Goal: Task Accomplishment & Management: Manage account settings

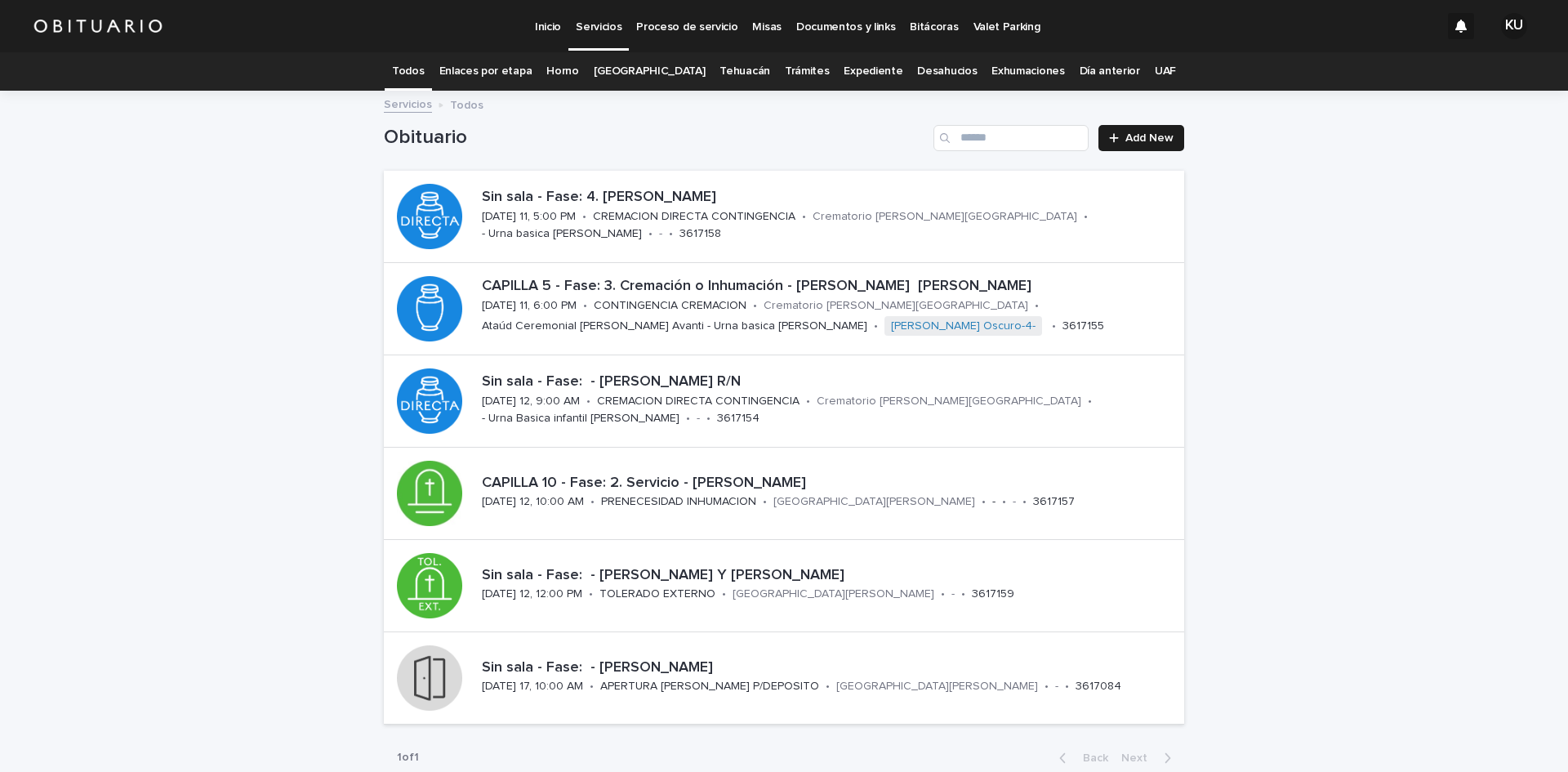
click at [861, 75] on link "Expediente" at bounding box center [873, 71] width 59 height 39
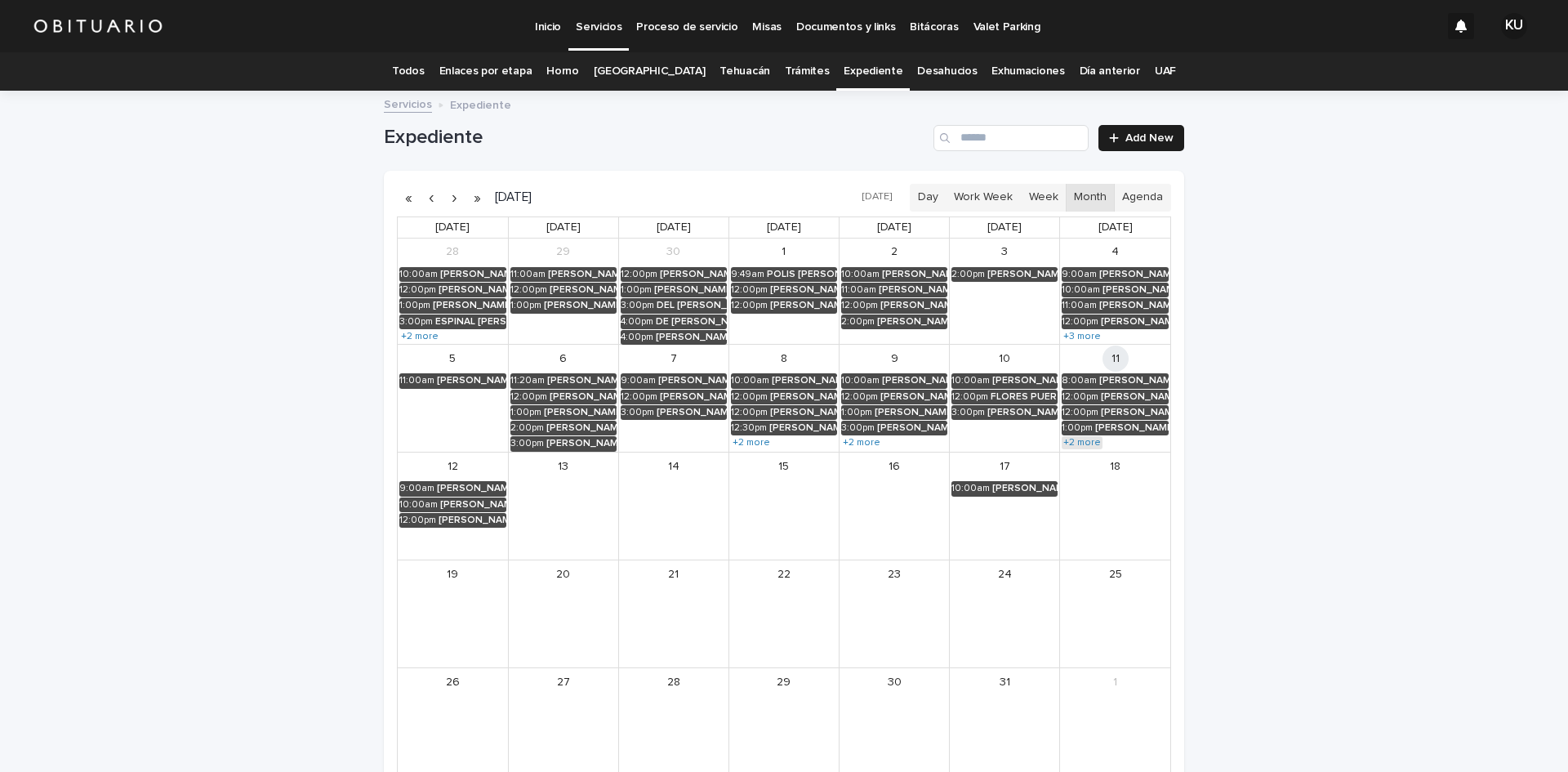
click at [1072, 440] on link "+2 more" at bounding box center [1082, 442] width 40 height 13
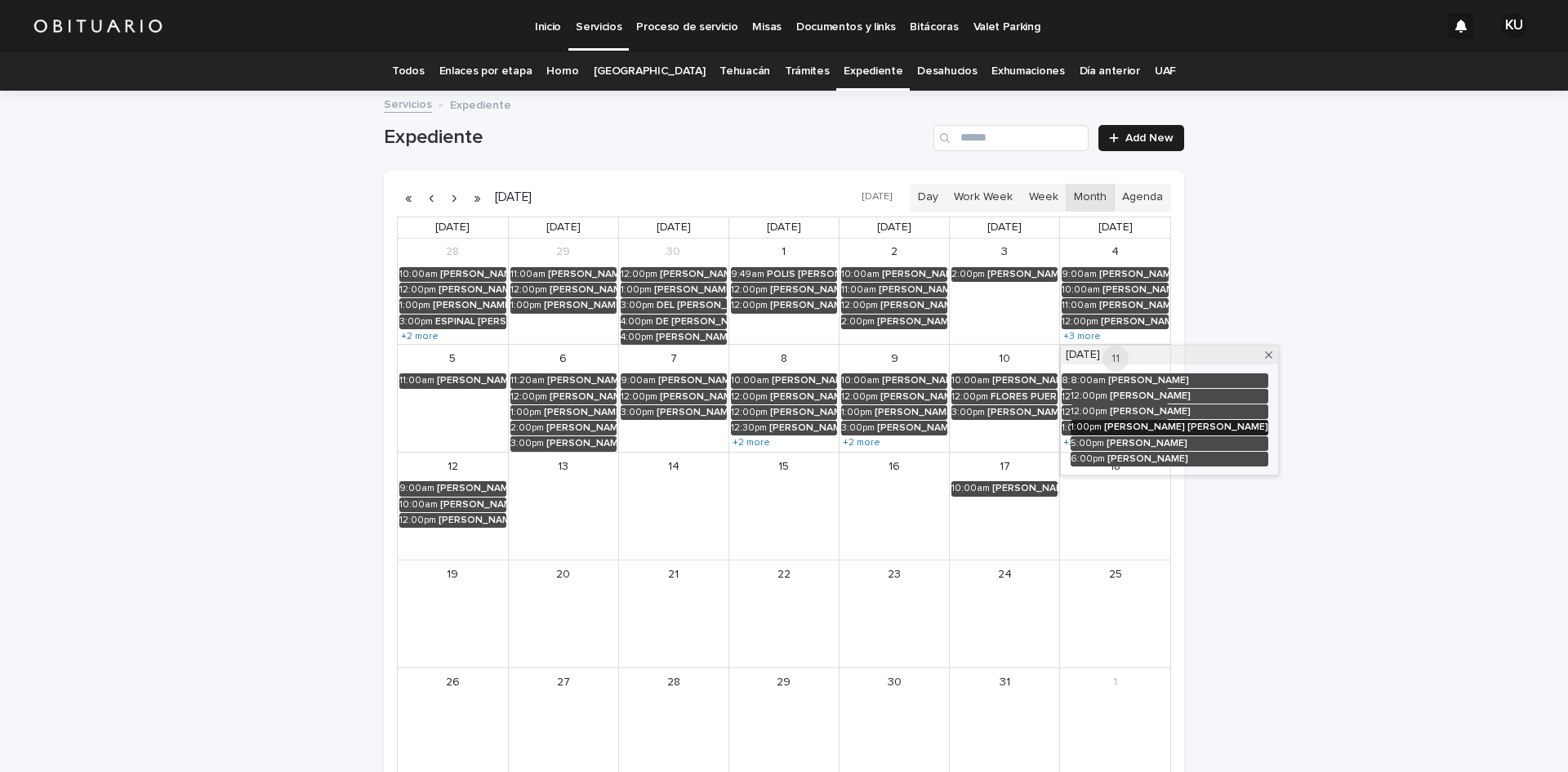
click at [1268, 425] on div "XICOTENCATL BARRALES MARIA JUANA DEL ROCIO" at bounding box center [1186, 427] width 164 height 12
click at [1320, 460] on div "× XICOTENCATL BARRALES MARIA JUANA DEL ROCIO October 11, 2025 (1:00 PM) - Octob…" at bounding box center [1198, 426] width 245 height 102
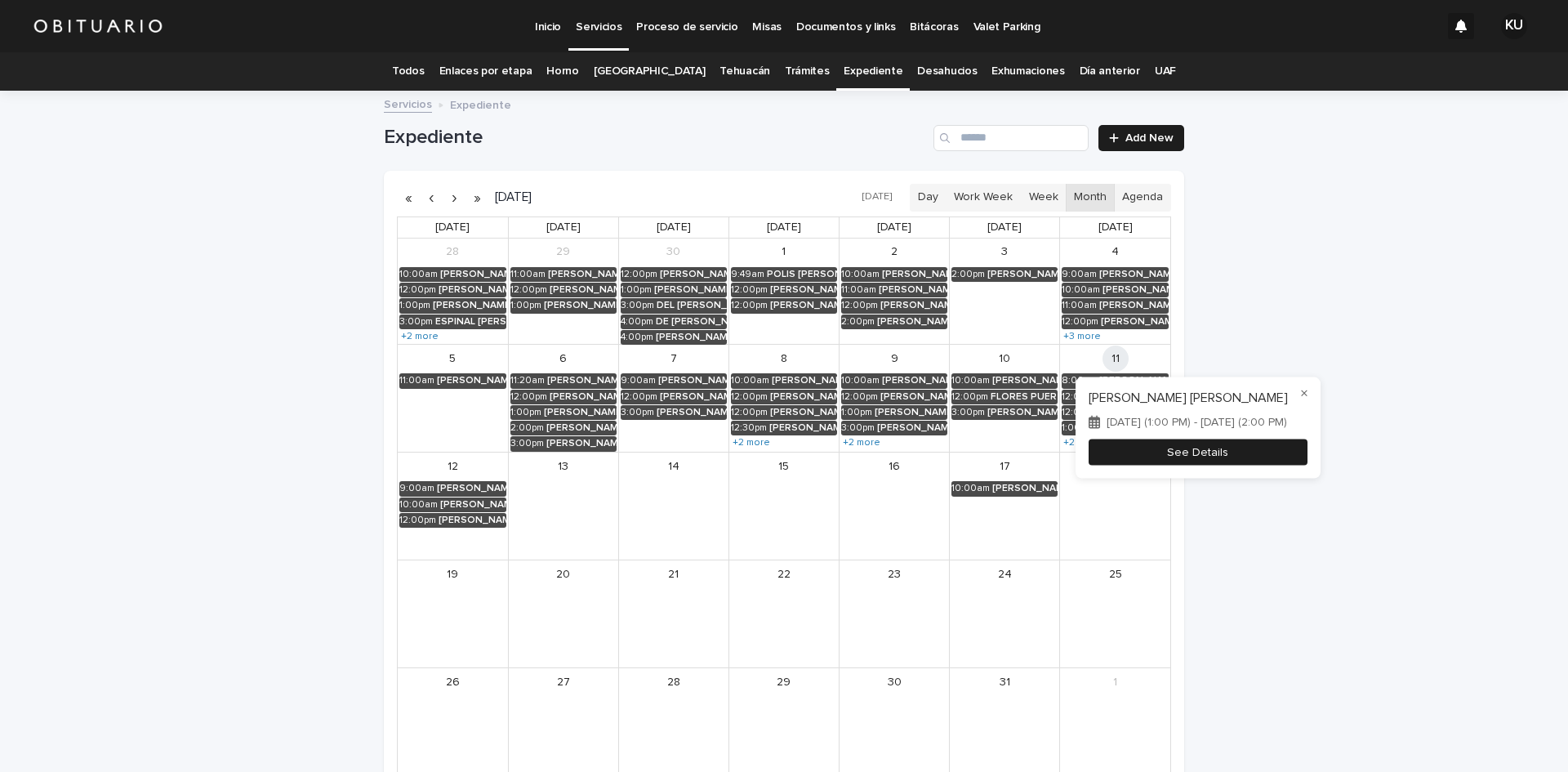
click at [1274, 460] on button "See Details" at bounding box center [1198, 451] width 219 height 27
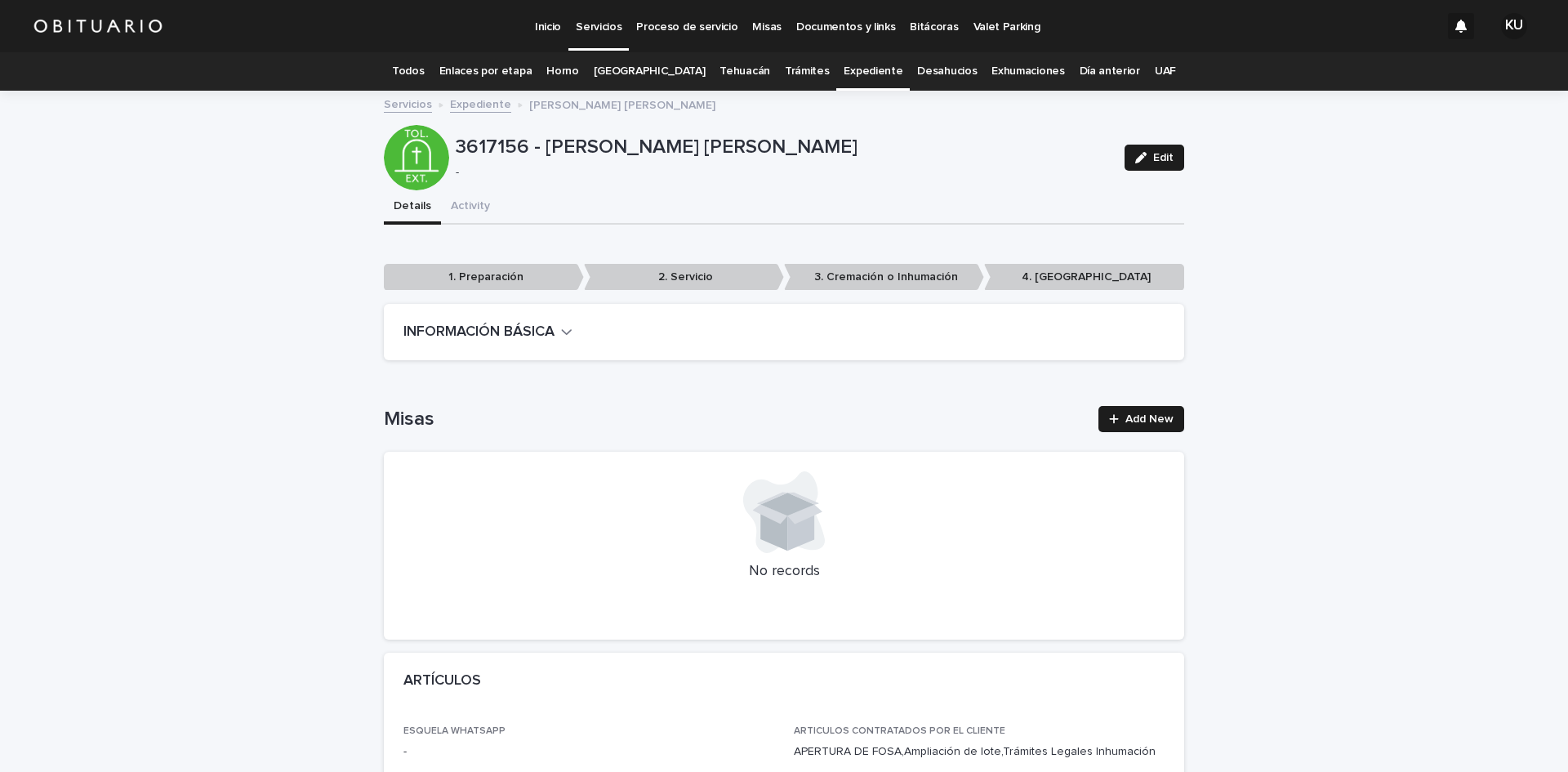
scroll to position [3821, 0]
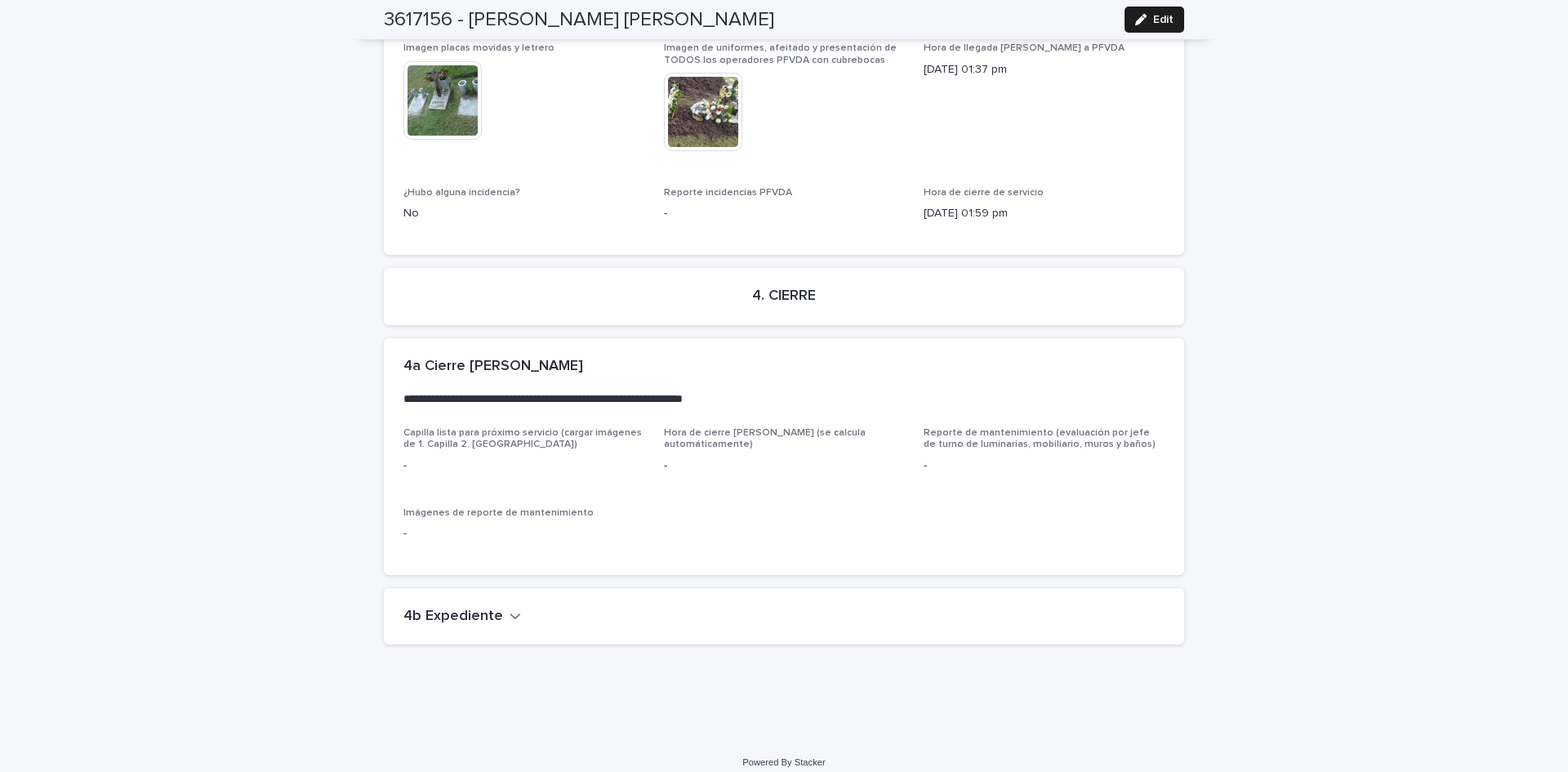
click at [469, 608] on h2 "4b Expediente" at bounding box center [453, 617] width 100 height 18
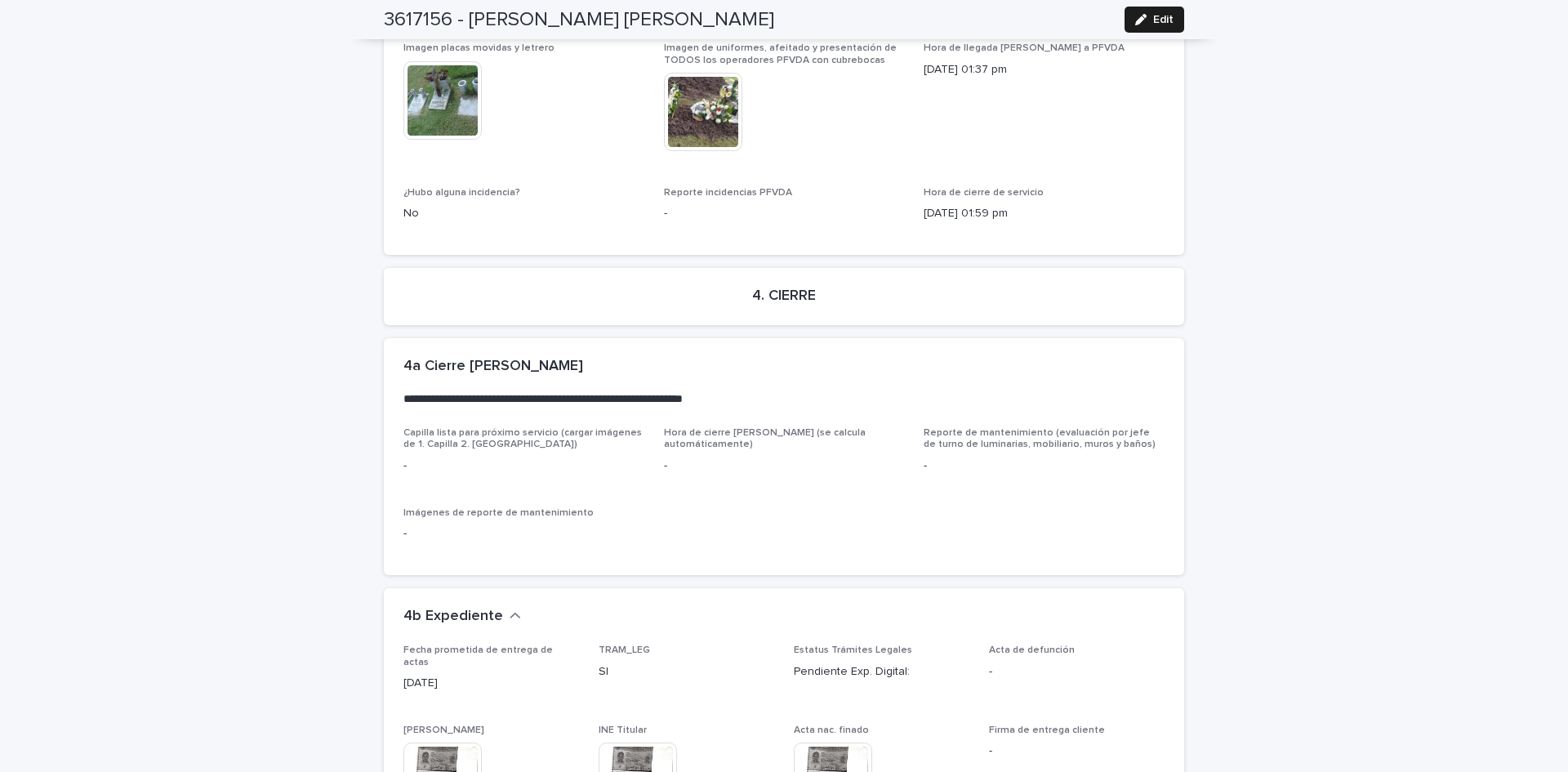
scroll to position [4437, 0]
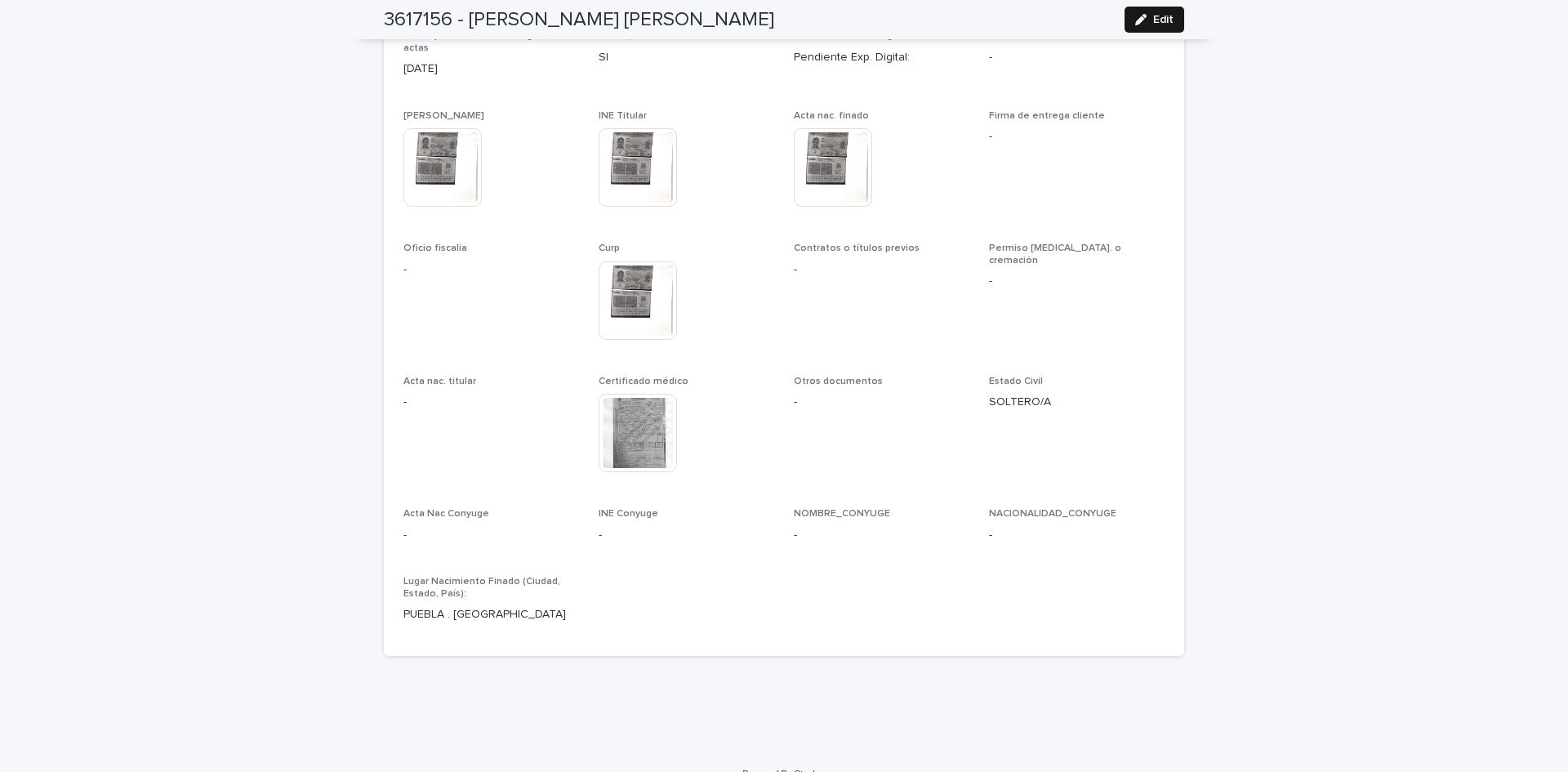
click at [1170, 26] on button "Edit" at bounding box center [1154, 20] width 59 height 26
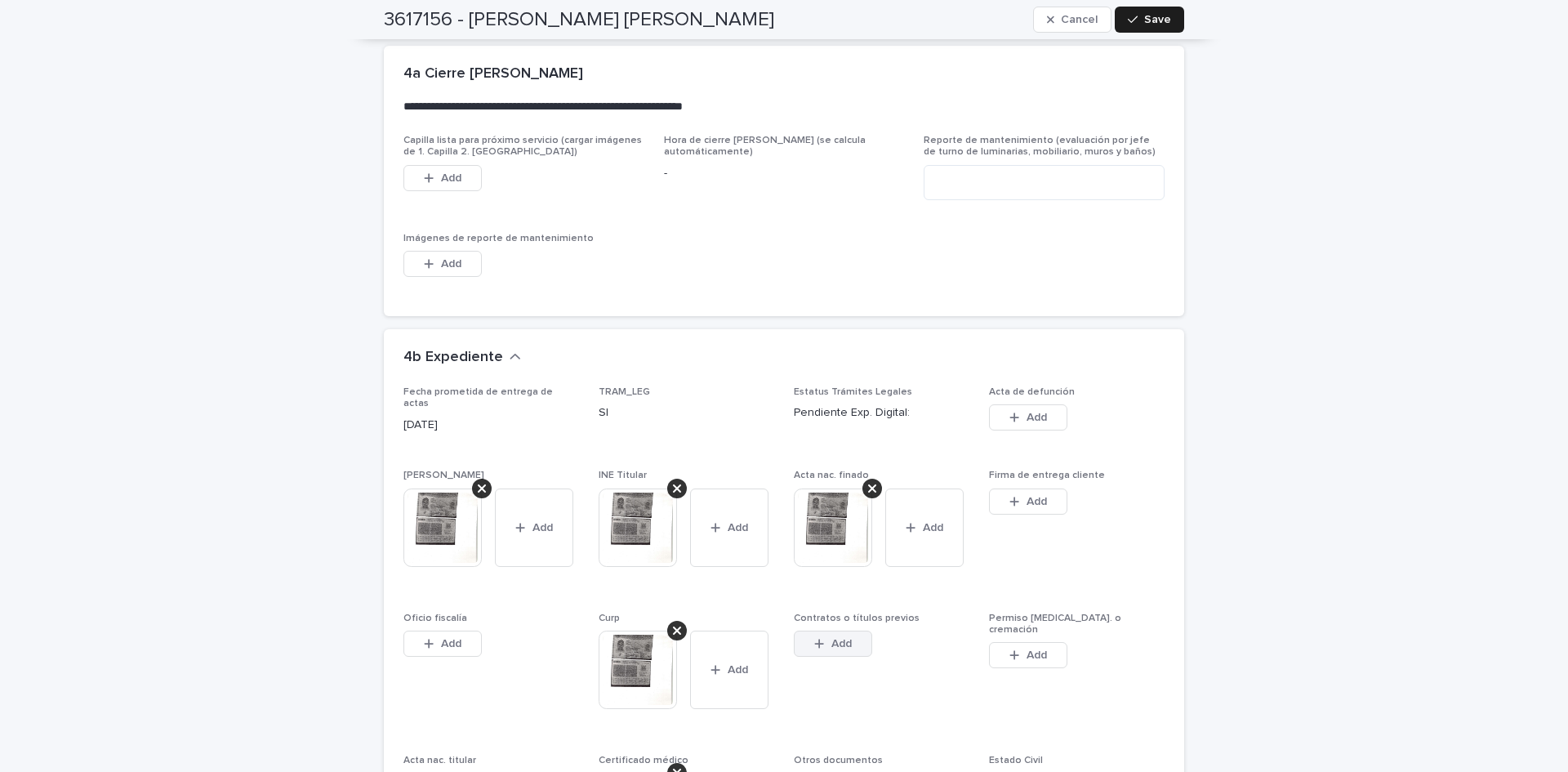
click at [848, 631] on button "Add" at bounding box center [832, 644] width 78 height 26
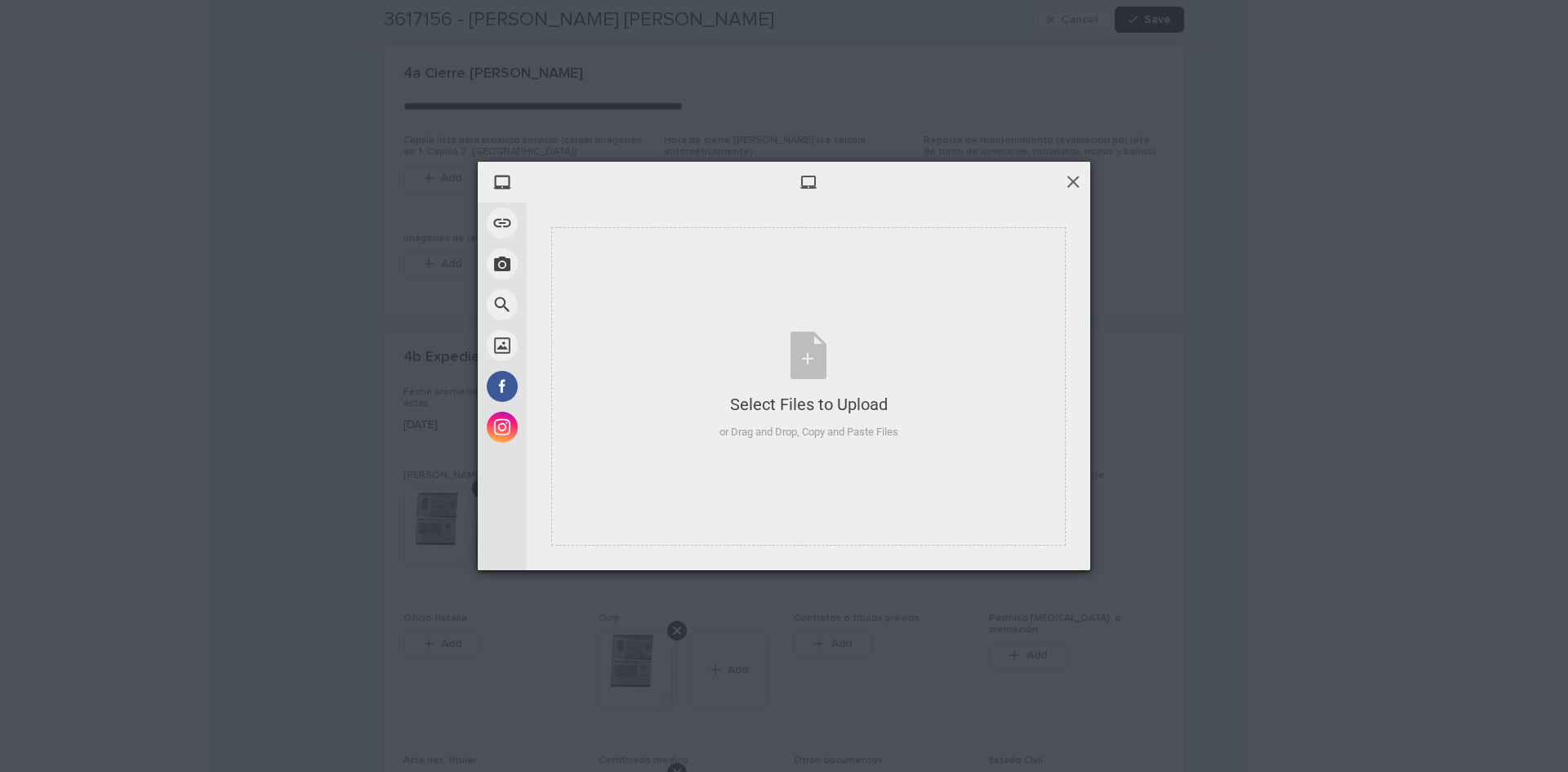
click at [1070, 182] on span at bounding box center [1073, 182] width 18 height 18
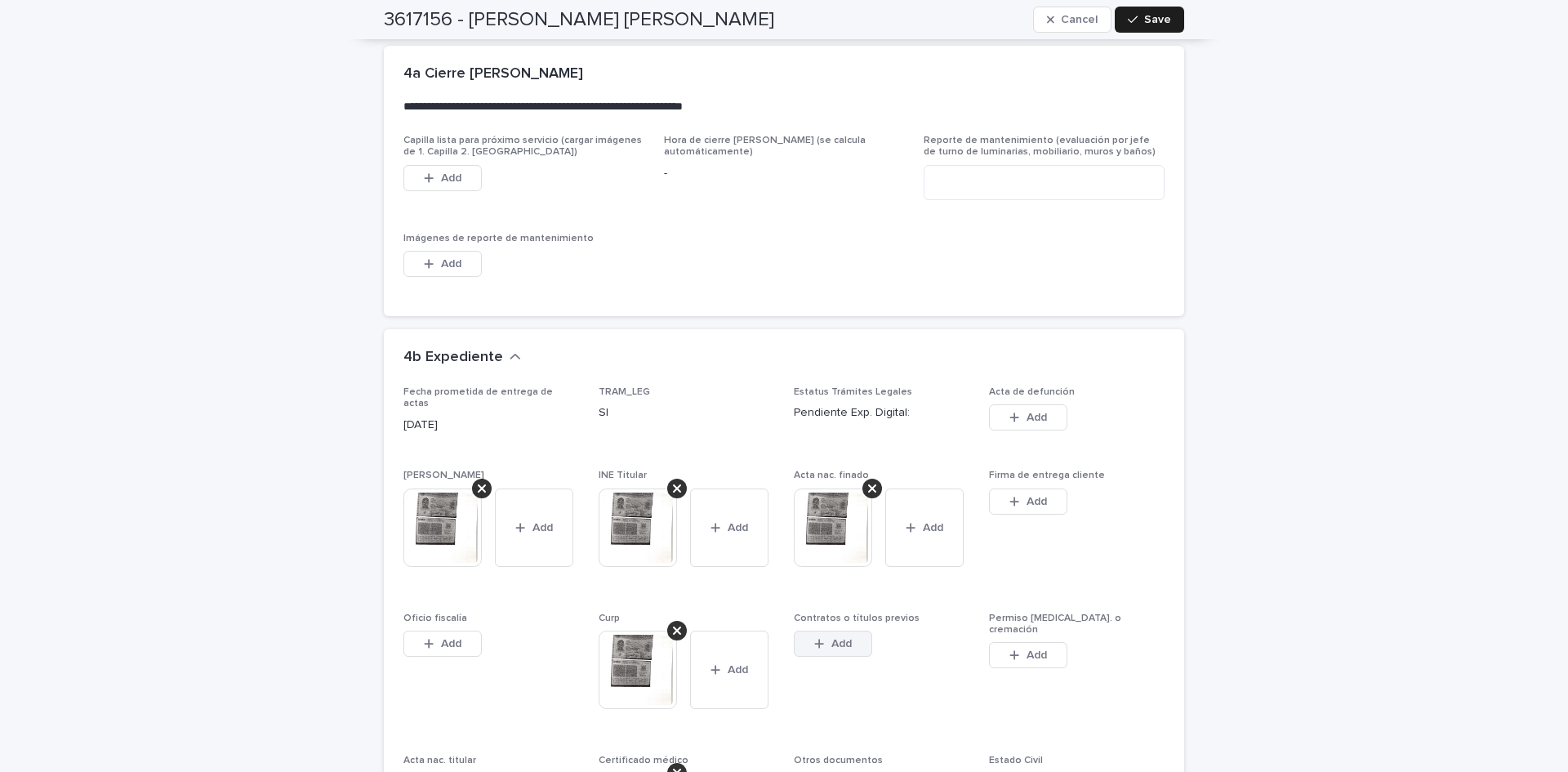
click at [849, 631] on button "Add" at bounding box center [832, 644] width 78 height 26
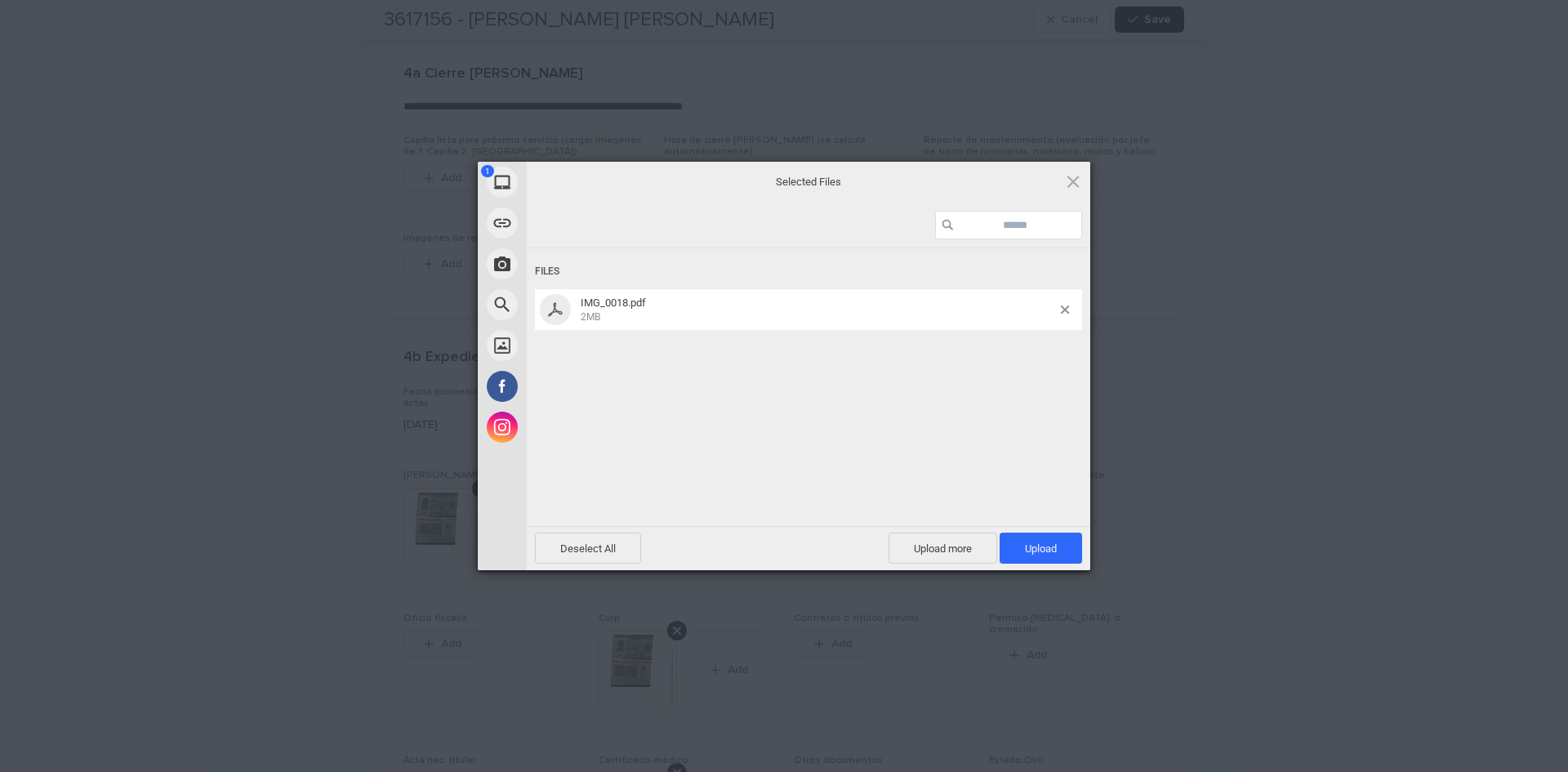
click at [1022, 543] on span "Upload 1" at bounding box center [1041, 547] width 83 height 31
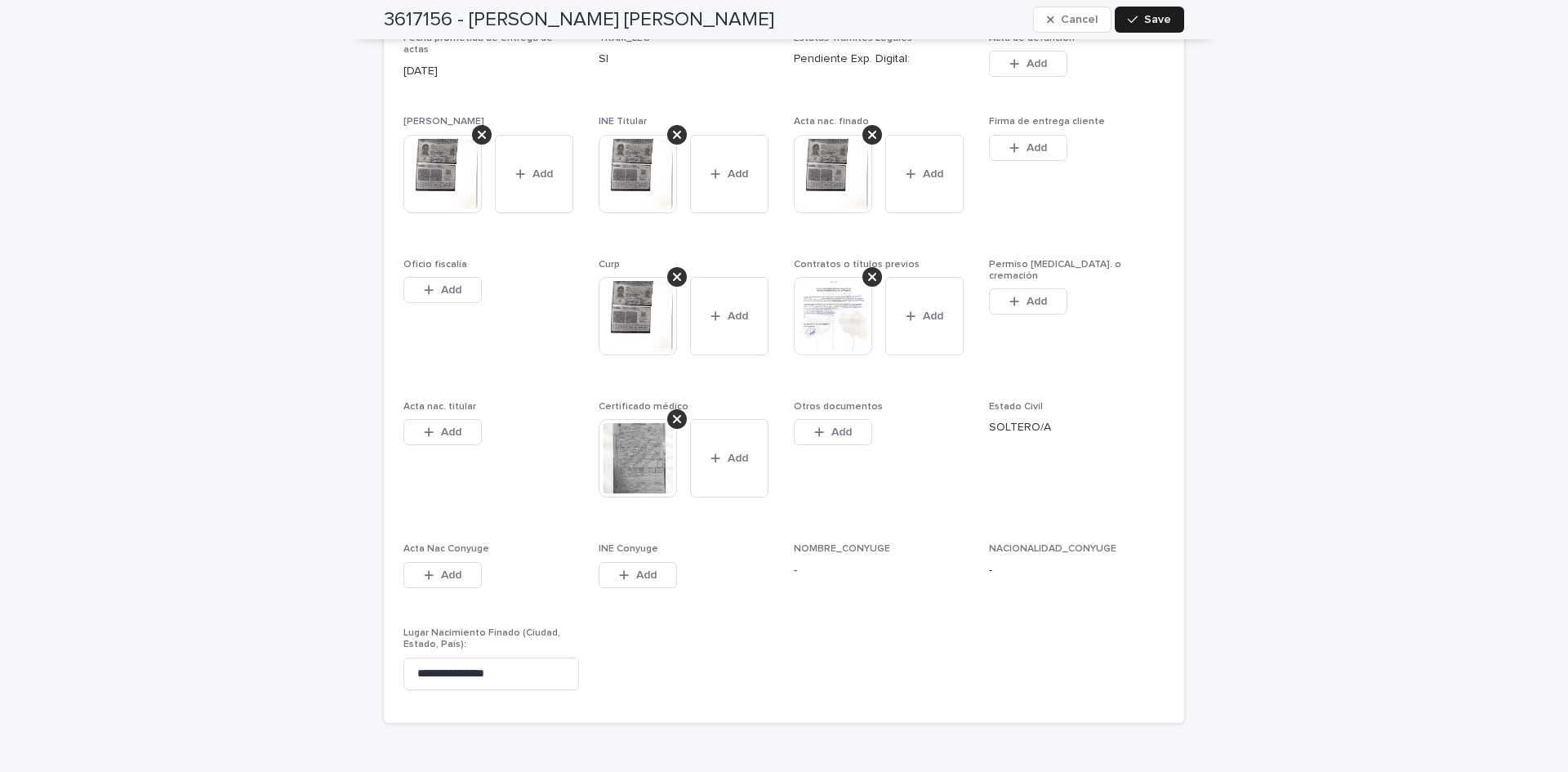
scroll to position [4845, 0]
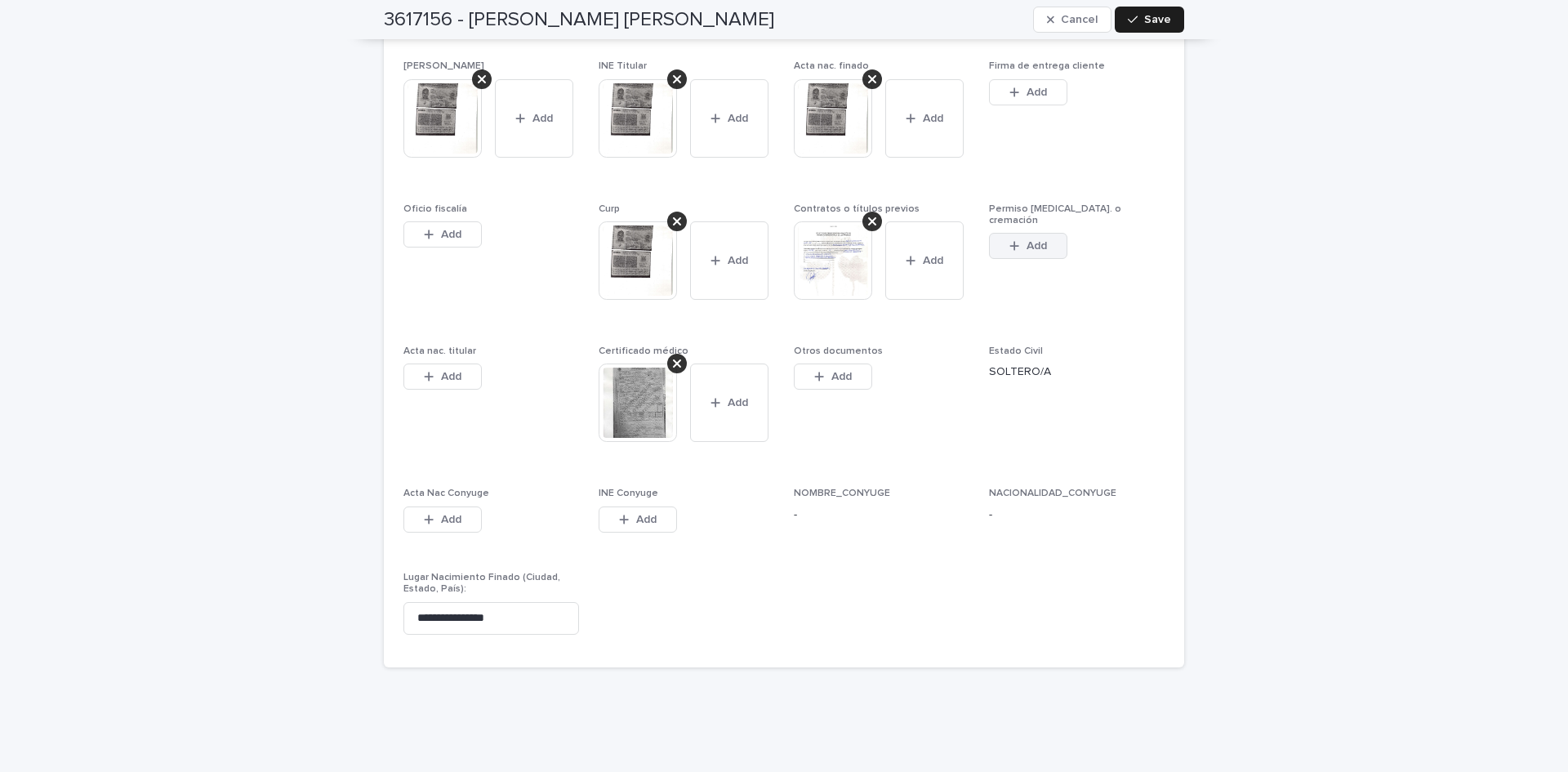
click at [1033, 233] on button "Add" at bounding box center [1027, 246] width 78 height 26
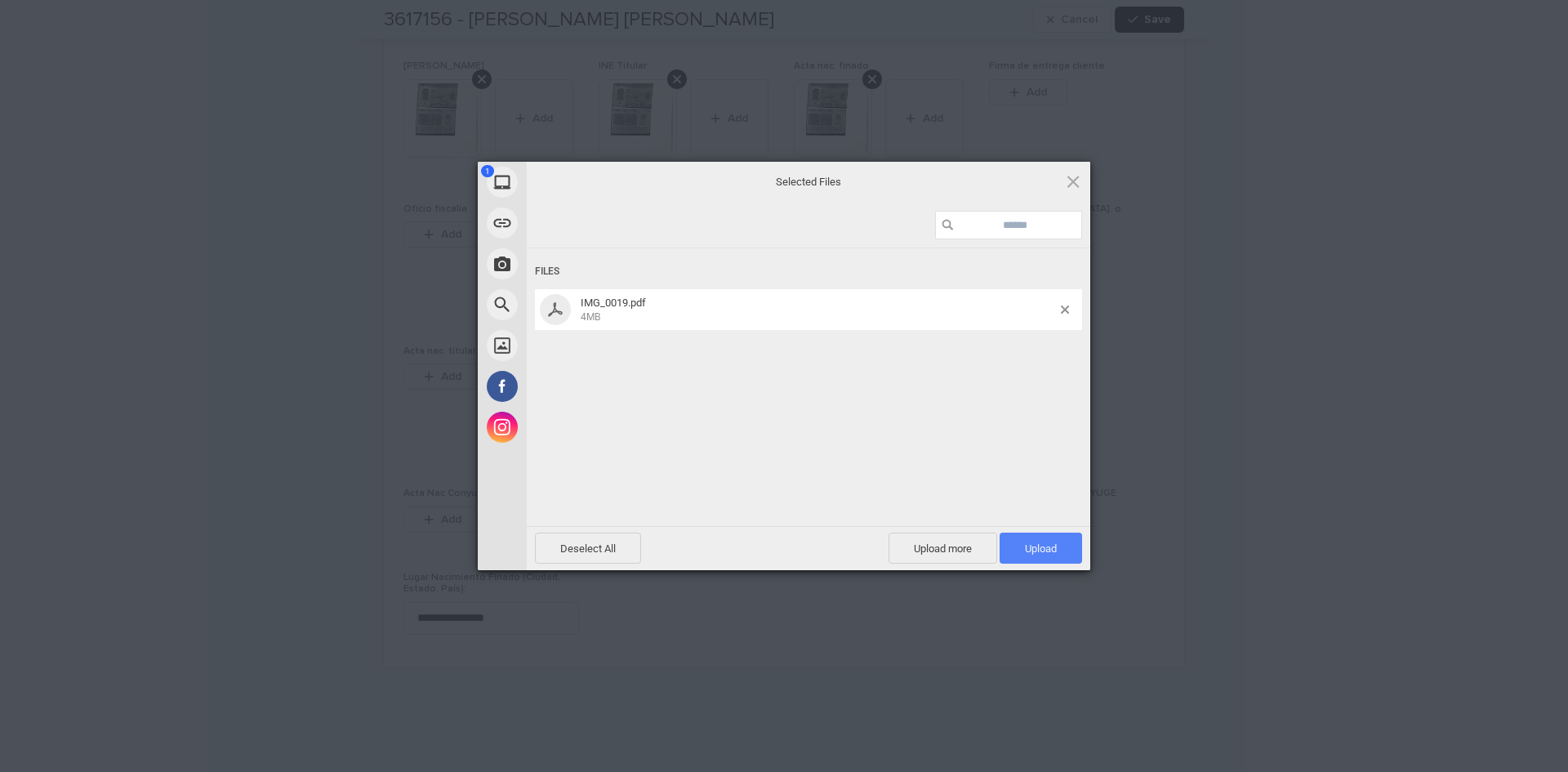
click at [1016, 538] on span "Upload 1" at bounding box center [1041, 547] width 83 height 31
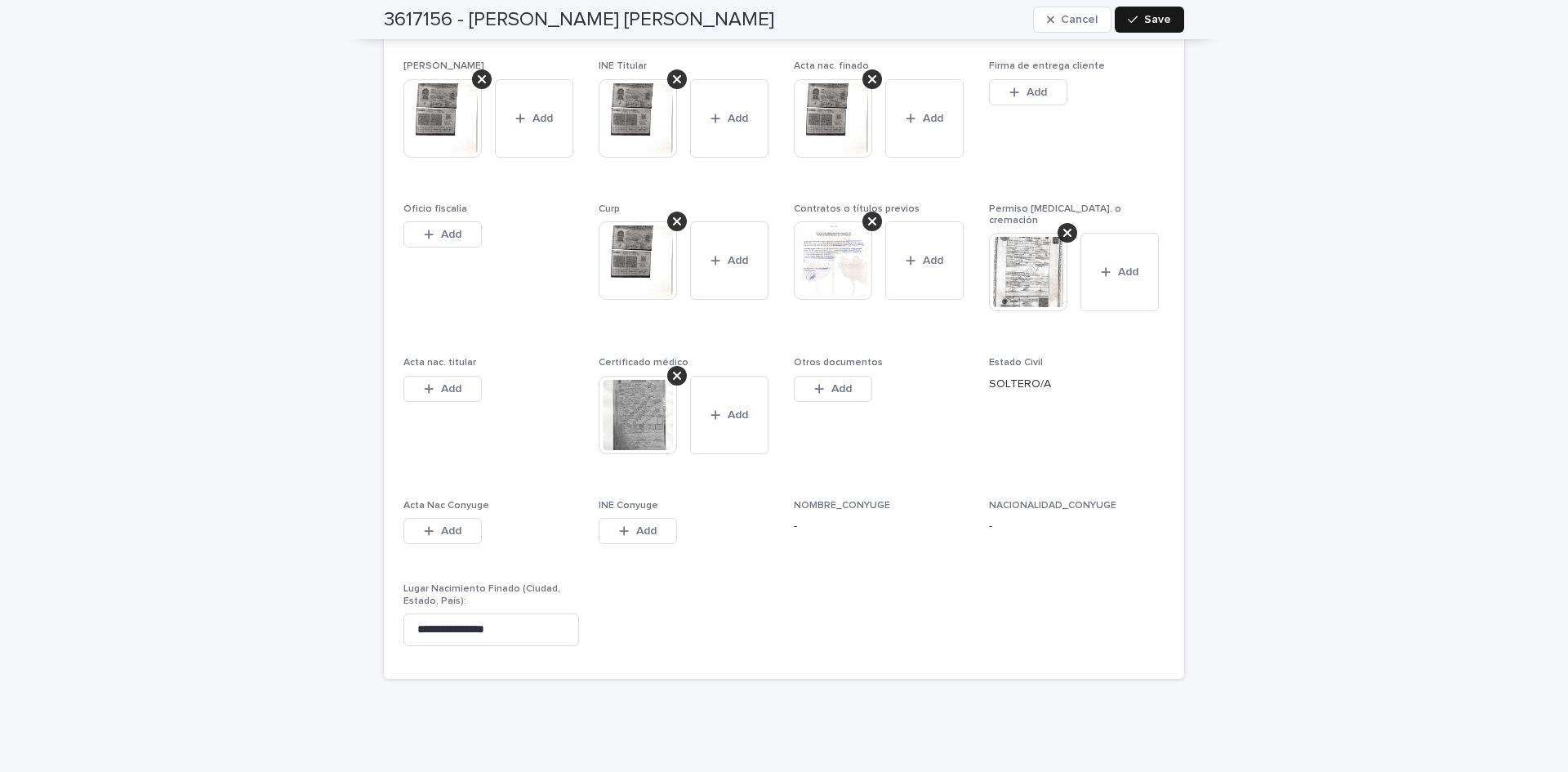
click at [1157, 21] on span "Save" at bounding box center [1157, 20] width 27 height 12
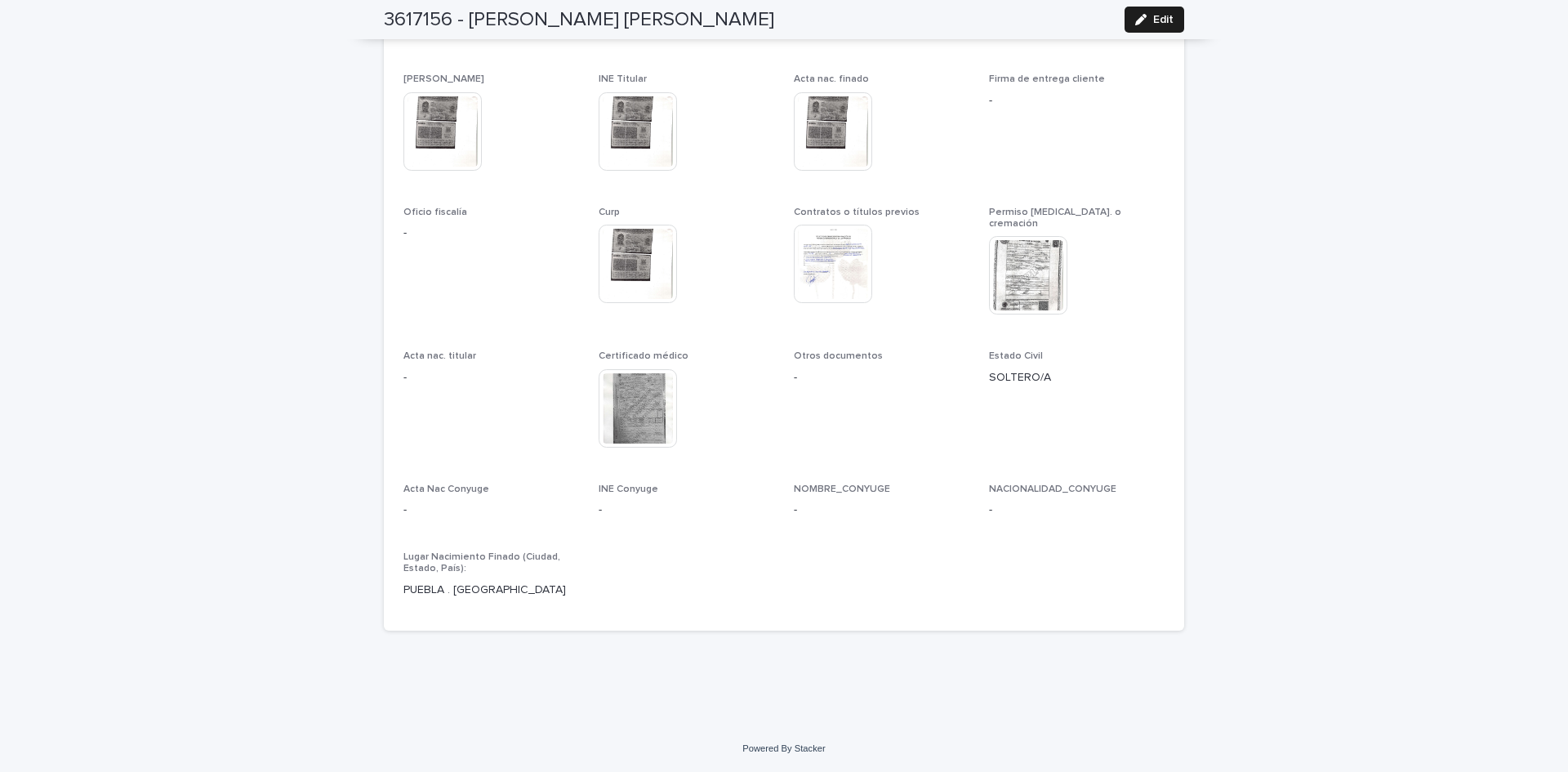
scroll to position [3665, 0]
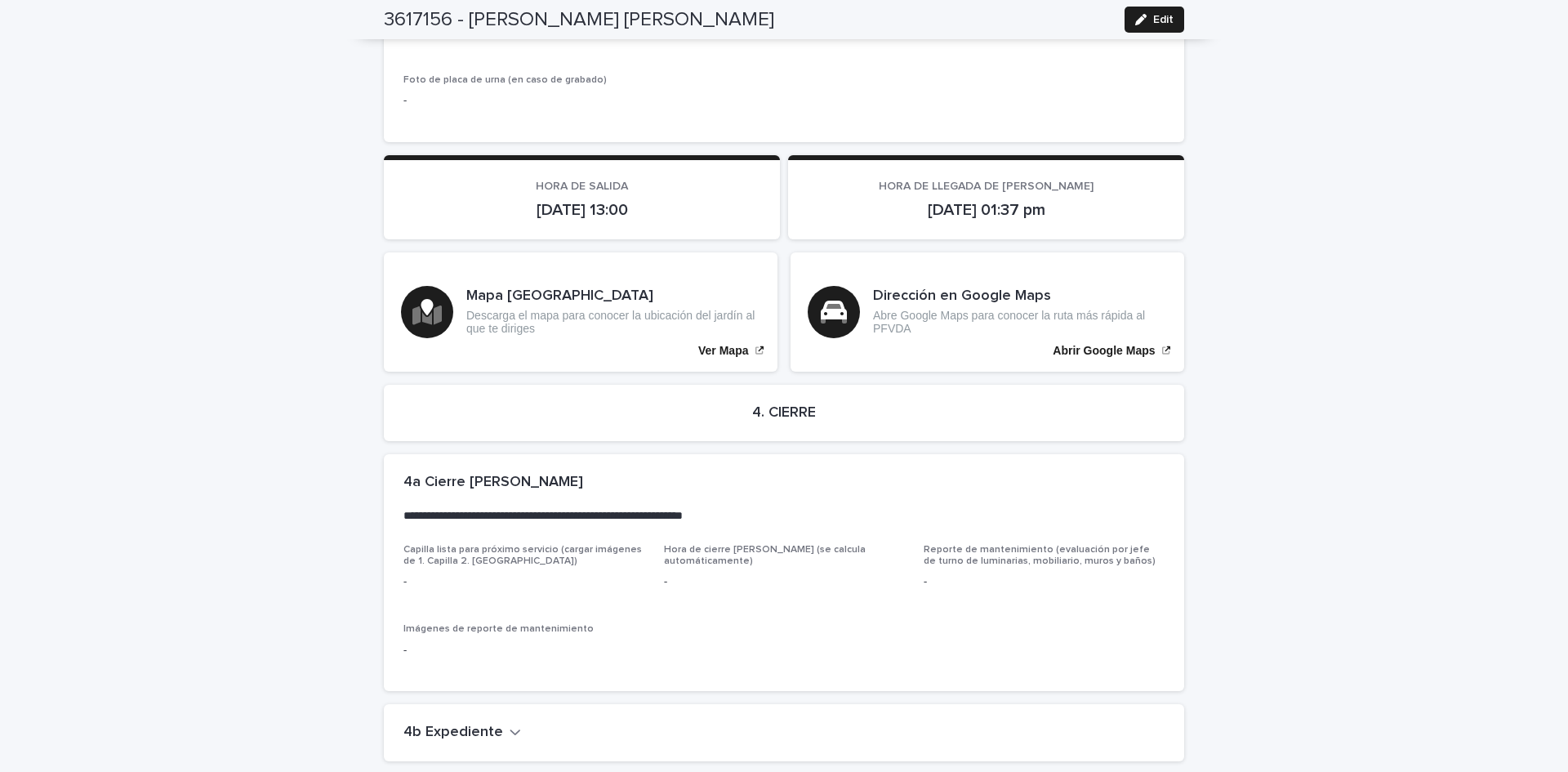
scroll to position [3024, 0]
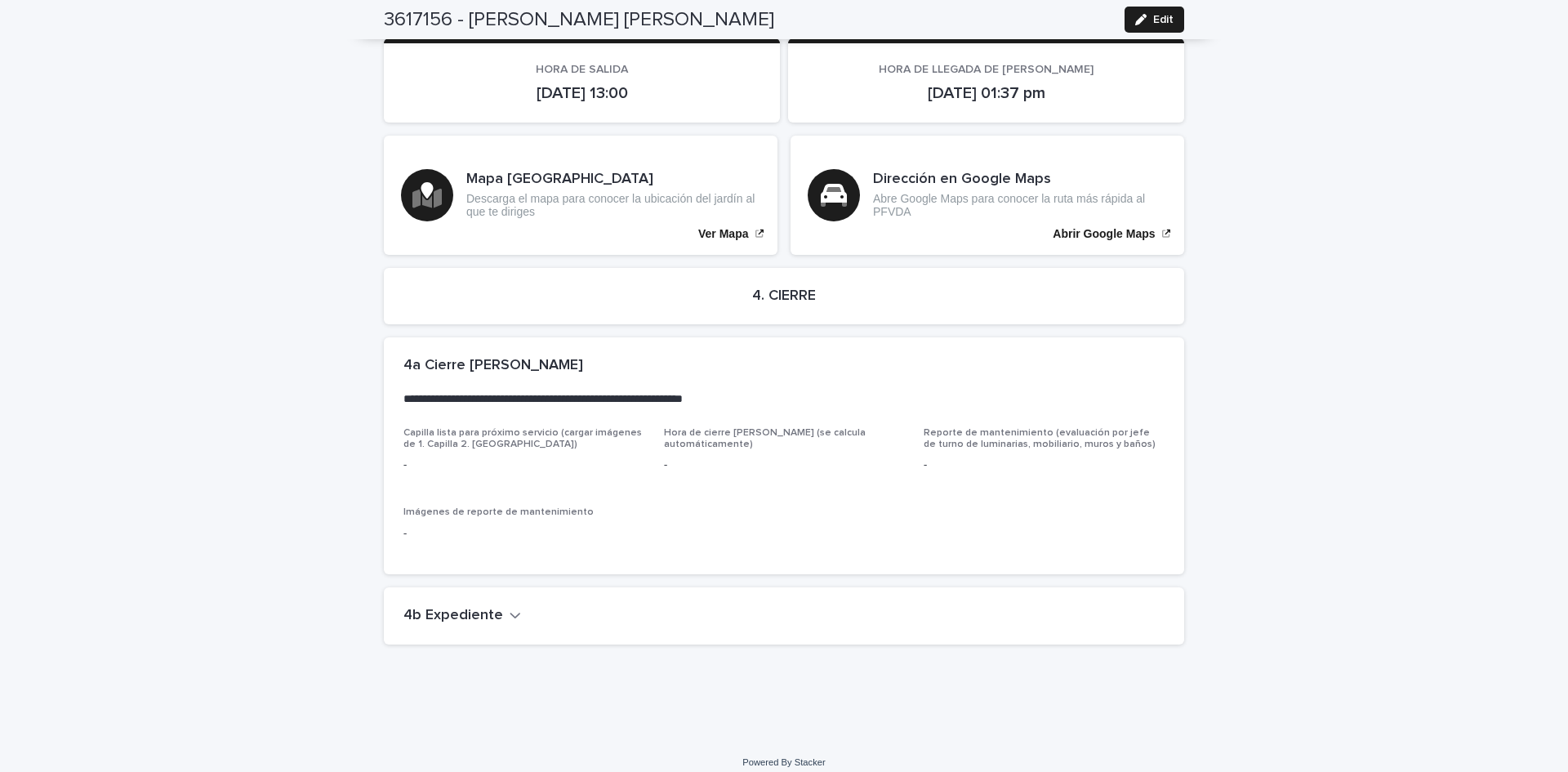
click at [441, 607] on h2 "4b Expediente" at bounding box center [453, 616] width 100 height 18
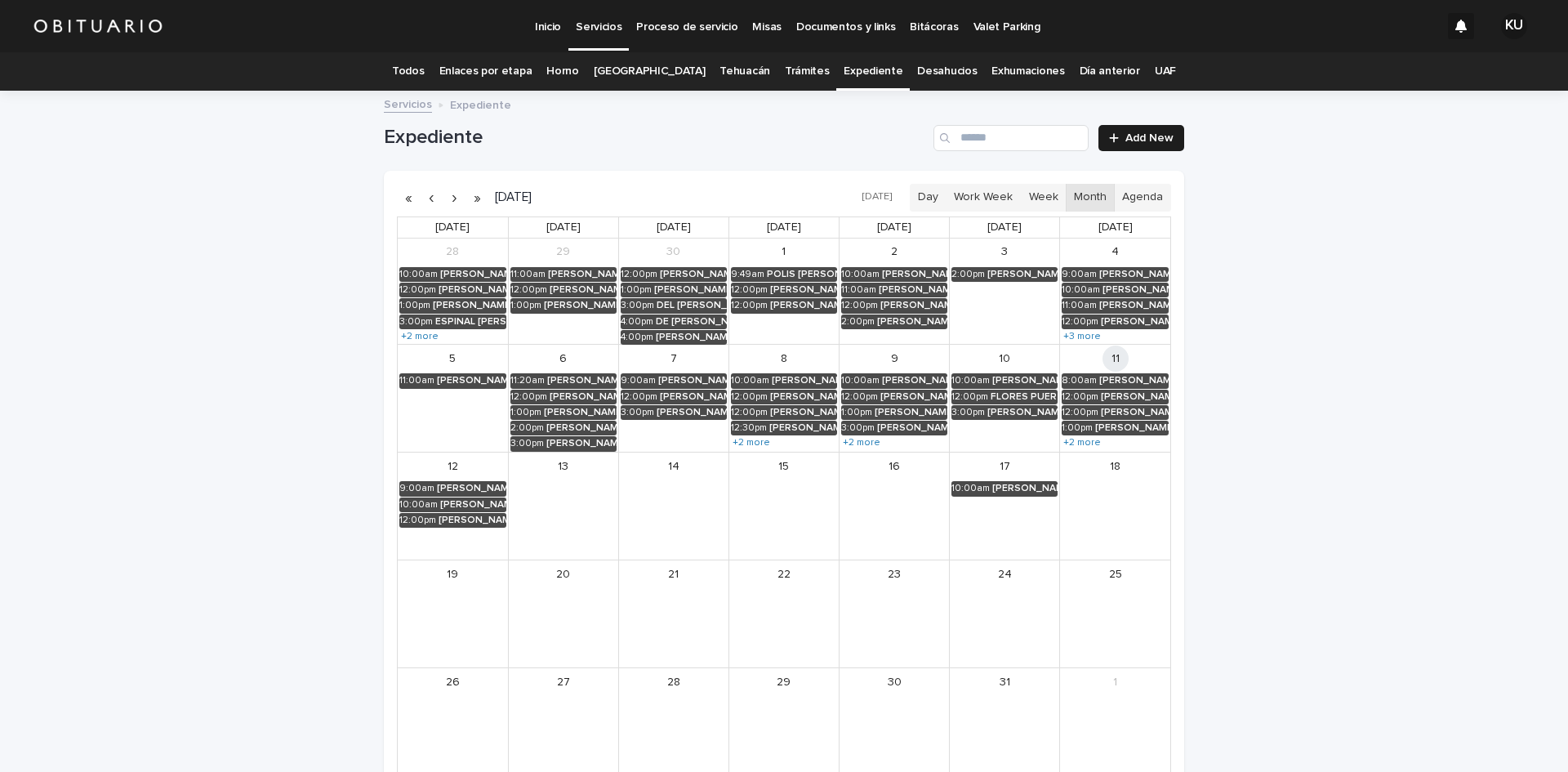
click at [423, 64] on link "Todos" at bounding box center [408, 71] width 32 height 39
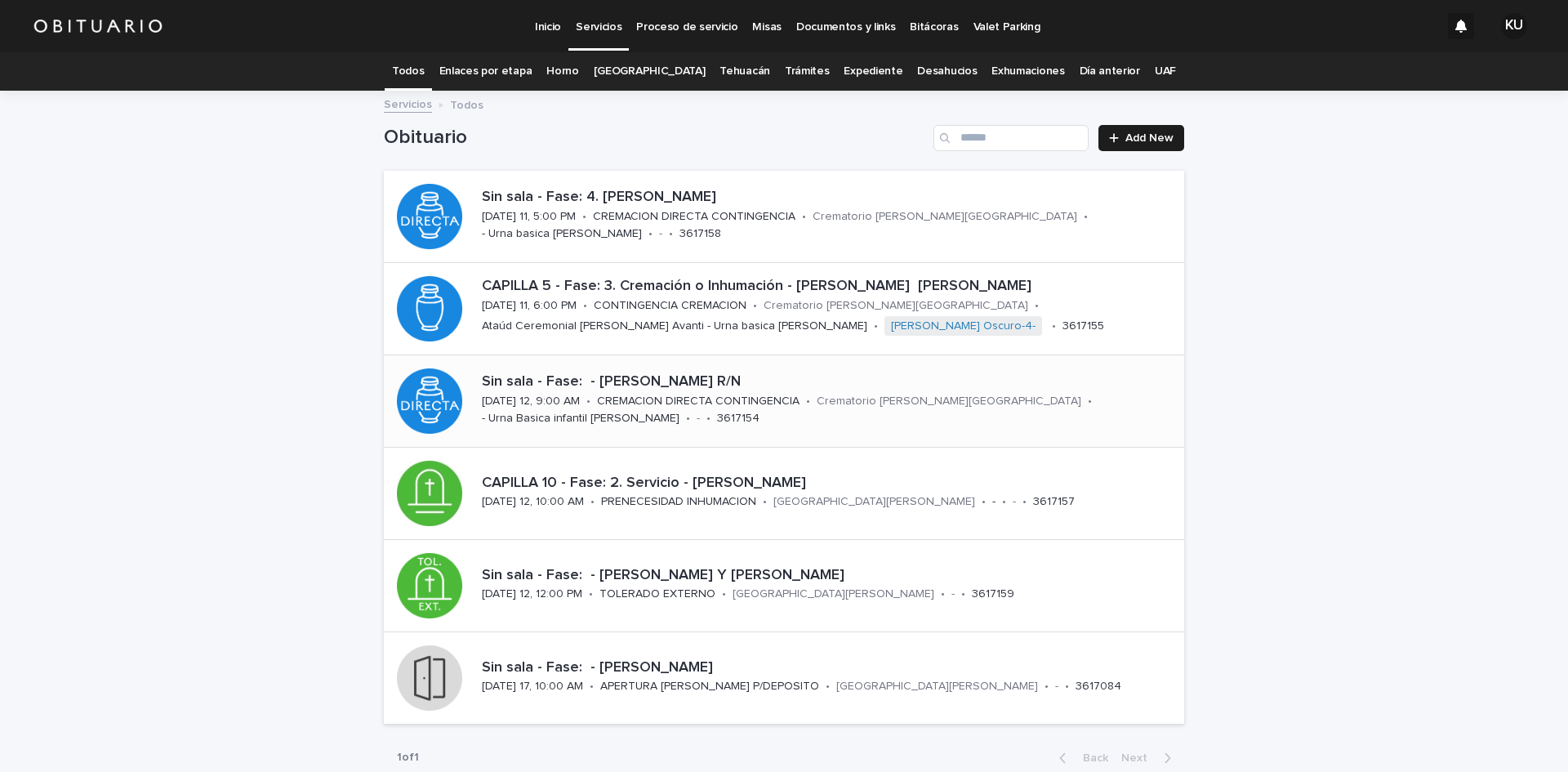
click at [683, 373] on p "Sin sala - Fase: - [PERSON_NAME] R/N" at bounding box center [829, 382] width 696 height 18
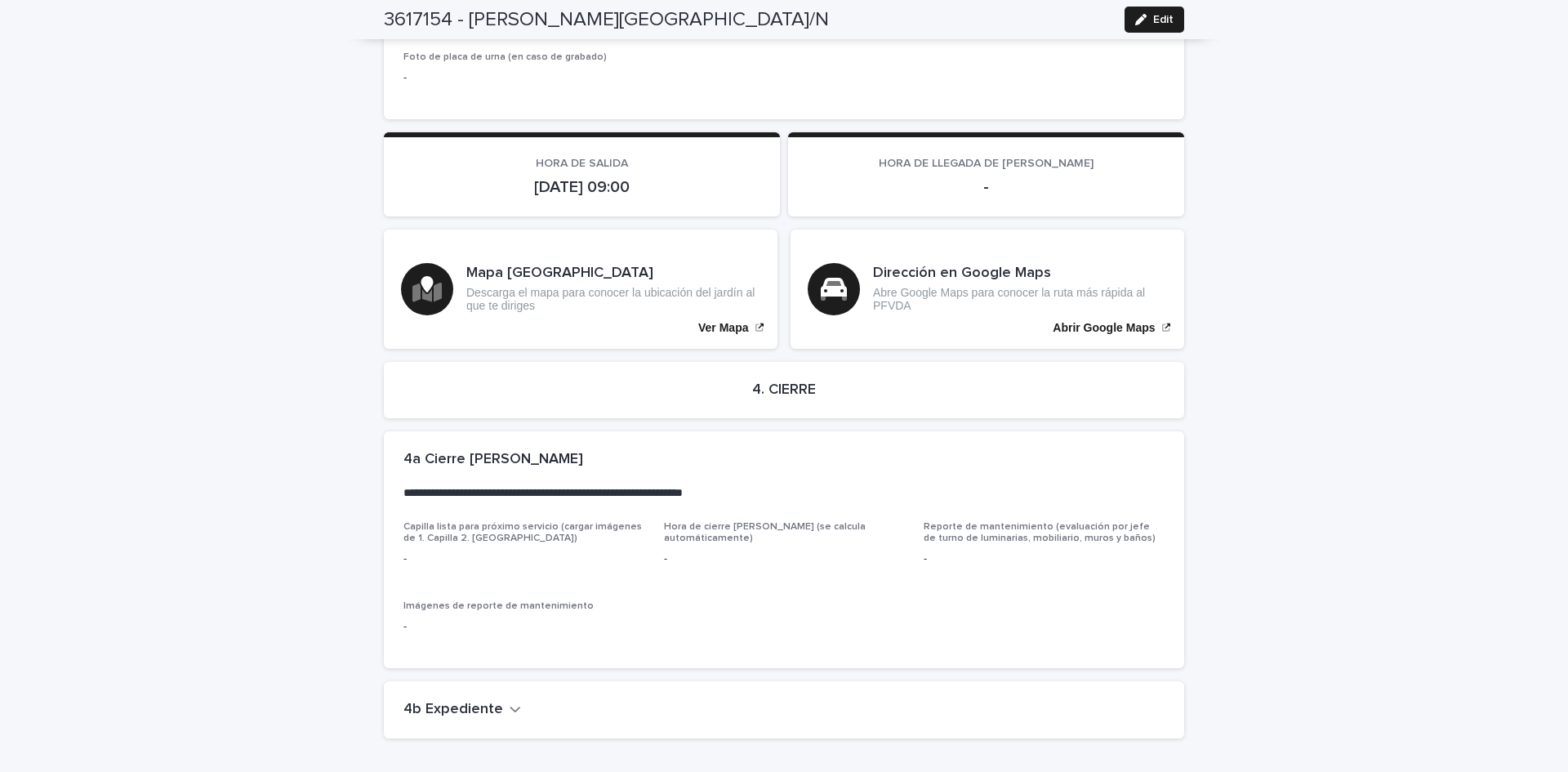
scroll to position [3390, 0]
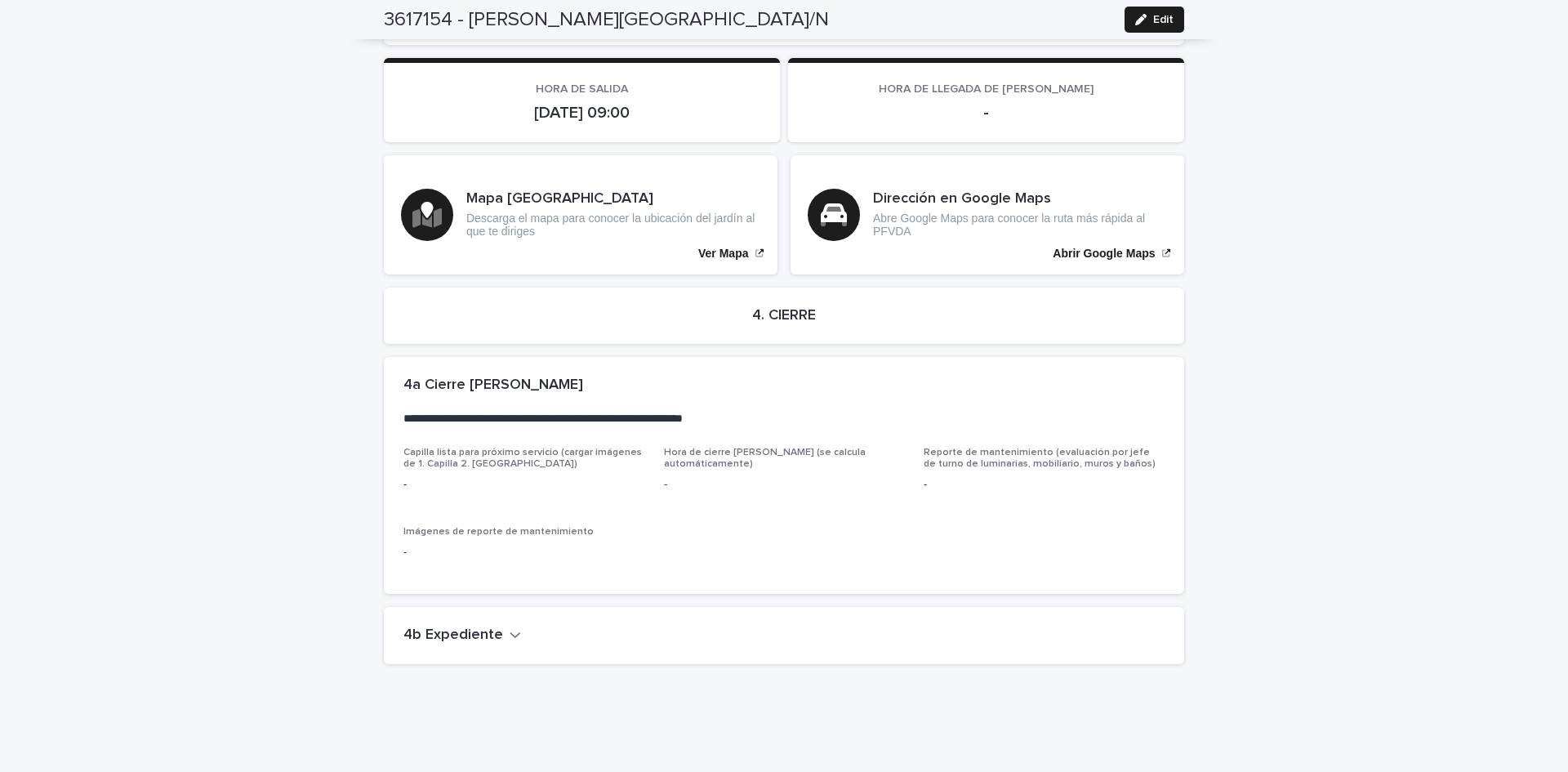
click at [466, 627] on h2 "4b Expediente" at bounding box center [453, 636] width 100 height 18
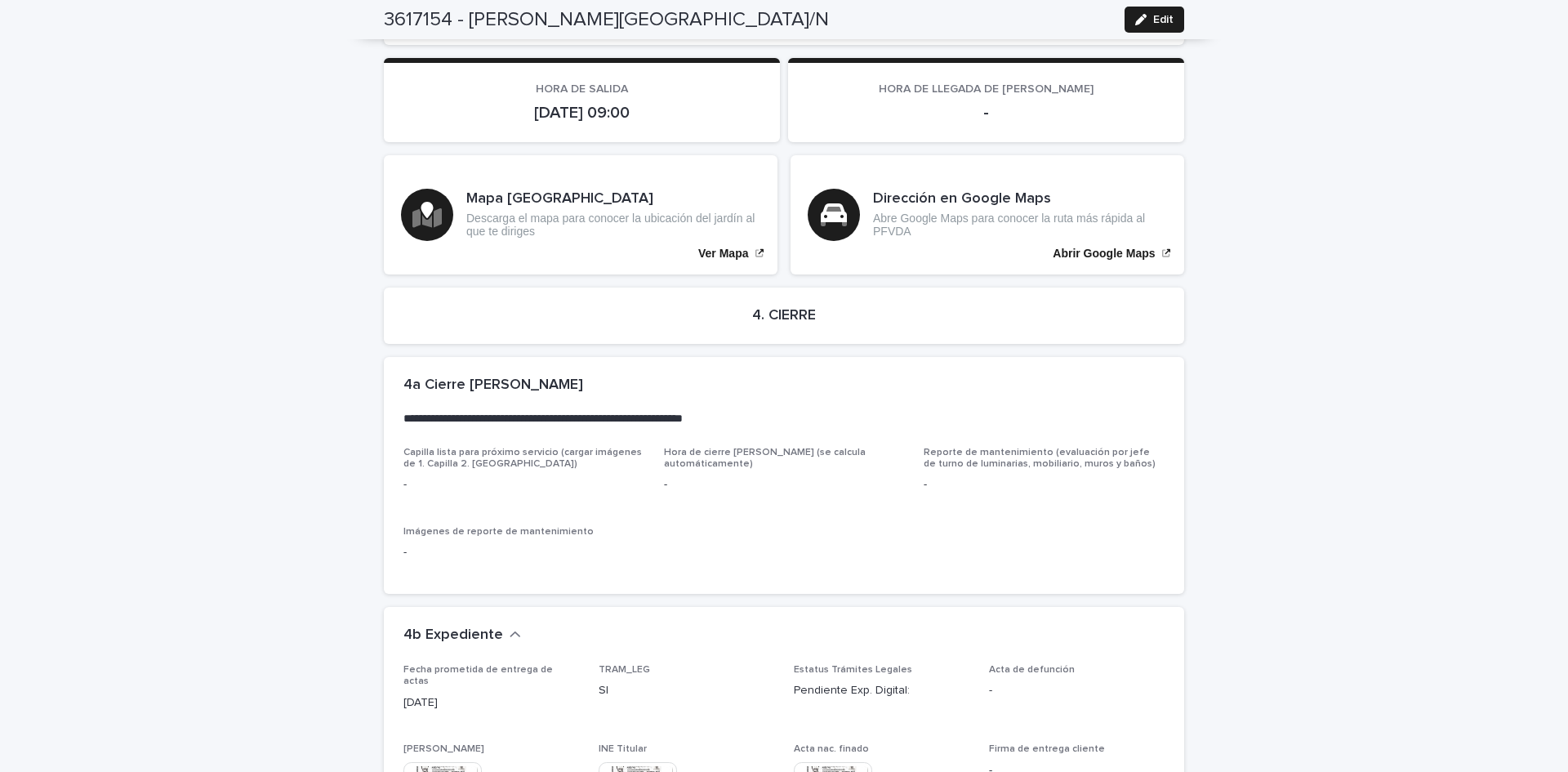
scroll to position [4003, 0]
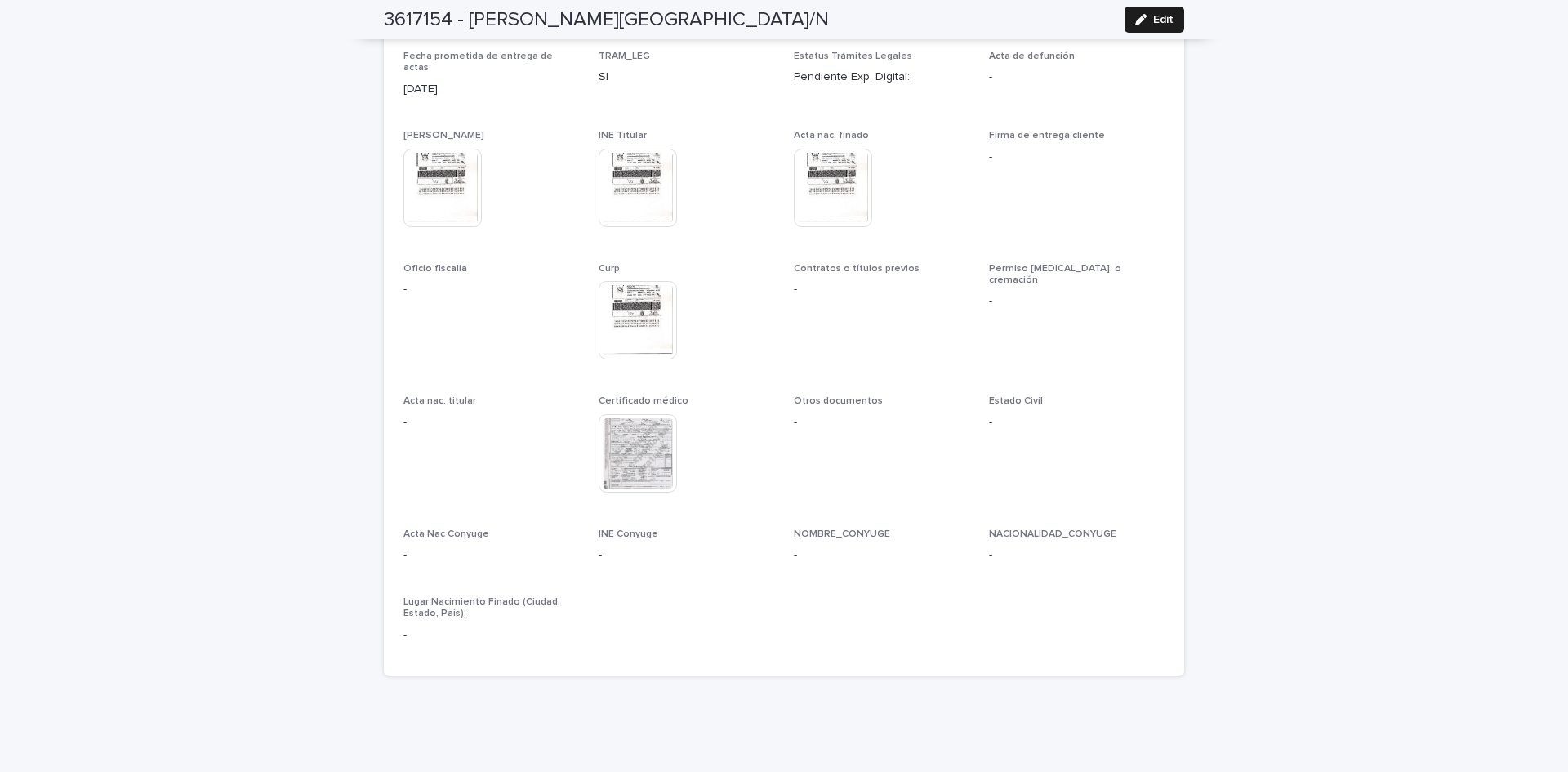
click at [637, 290] on img at bounding box center [636, 320] width 78 height 78
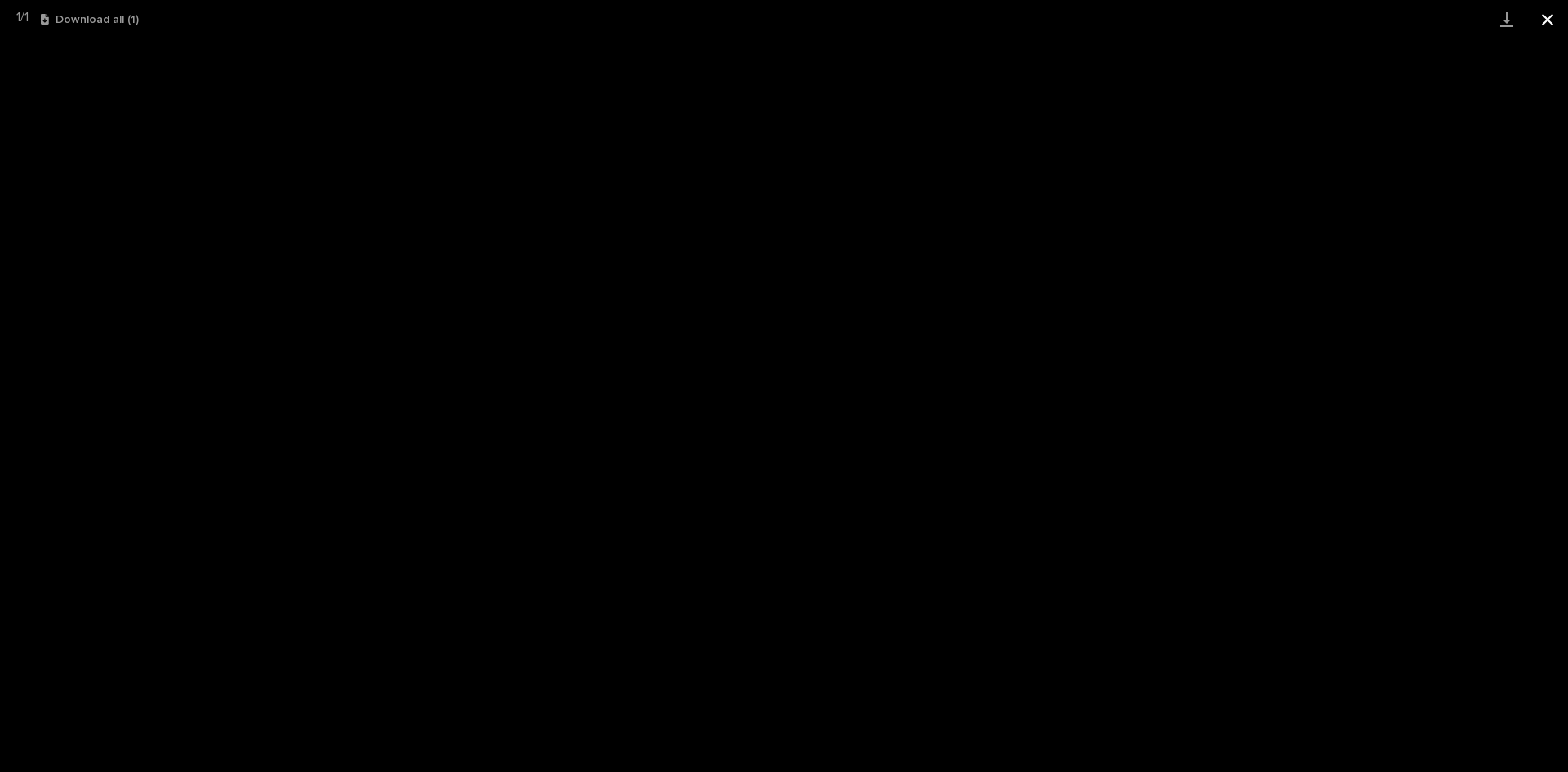
click at [1548, 23] on button "Close gallery" at bounding box center [1546, 19] width 40 height 39
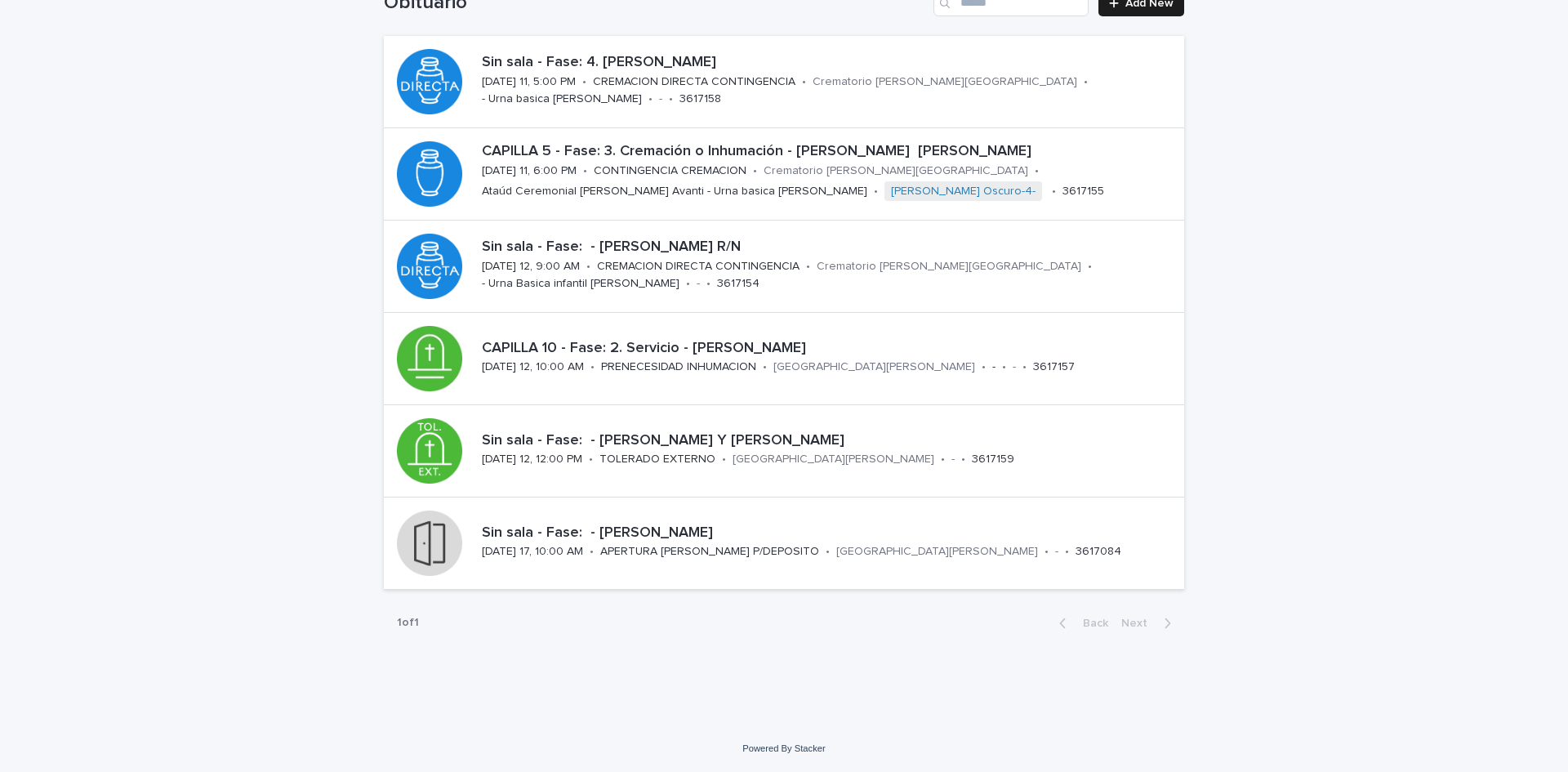
scroll to position [52, 0]
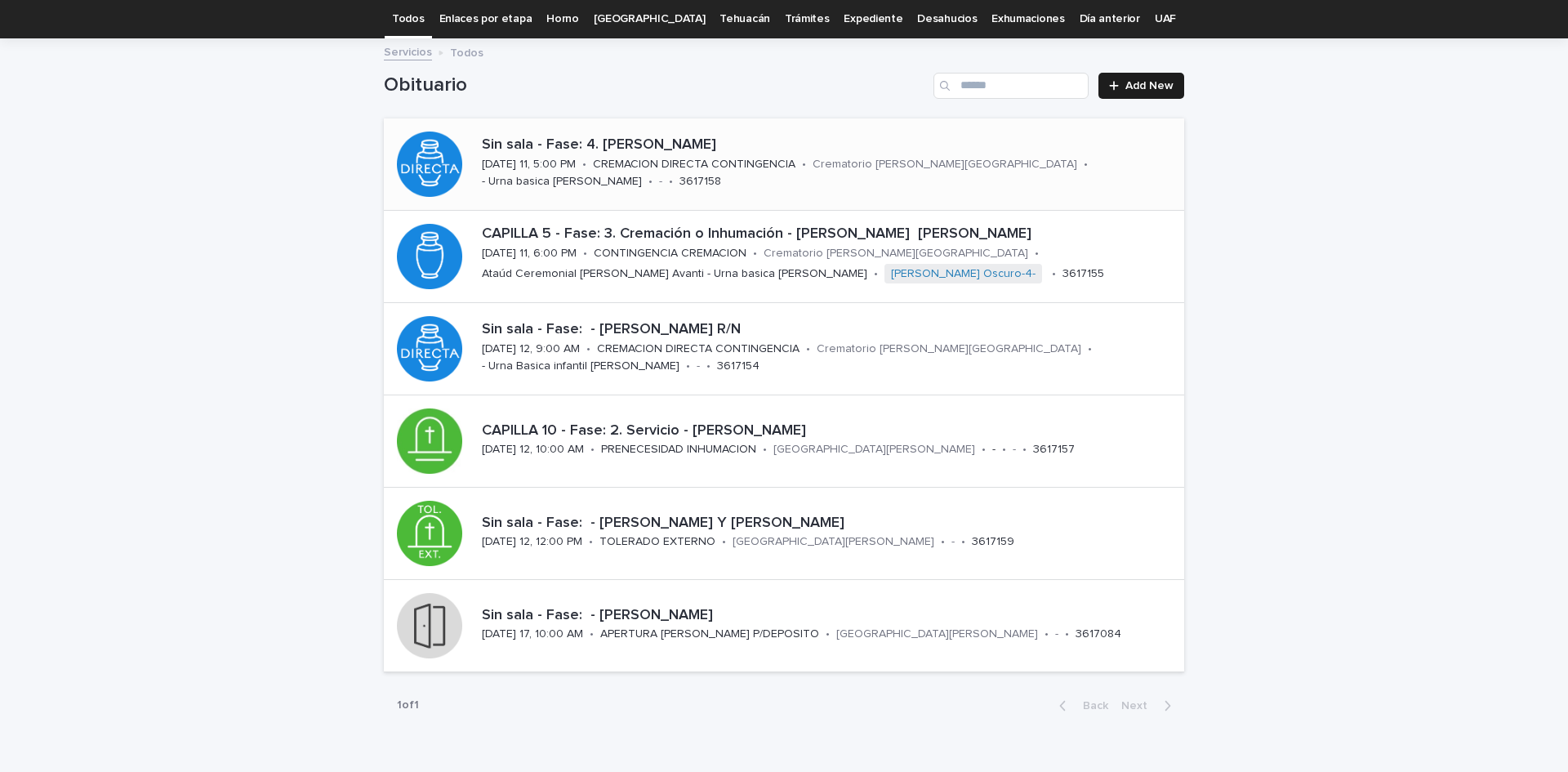
click at [620, 146] on p "Sin sala - Fase: 4. [PERSON_NAME]" at bounding box center [829, 145] width 696 height 18
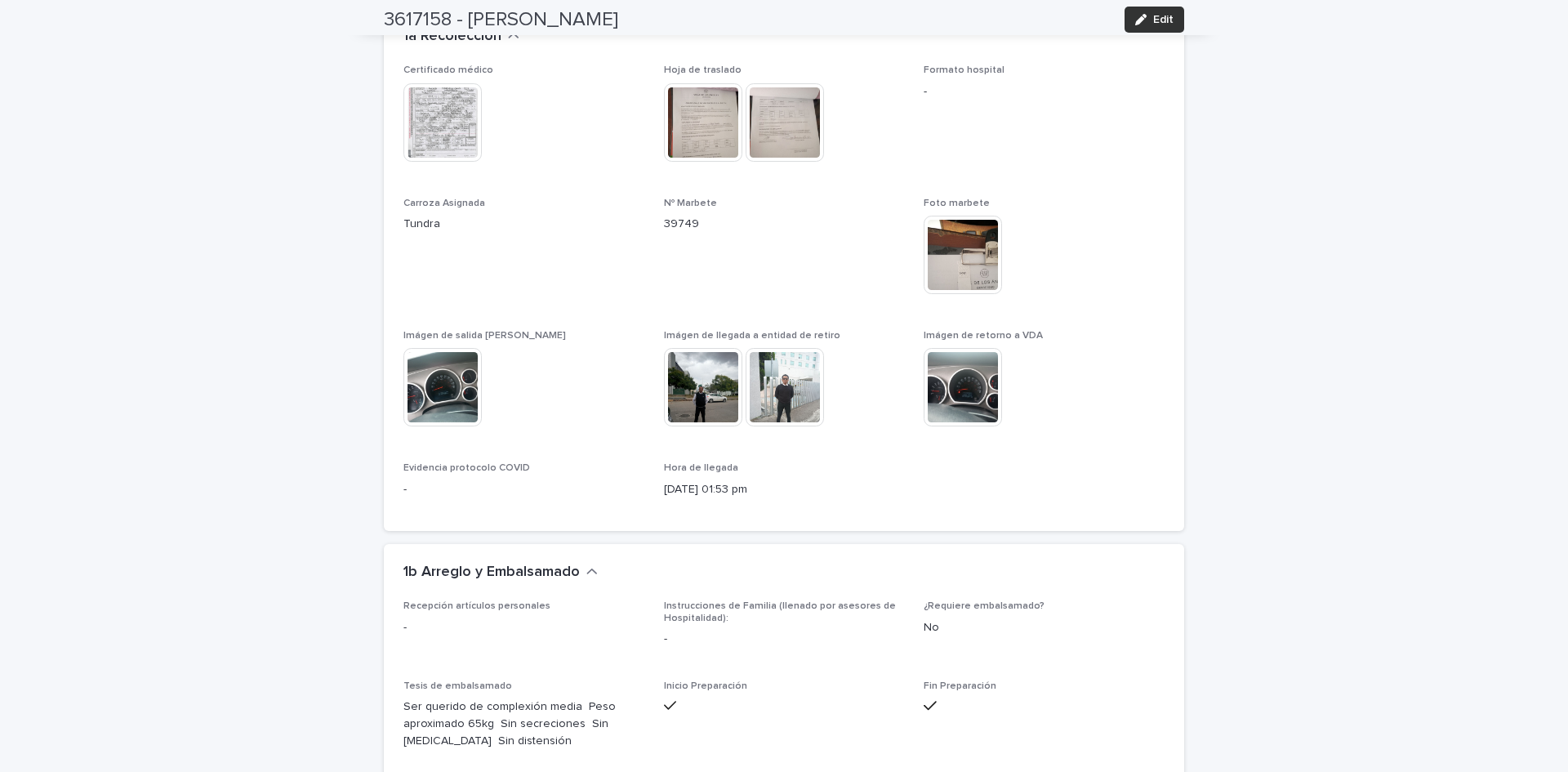
scroll to position [1775, 0]
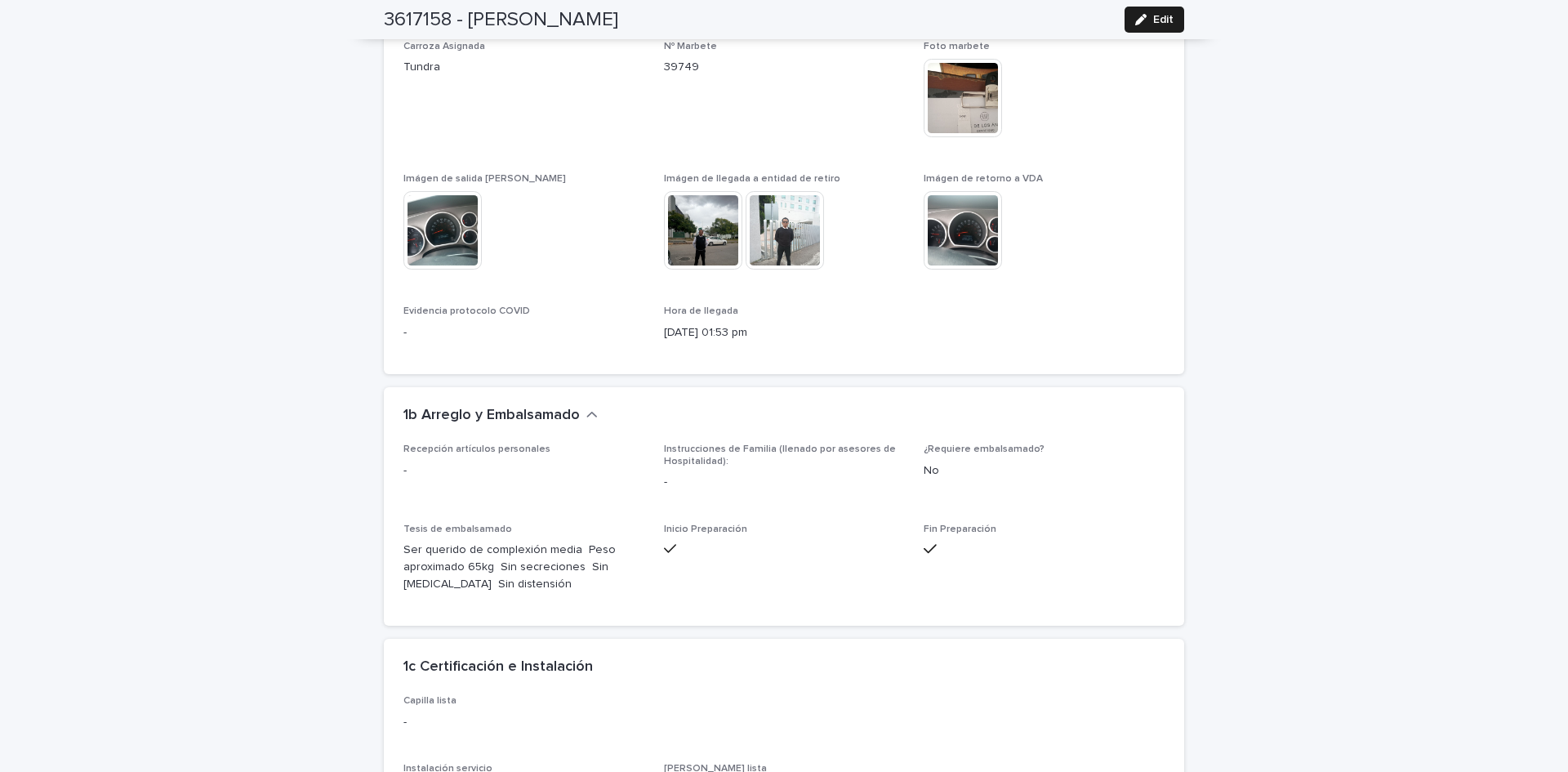
click at [676, 192] on img at bounding box center [703, 230] width 78 height 78
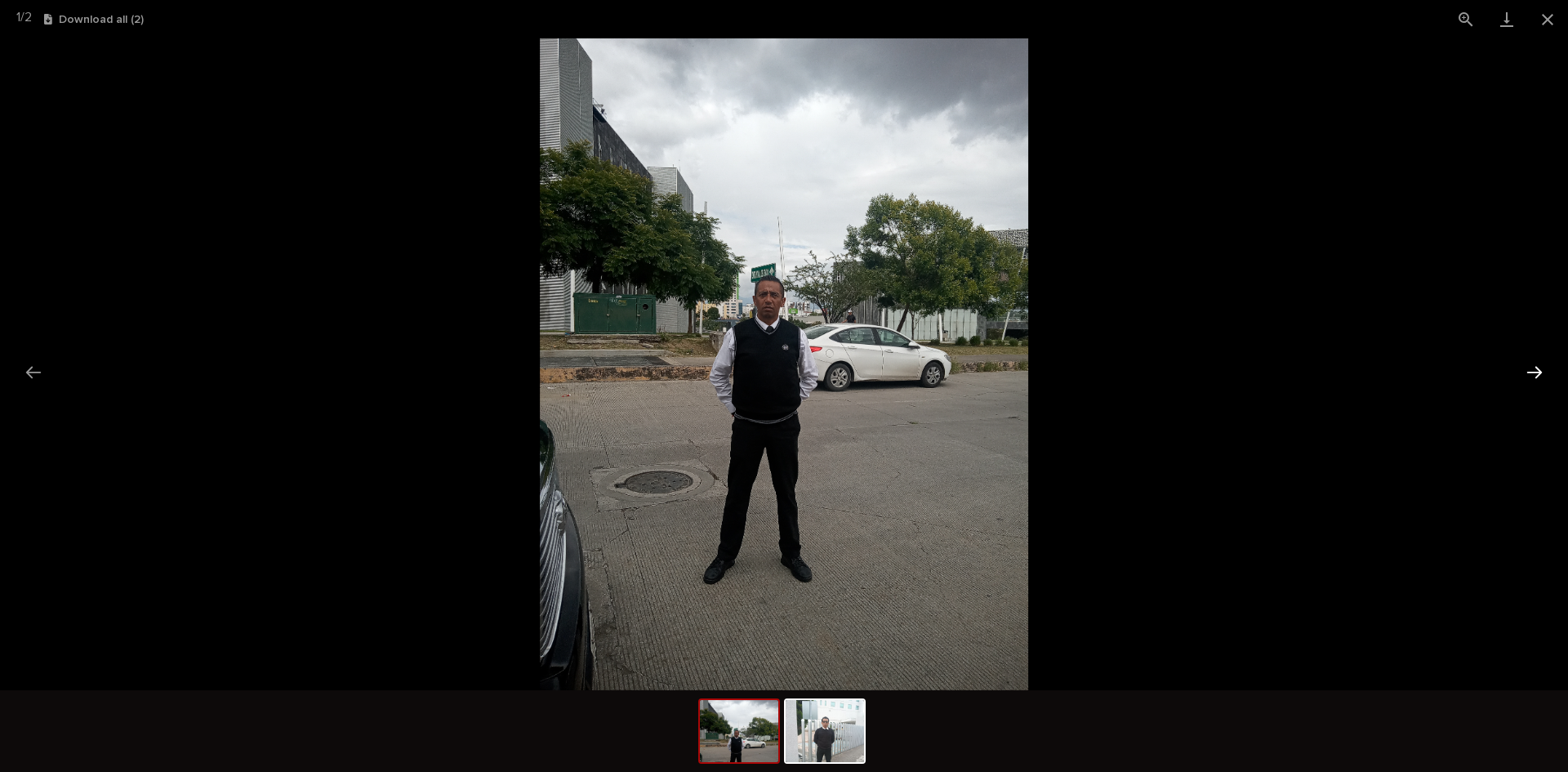
click at [1530, 371] on button "Next slide" at bounding box center [1533, 372] width 35 height 32
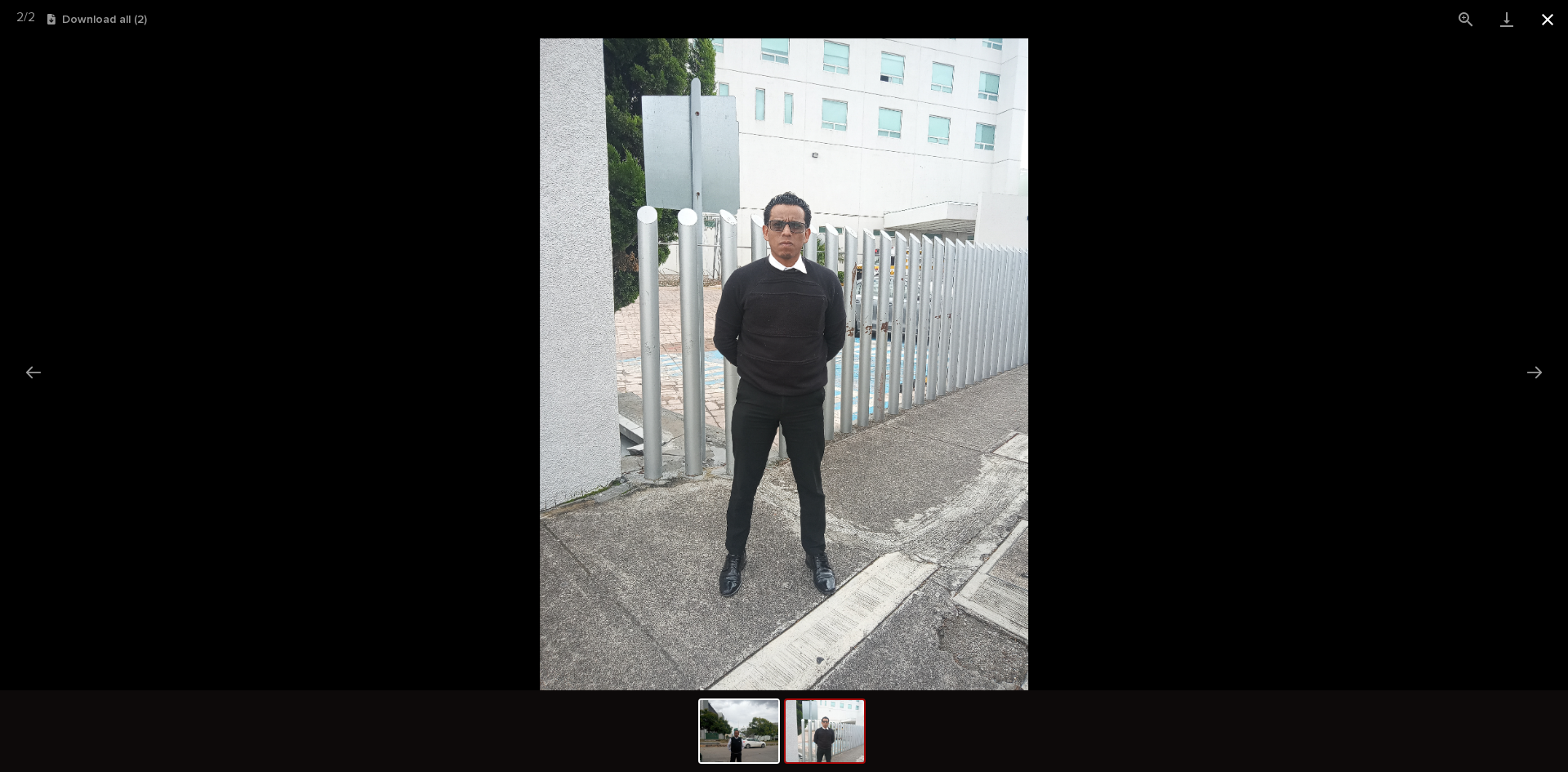
click at [1554, 29] on button "Close gallery" at bounding box center [1546, 19] width 40 height 39
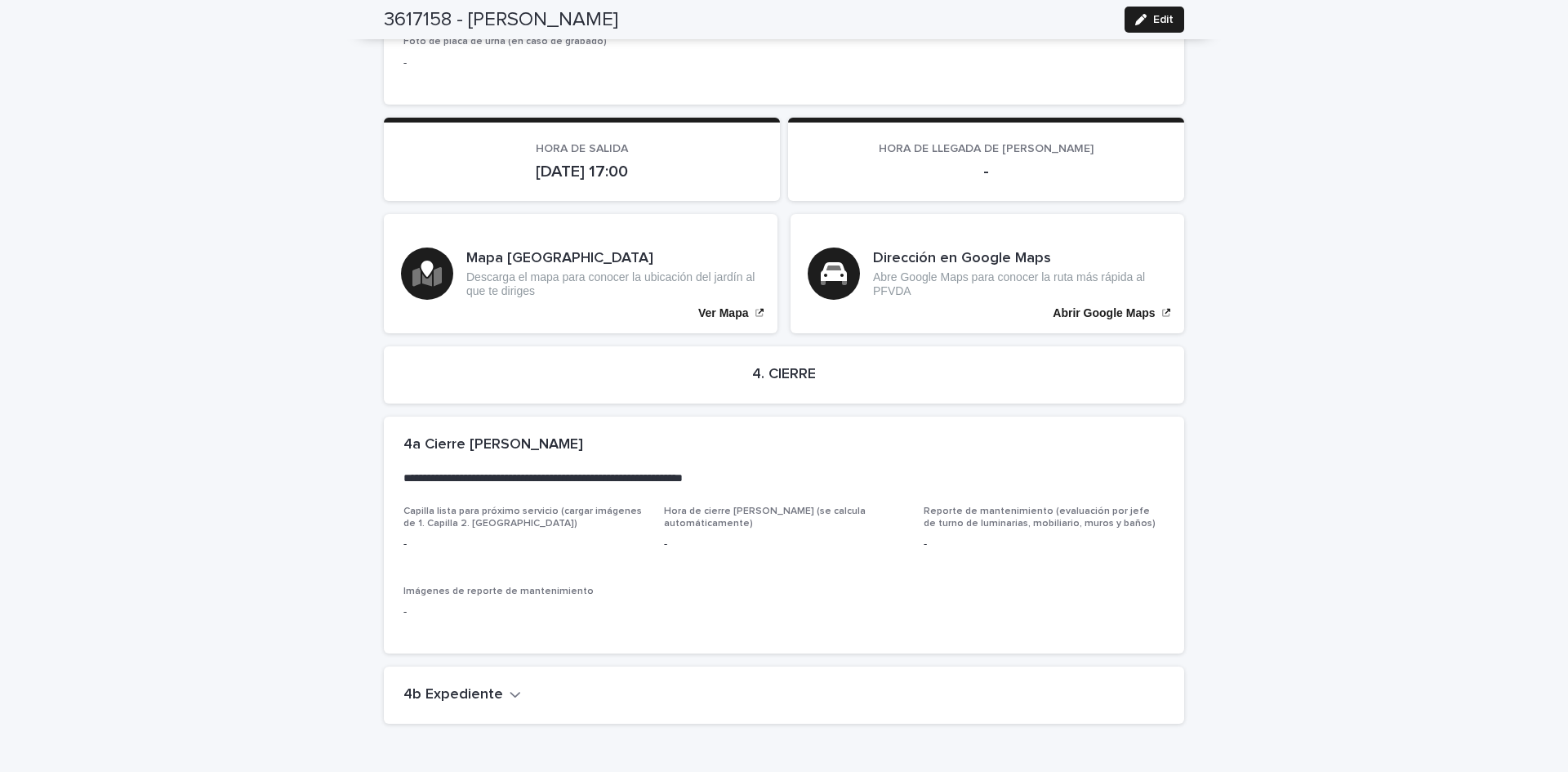
scroll to position [3540, 0]
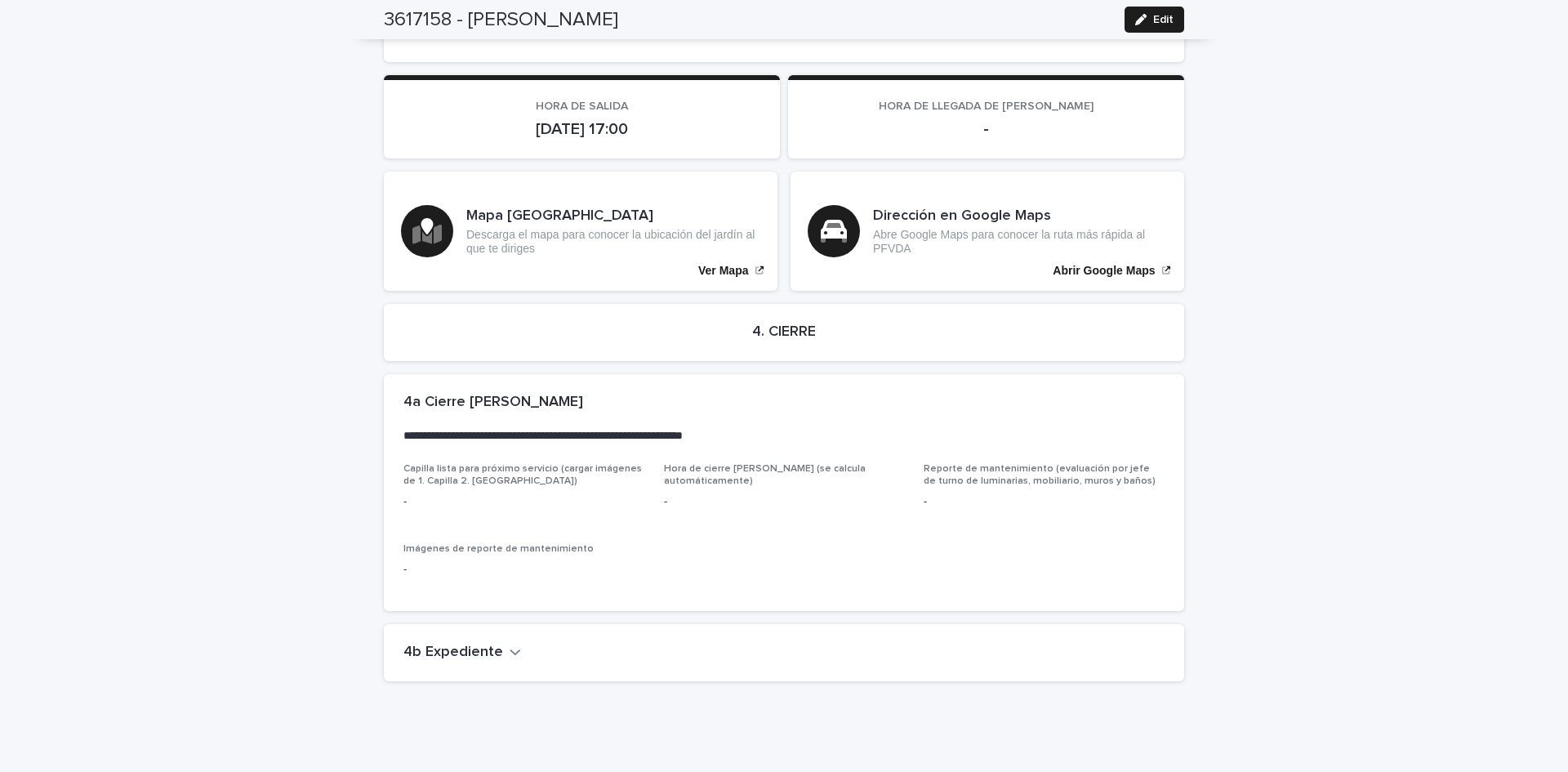
click at [464, 624] on div "4b Expediente" at bounding box center [784, 653] width 800 height 57
click at [483, 644] on h2 "4b Expediente" at bounding box center [453, 653] width 100 height 18
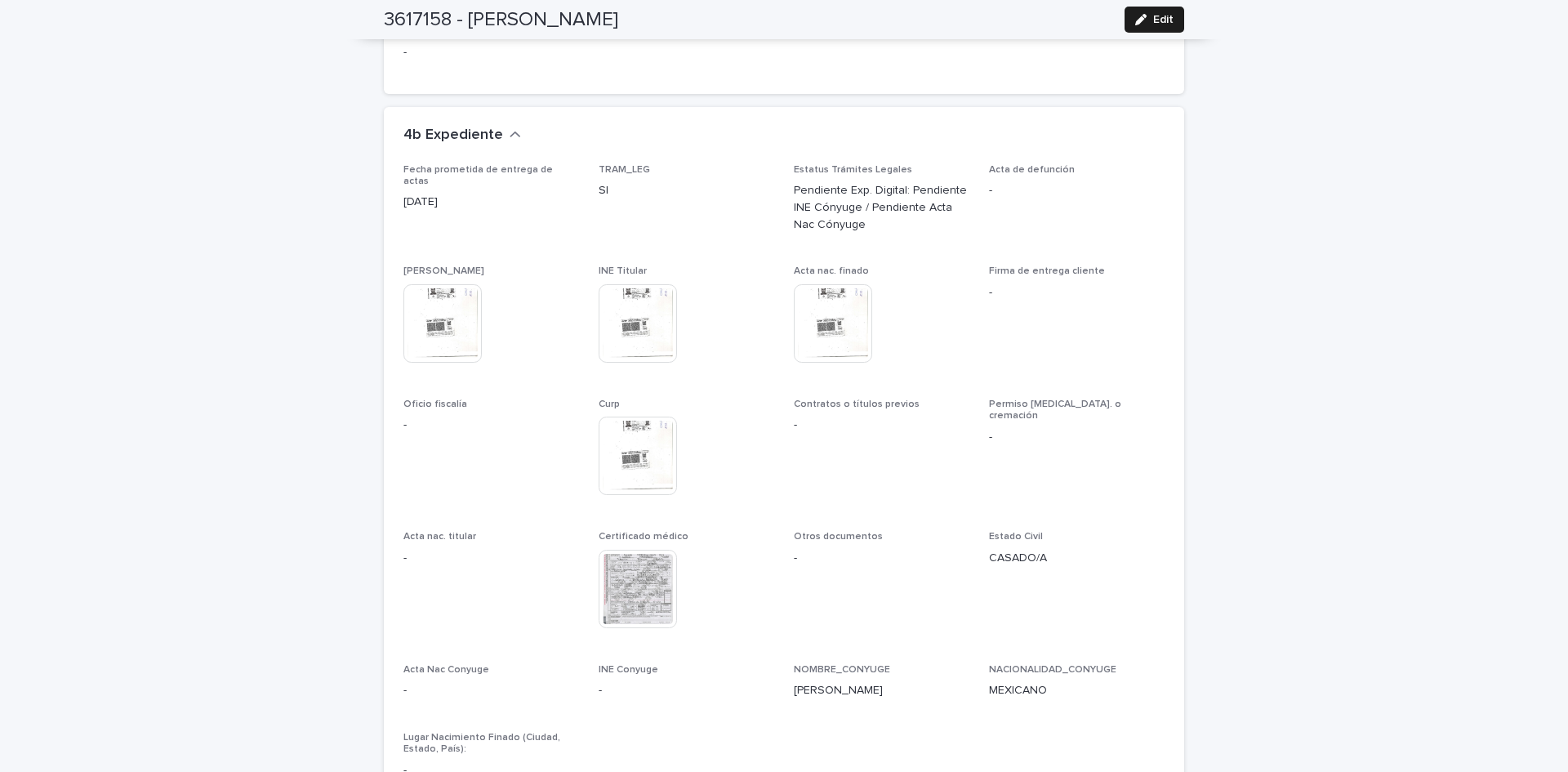
scroll to position [4062, 0]
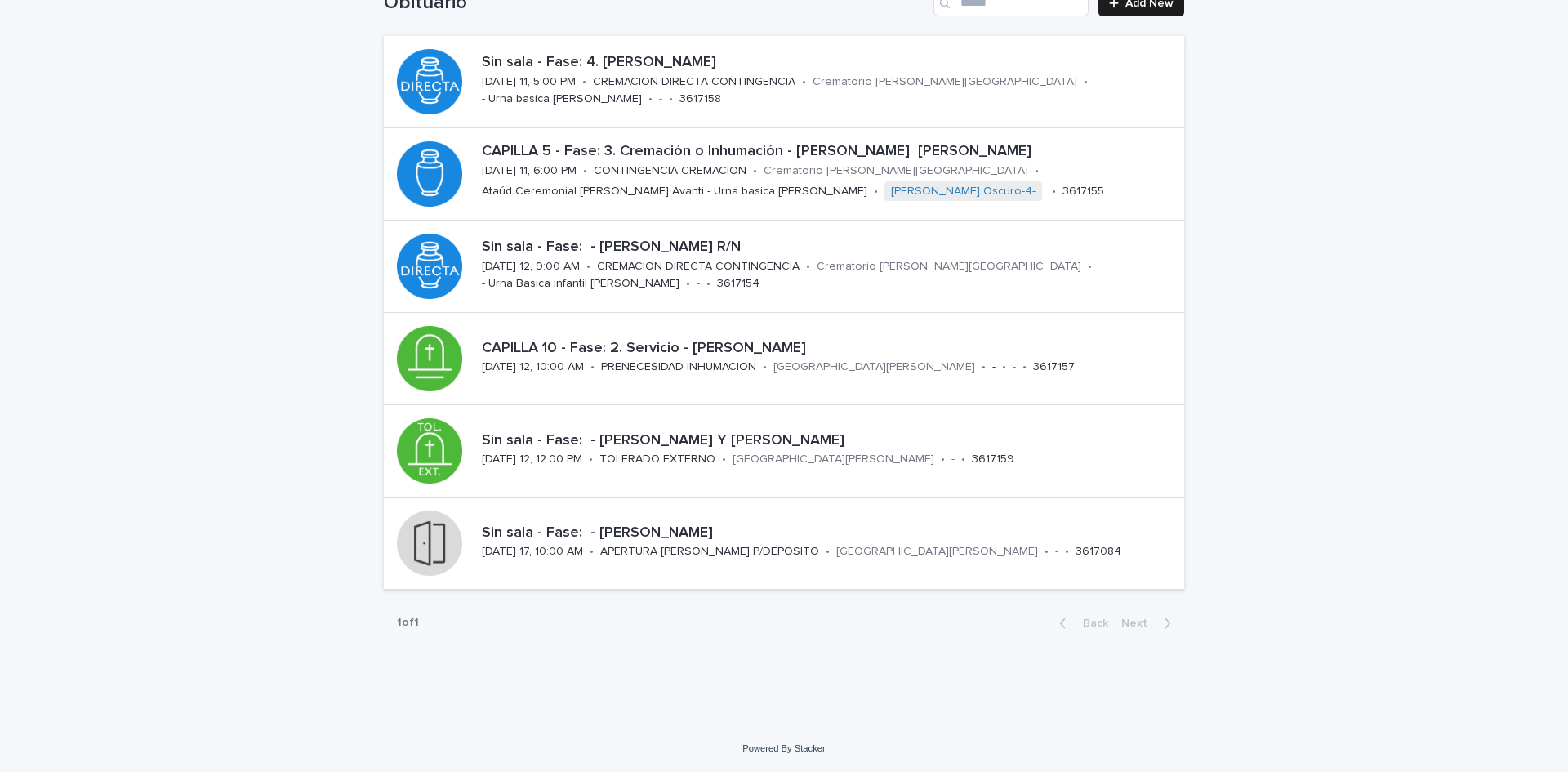
scroll to position [52, 0]
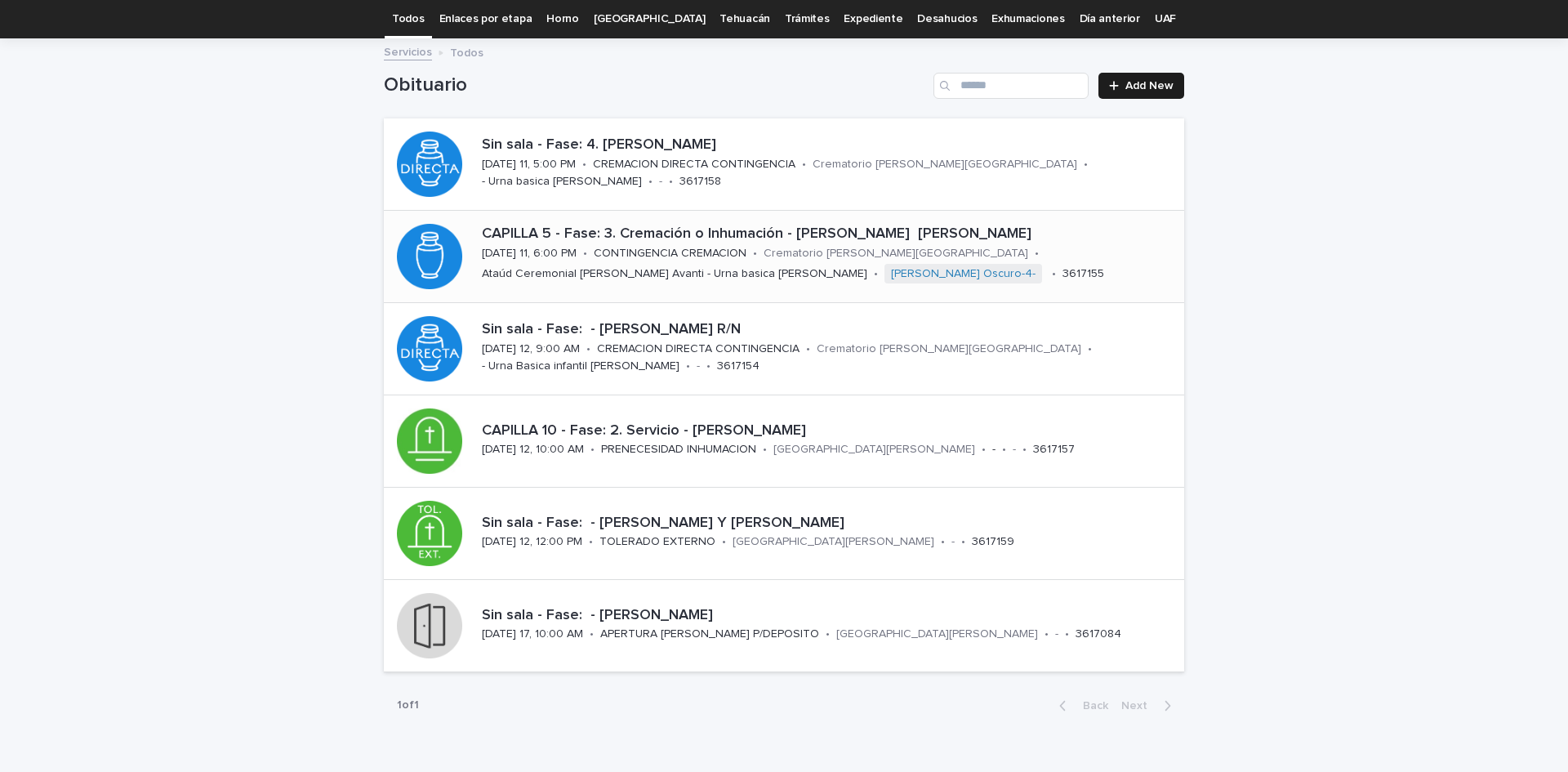
click at [619, 236] on p "CAPILLA 5 - Fase: 3. Cremación o Inhumación - [PERSON_NAME] [PERSON_NAME]" at bounding box center [829, 234] width 696 height 18
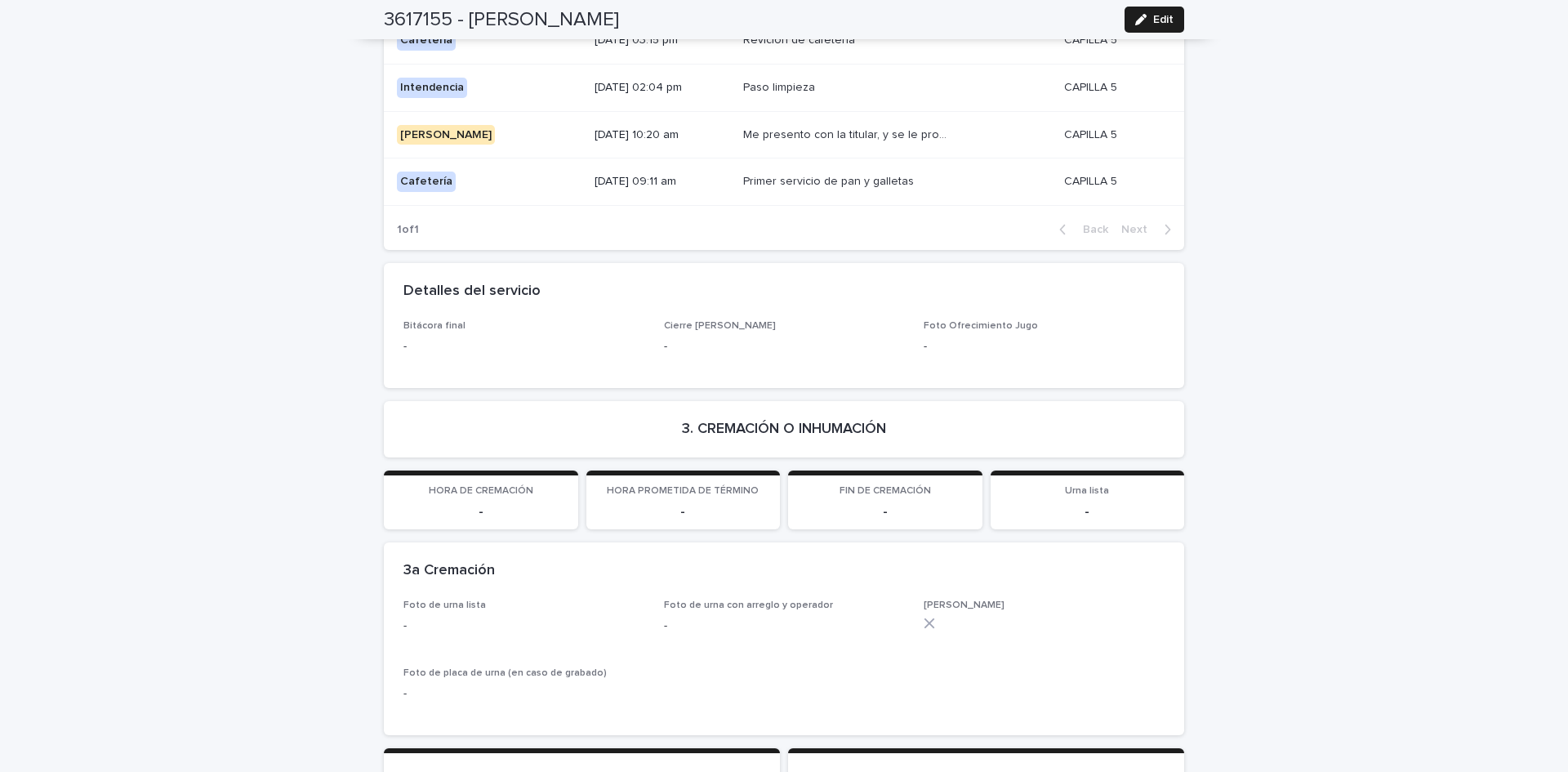
scroll to position [4025, 0]
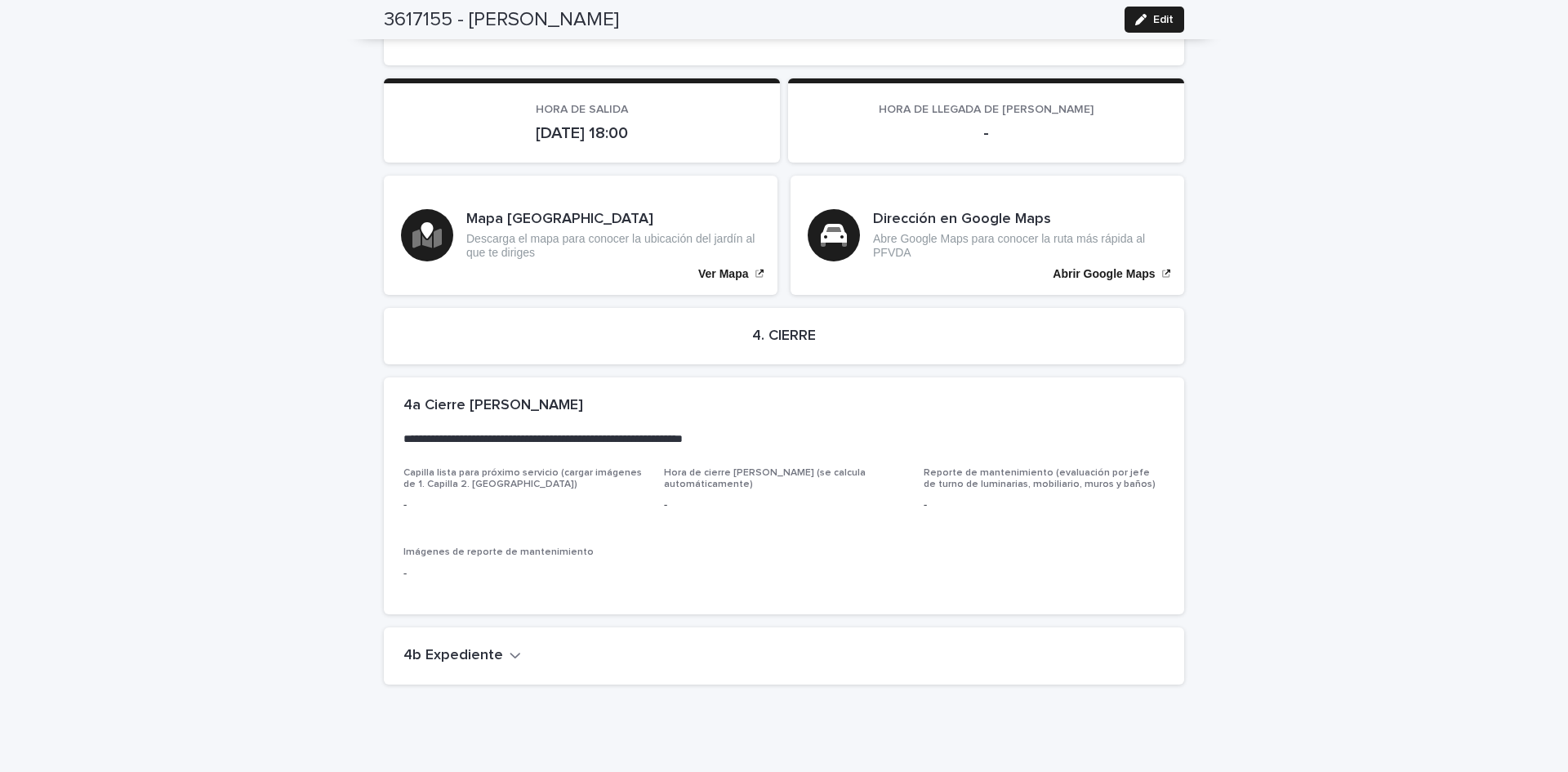
click at [477, 647] on h2 "4b Expediente" at bounding box center [453, 656] width 100 height 18
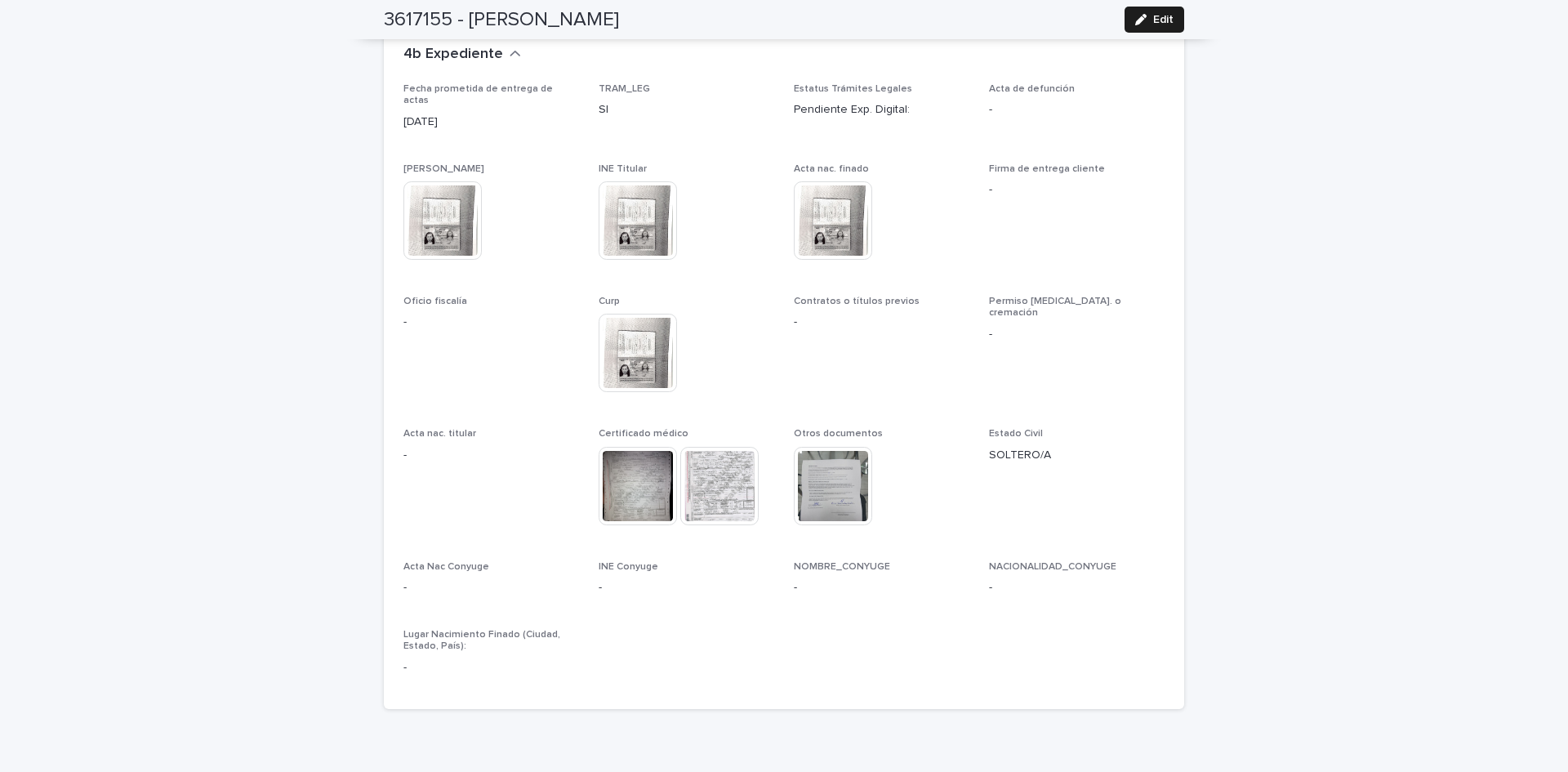
scroll to position [4633, 0]
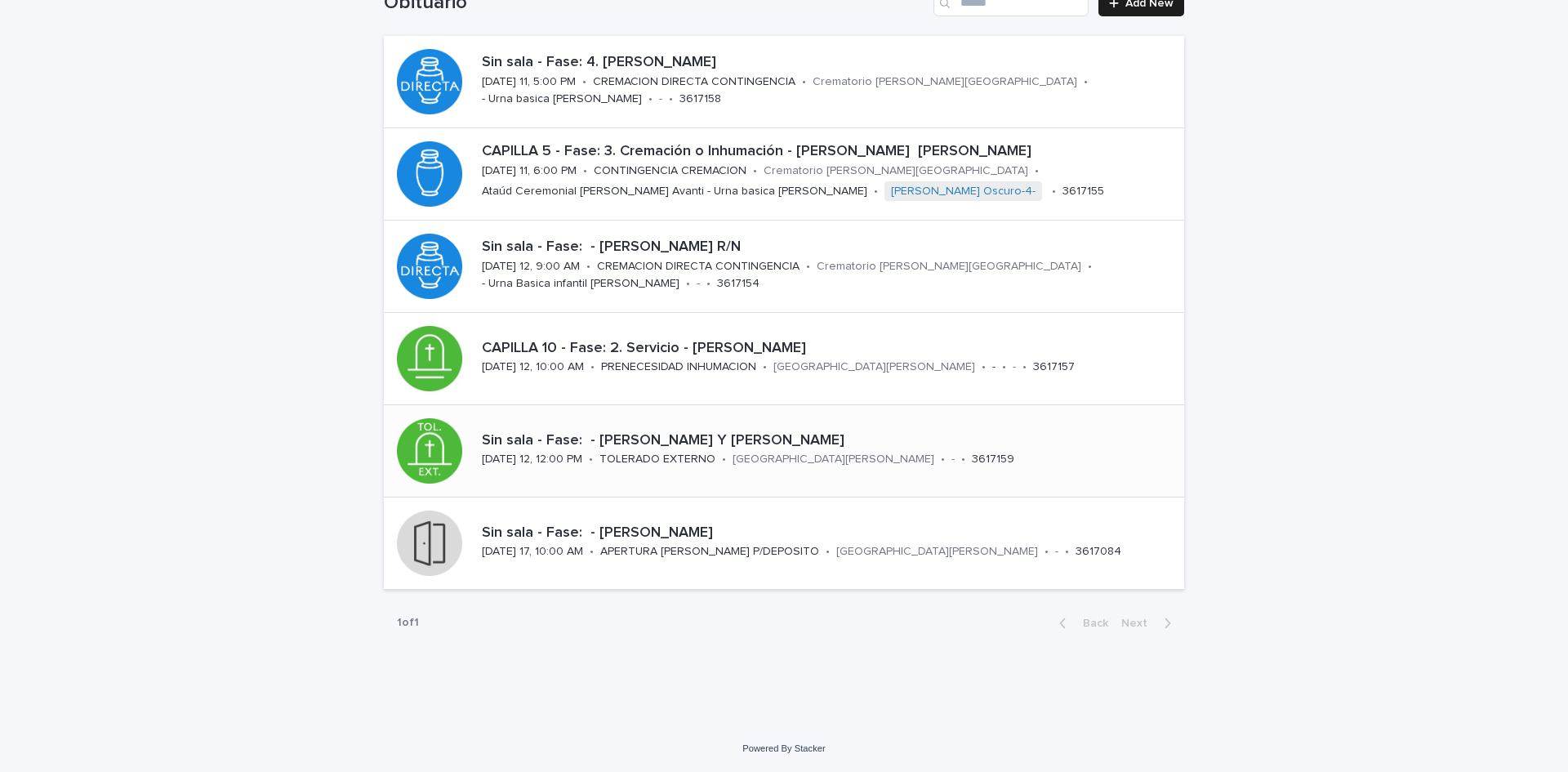
scroll to position [52, 0]
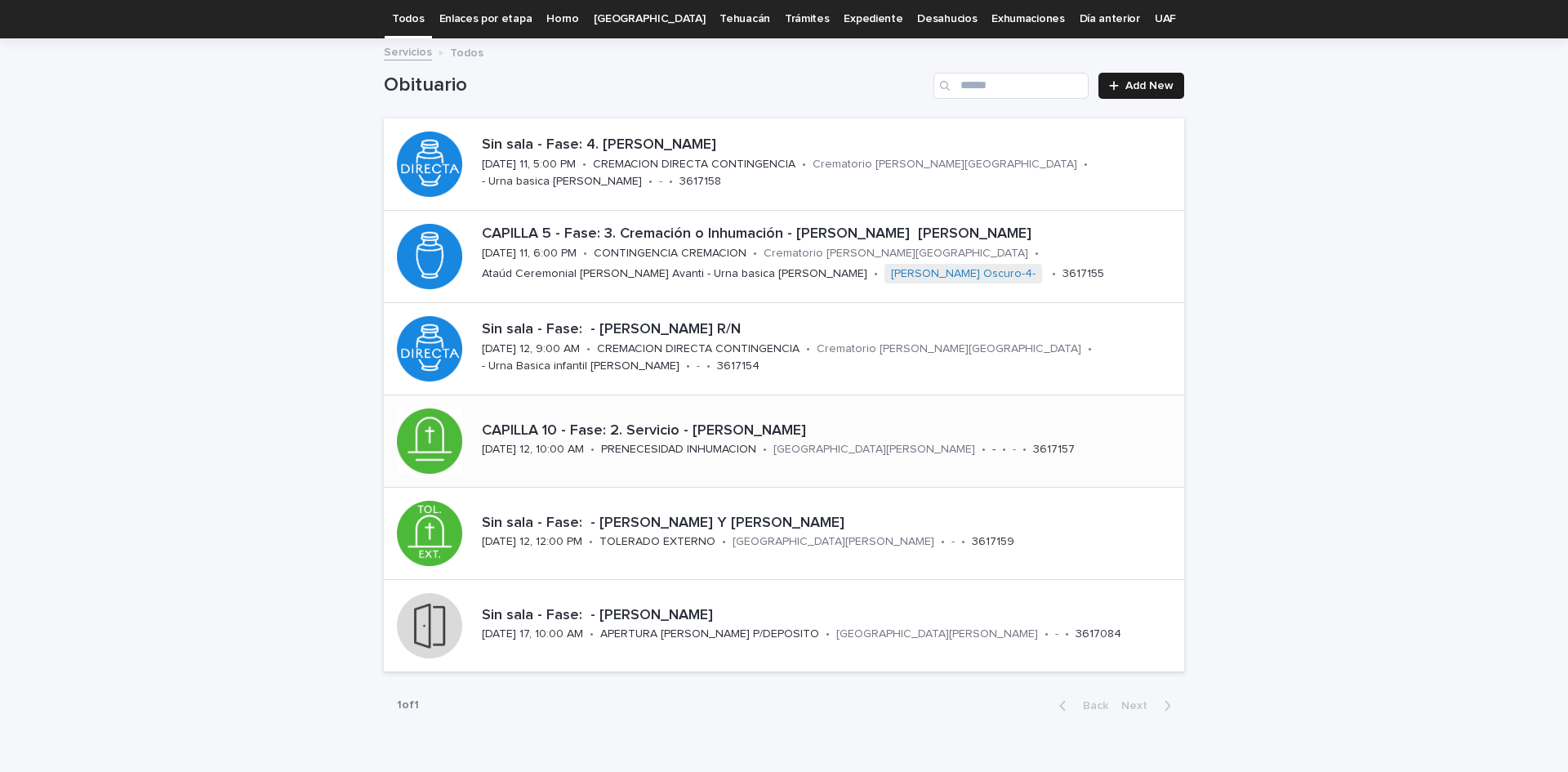
click at [744, 435] on p "CAPILLA 10 - Fase: 2. Servicio - [PERSON_NAME]" at bounding box center [829, 431] width 696 height 18
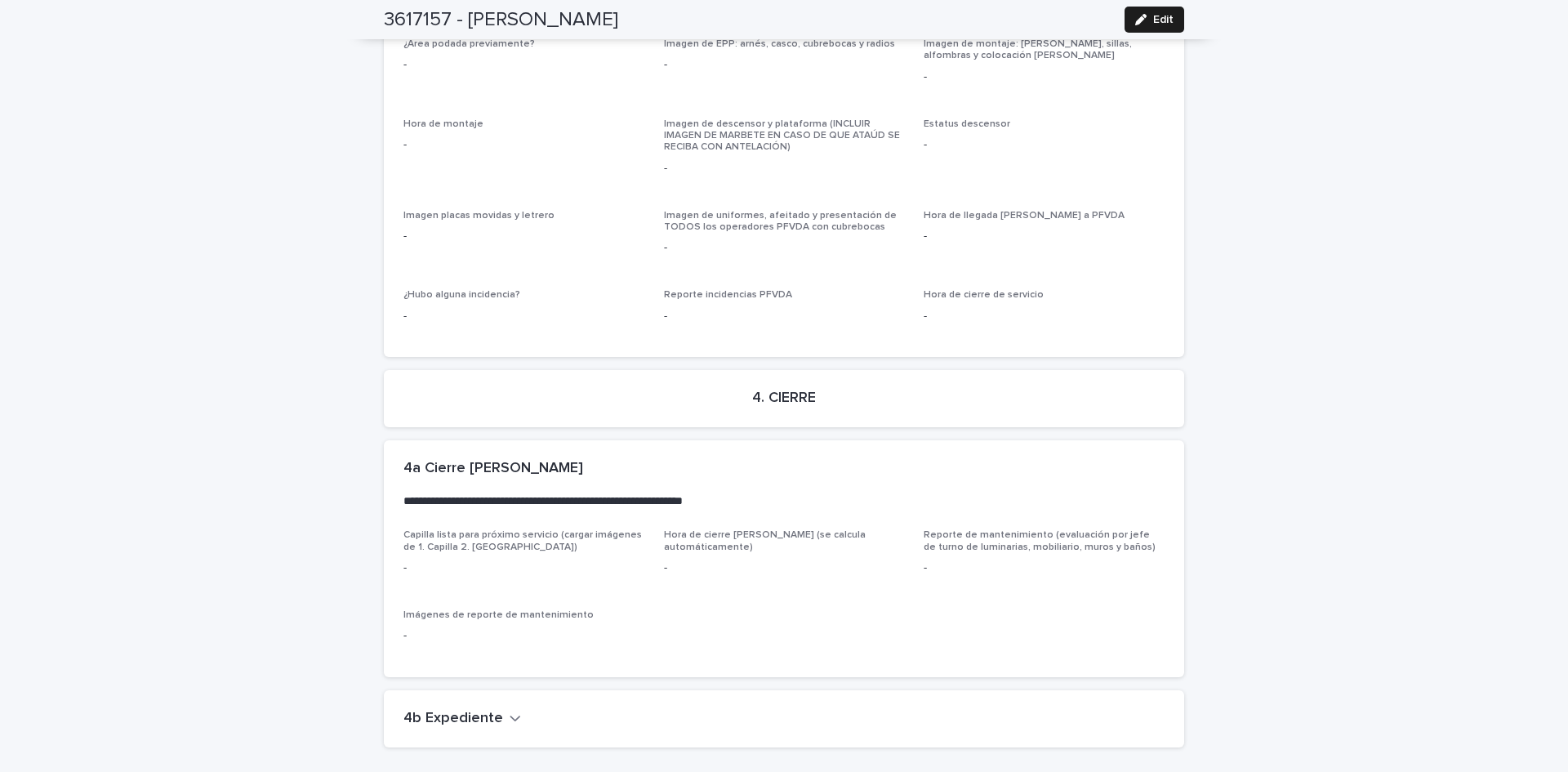
scroll to position [4395, 0]
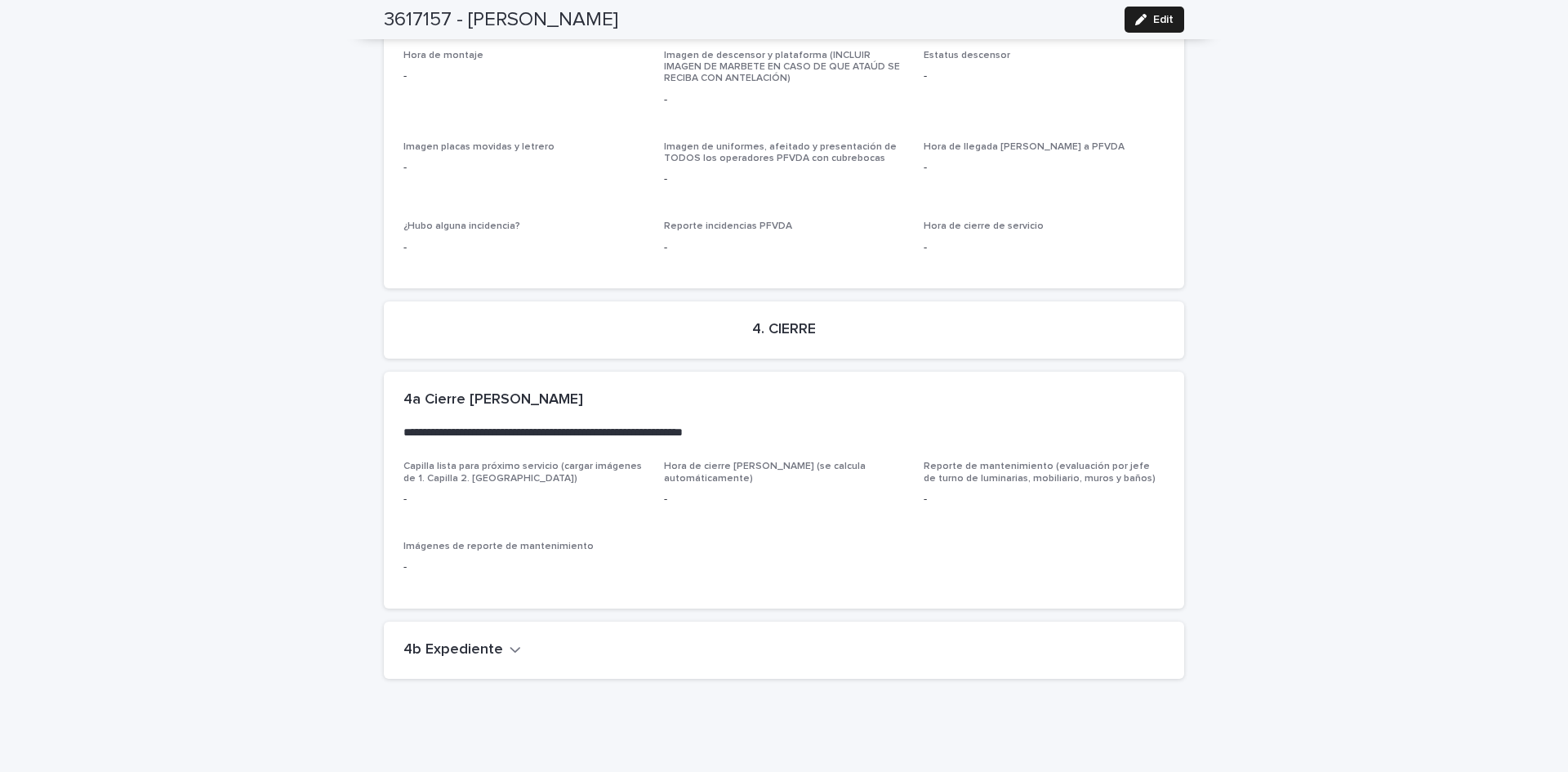
click at [442, 642] on h2 "4b Expediente" at bounding box center [453, 651] width 100 height 18
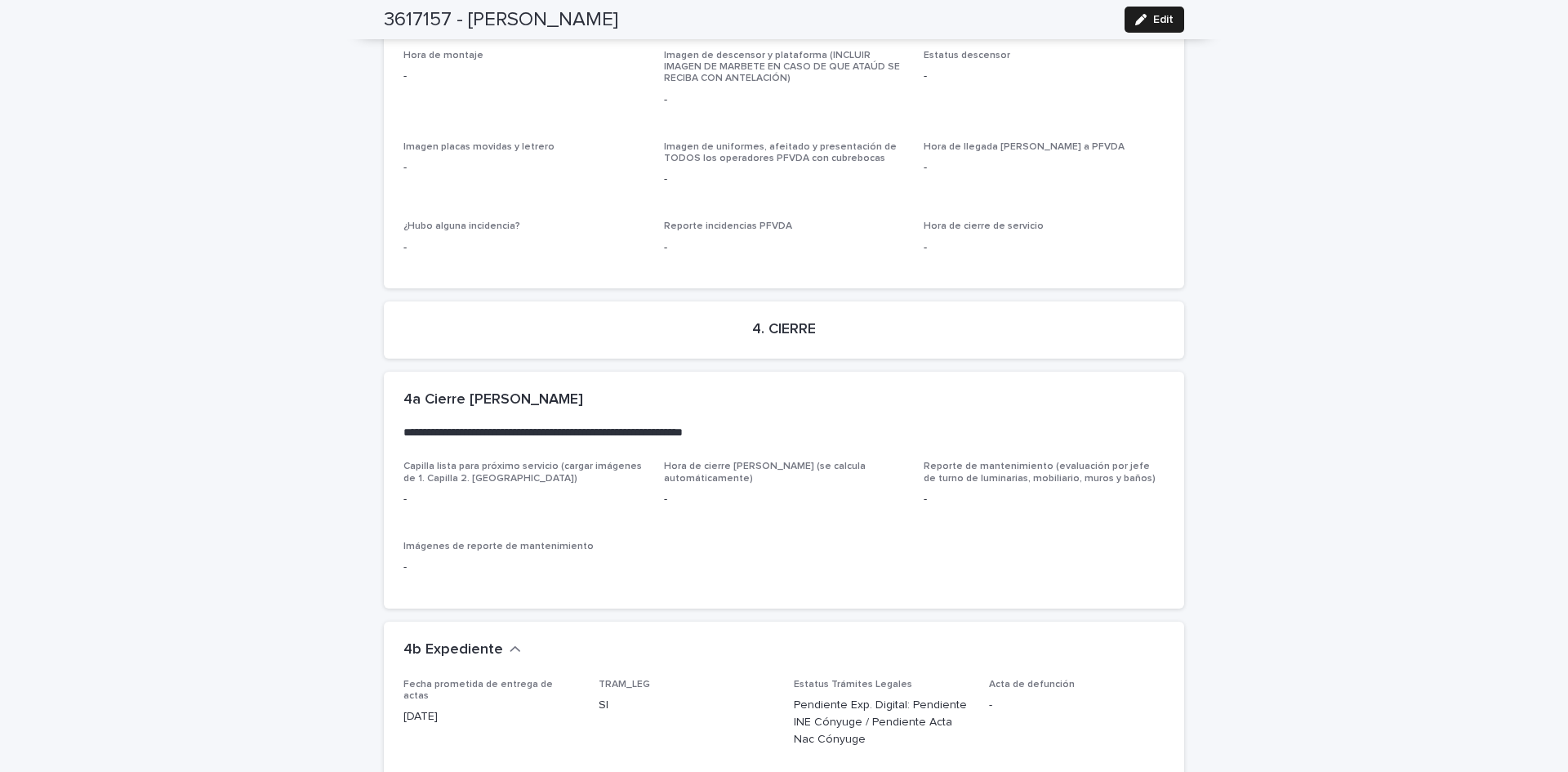
scroll to position [5060, 0]
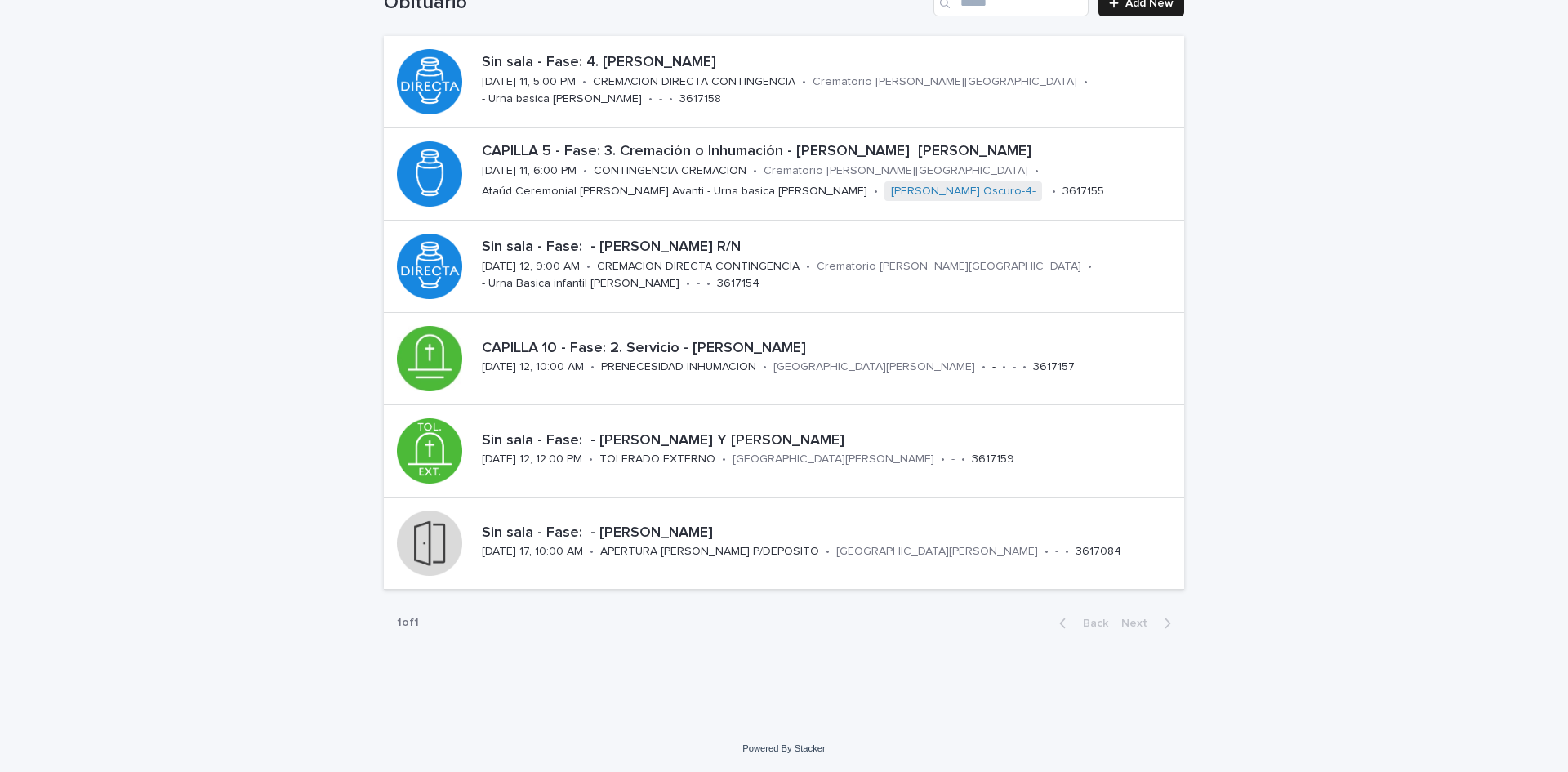
scroll to position [52, 0]
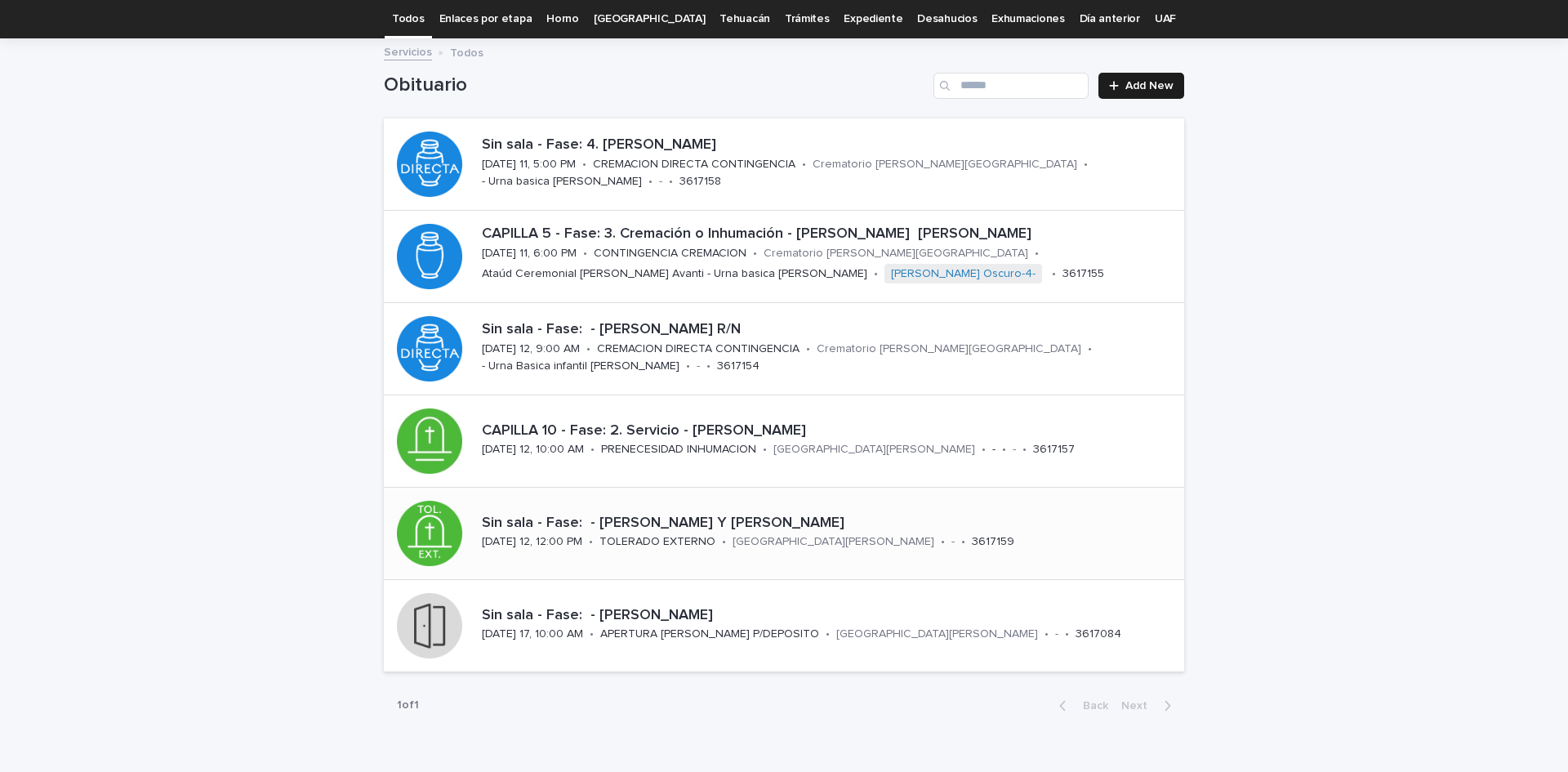
click at [667, 528] on p "Sin sala - Fase: - [PERSON_NAME] Y [PERSON_NAME]" at bounding box center [829, 523] width 696 height 18
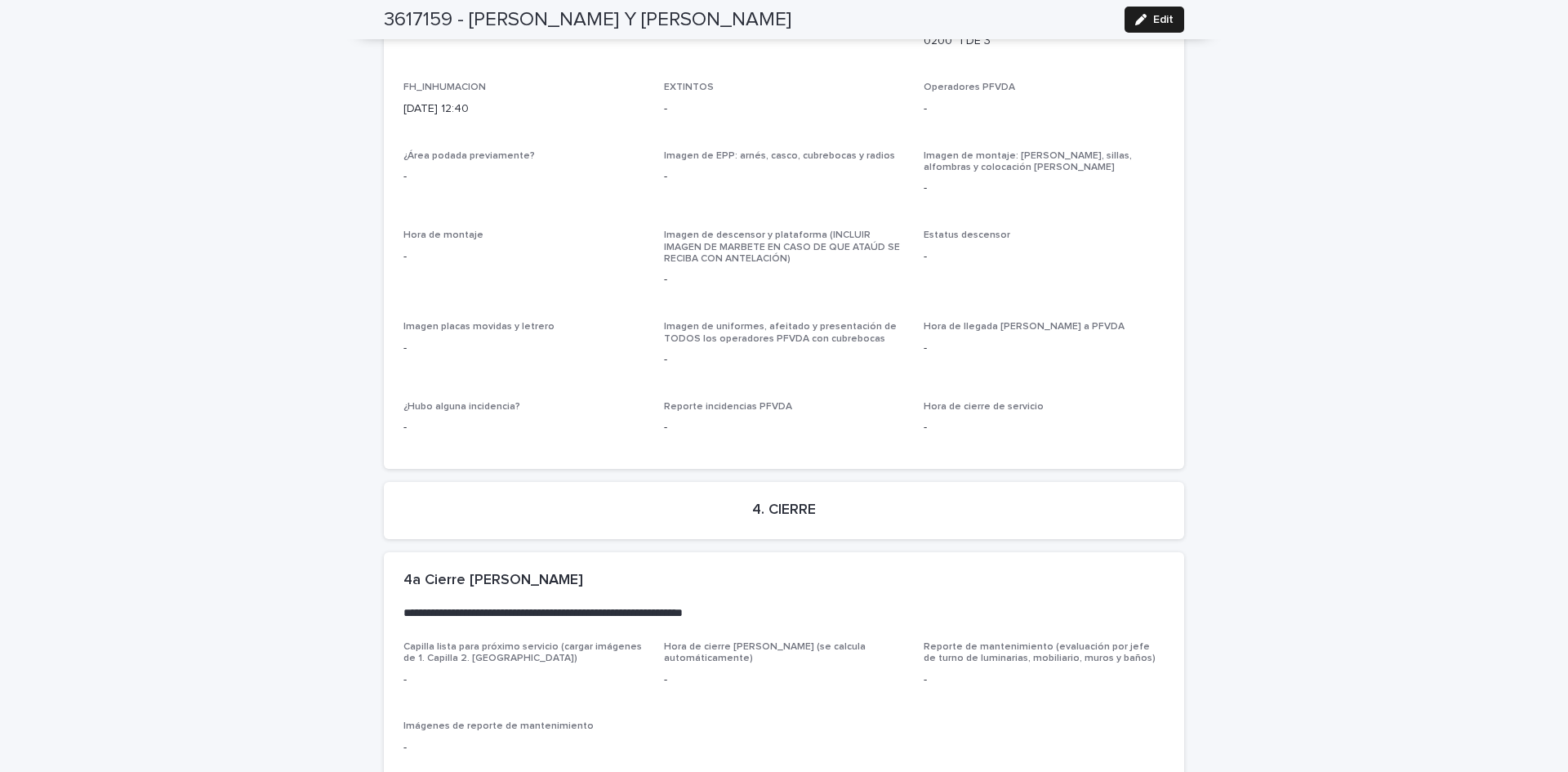
scroll to position [3812, 0]
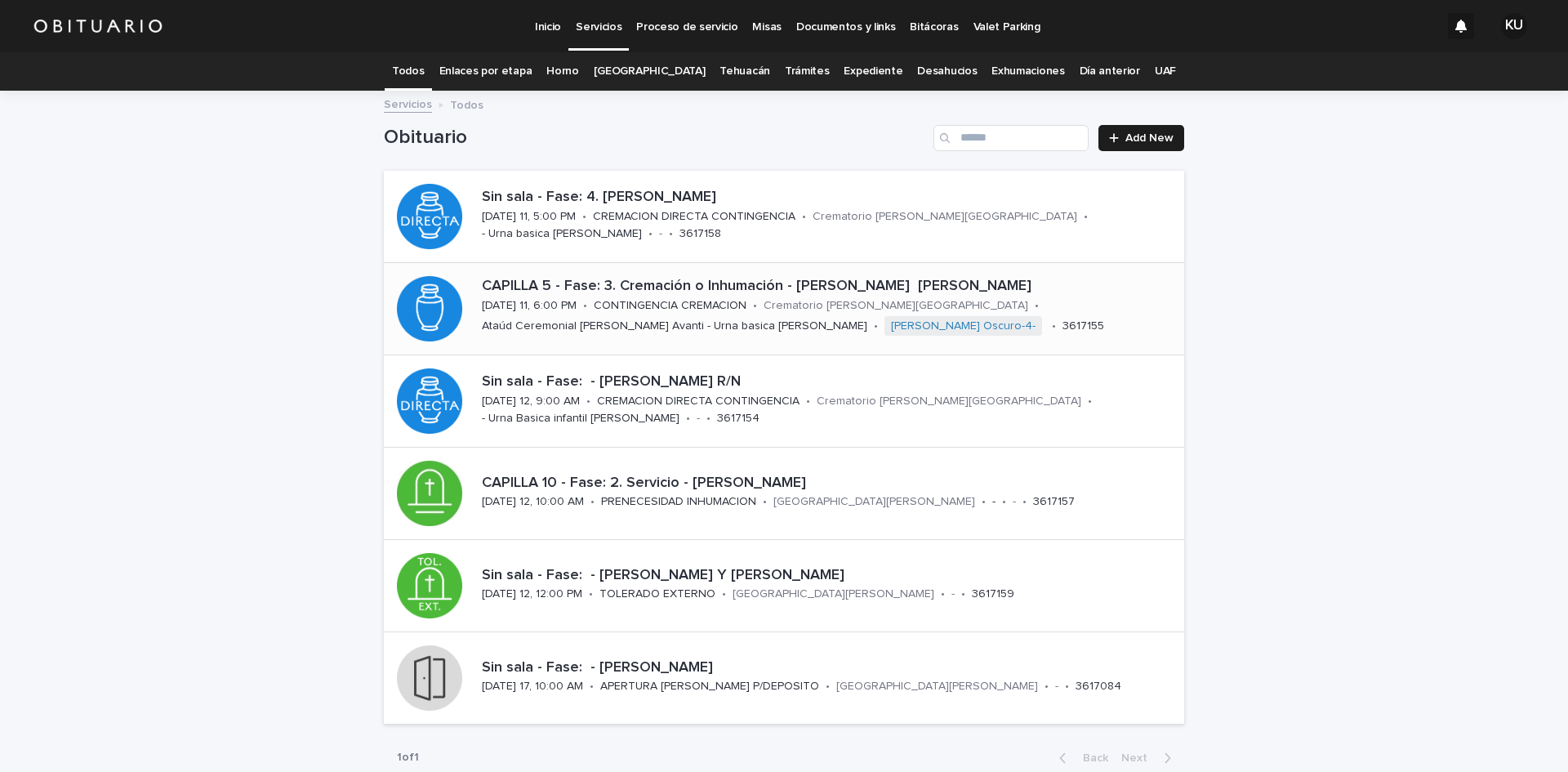
click at [683, 281] on p "CAPILLA 5 - Fase: 3. Cremación o Inhumación - [PERSON_NAME] [PERSON_NAME]" at bounding box center [829, 286] width 696 height 18
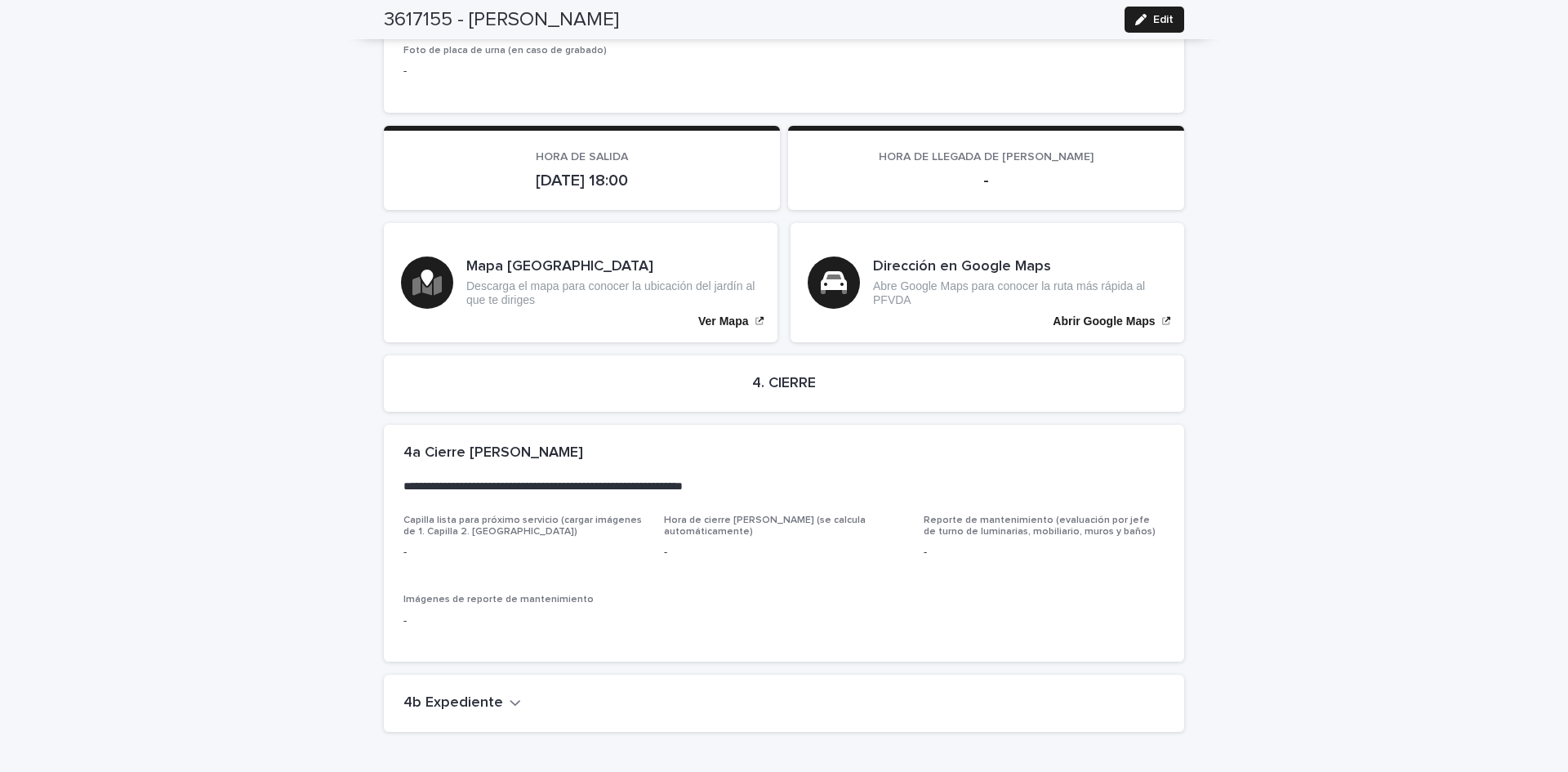
scroll to position [4025, 0]
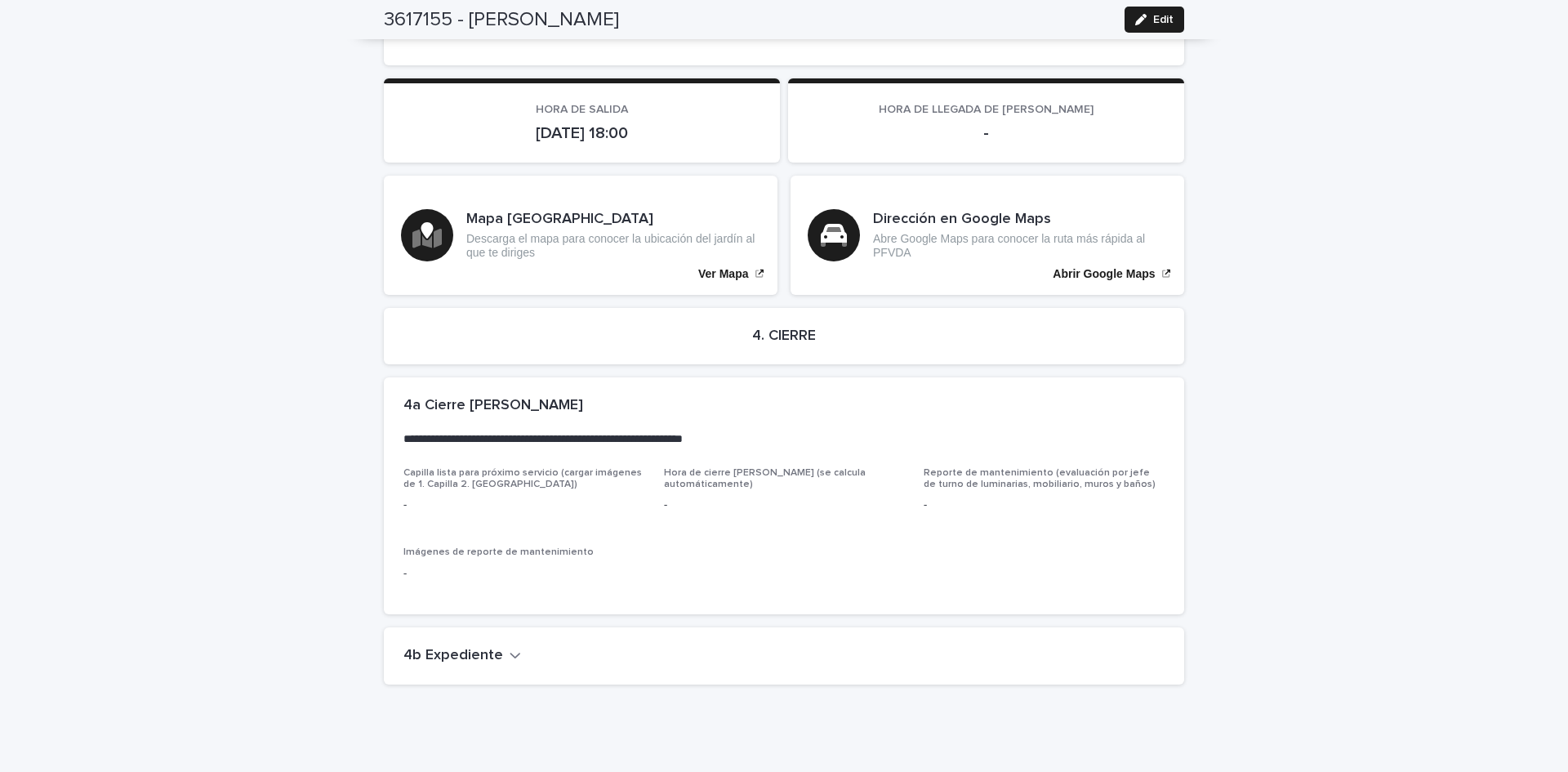
click at [466, 647] on h2 "4b Expediente" at bounding box center [453, 656] width 100 height 18
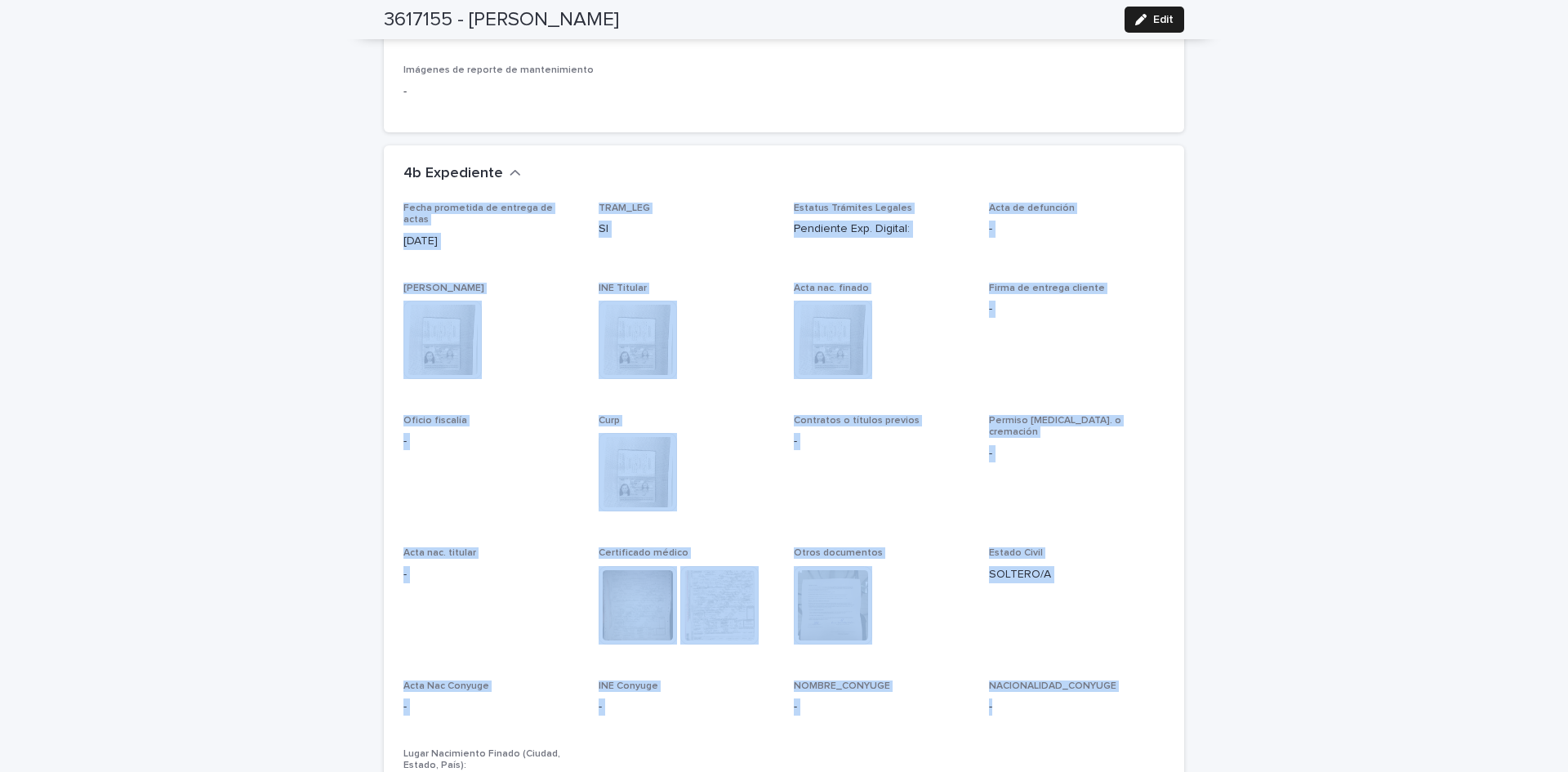
scroll to position [4639, 0]
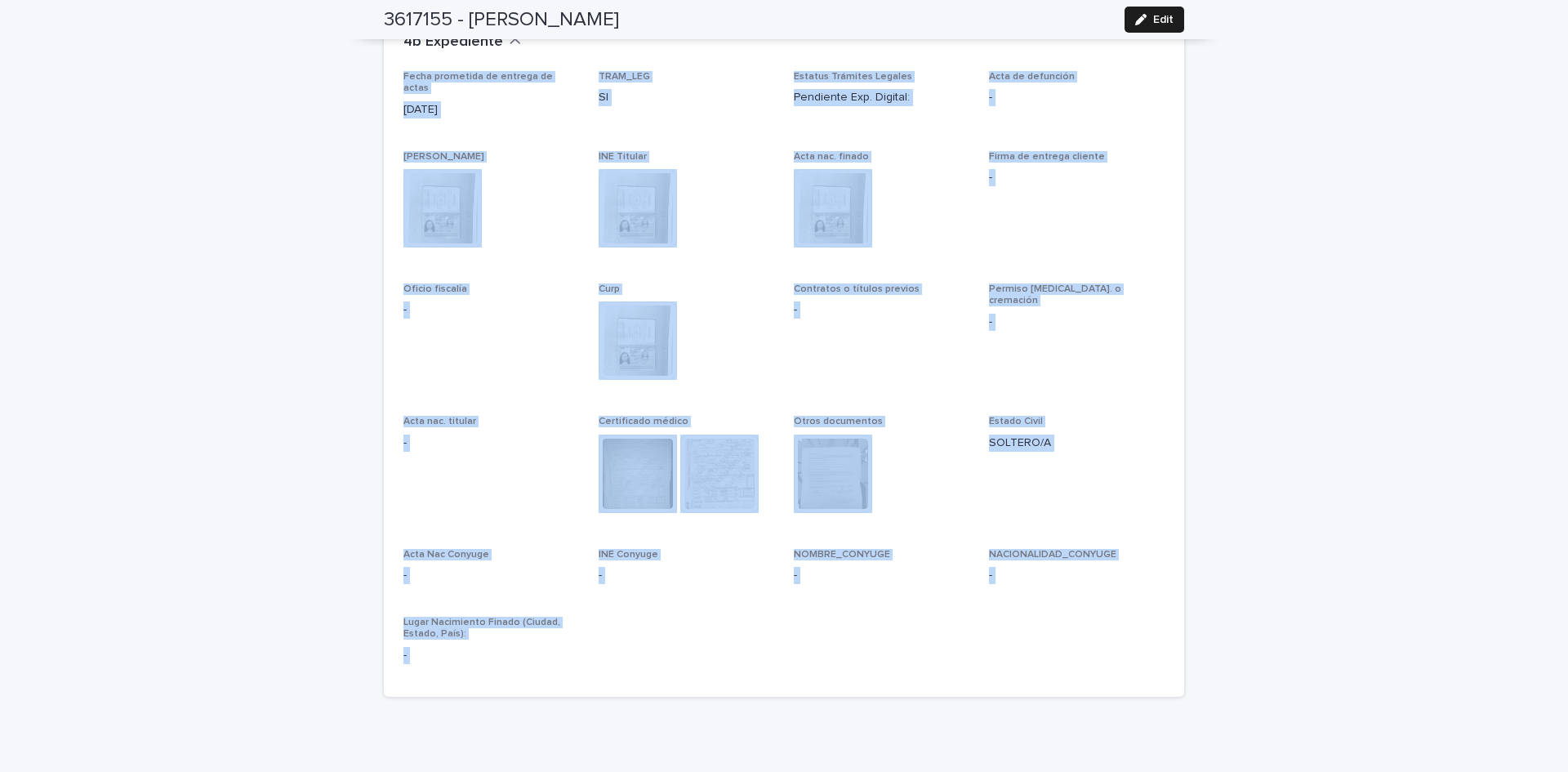
drag, startPoint x: 1554, startPoint y: 580, endPoint x: 1565, endPoint y: 791, distance: 211.3
click at [1565, 771] on html "Inicio Servicios Proceso de servicio Misas Documentos y links Bitácoras Valet P…" at bounding box center [784, 386] width 1568 height 772
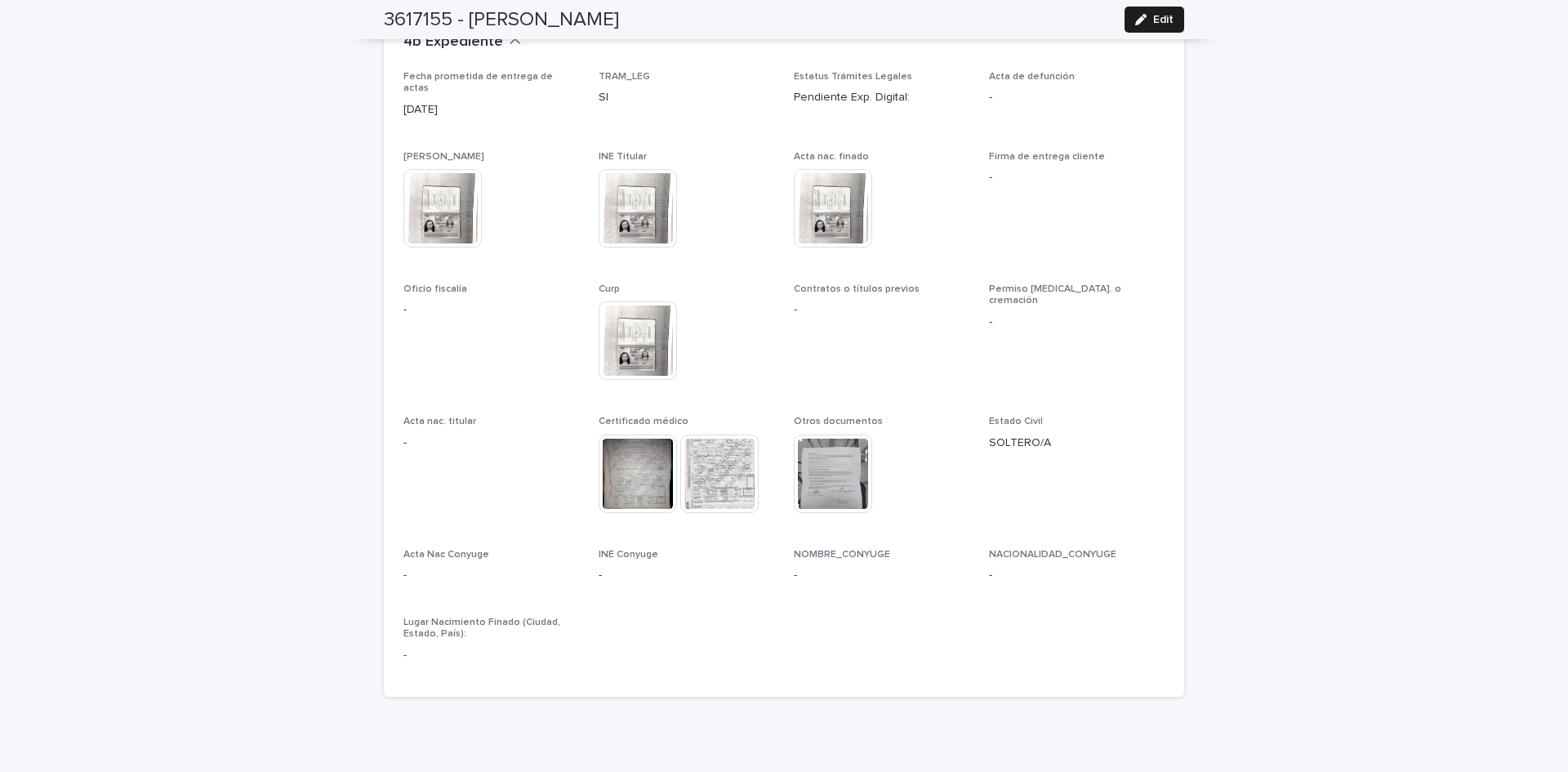
click at [748, 434] on img at bounding box center [718, 473] width 78 height 78
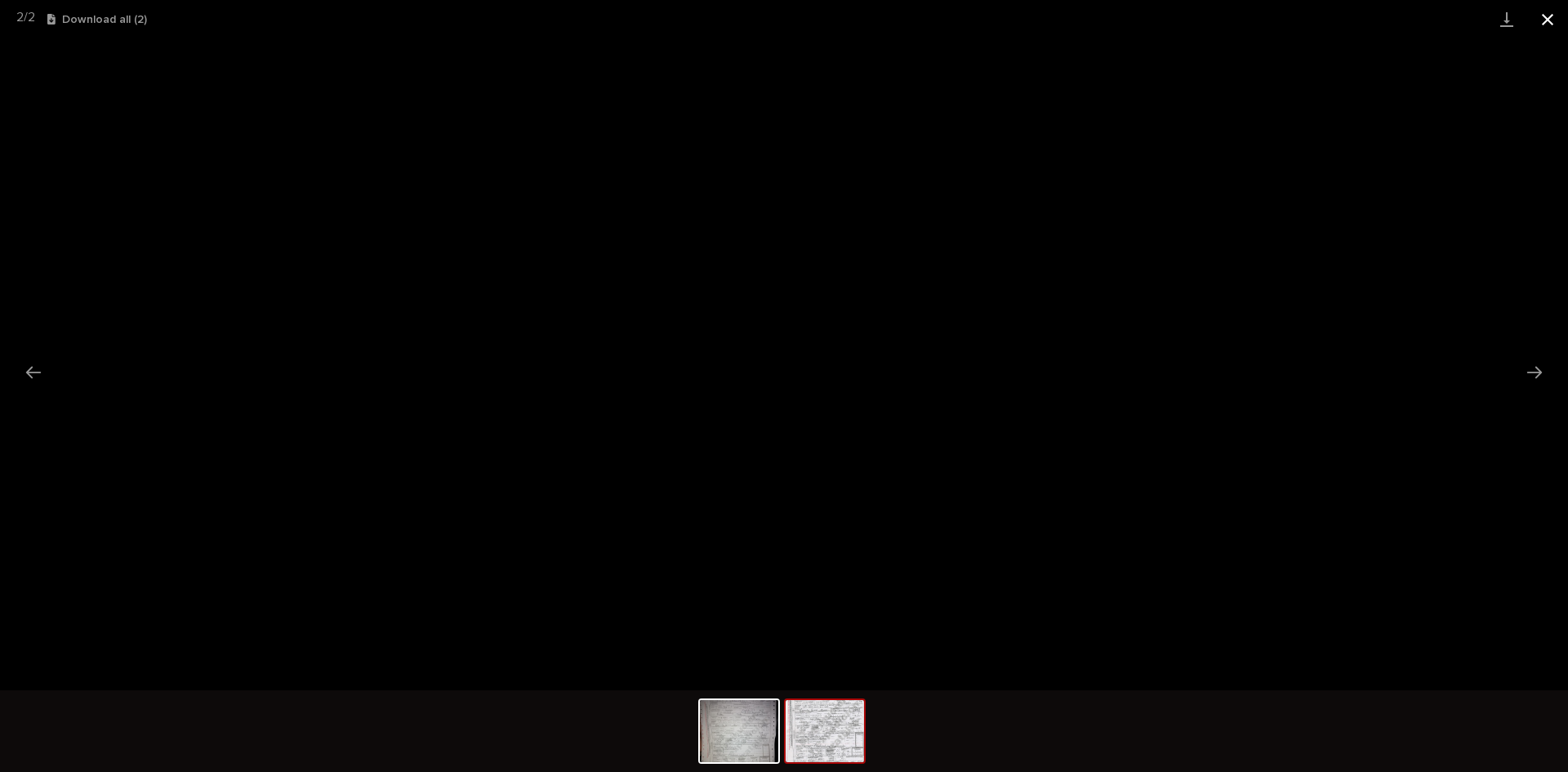
click at [1551, 14] on button "Close gallery" at bounding box center [1546, 19] width 40 height 39
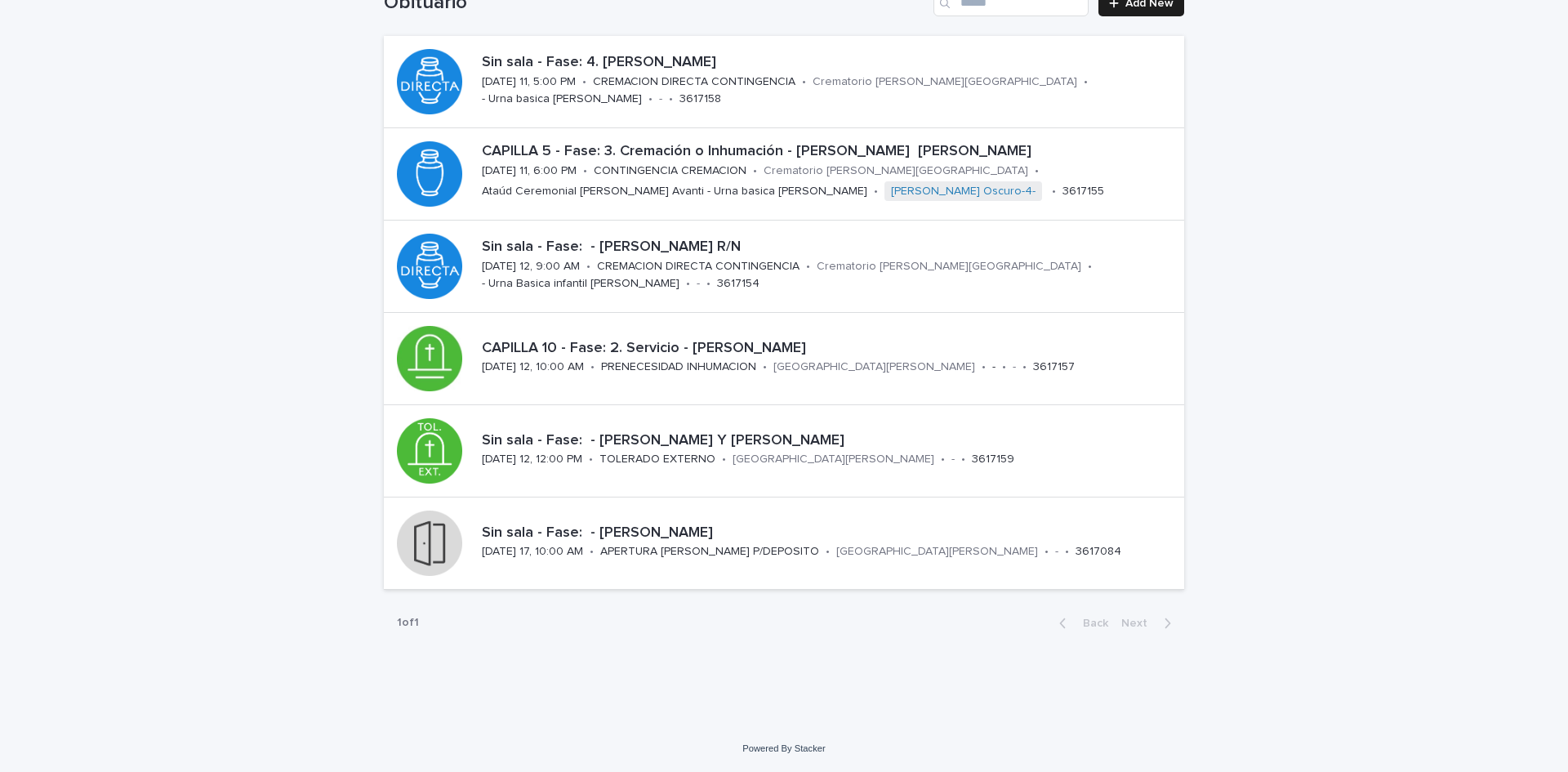
scroll to position [52, 0]
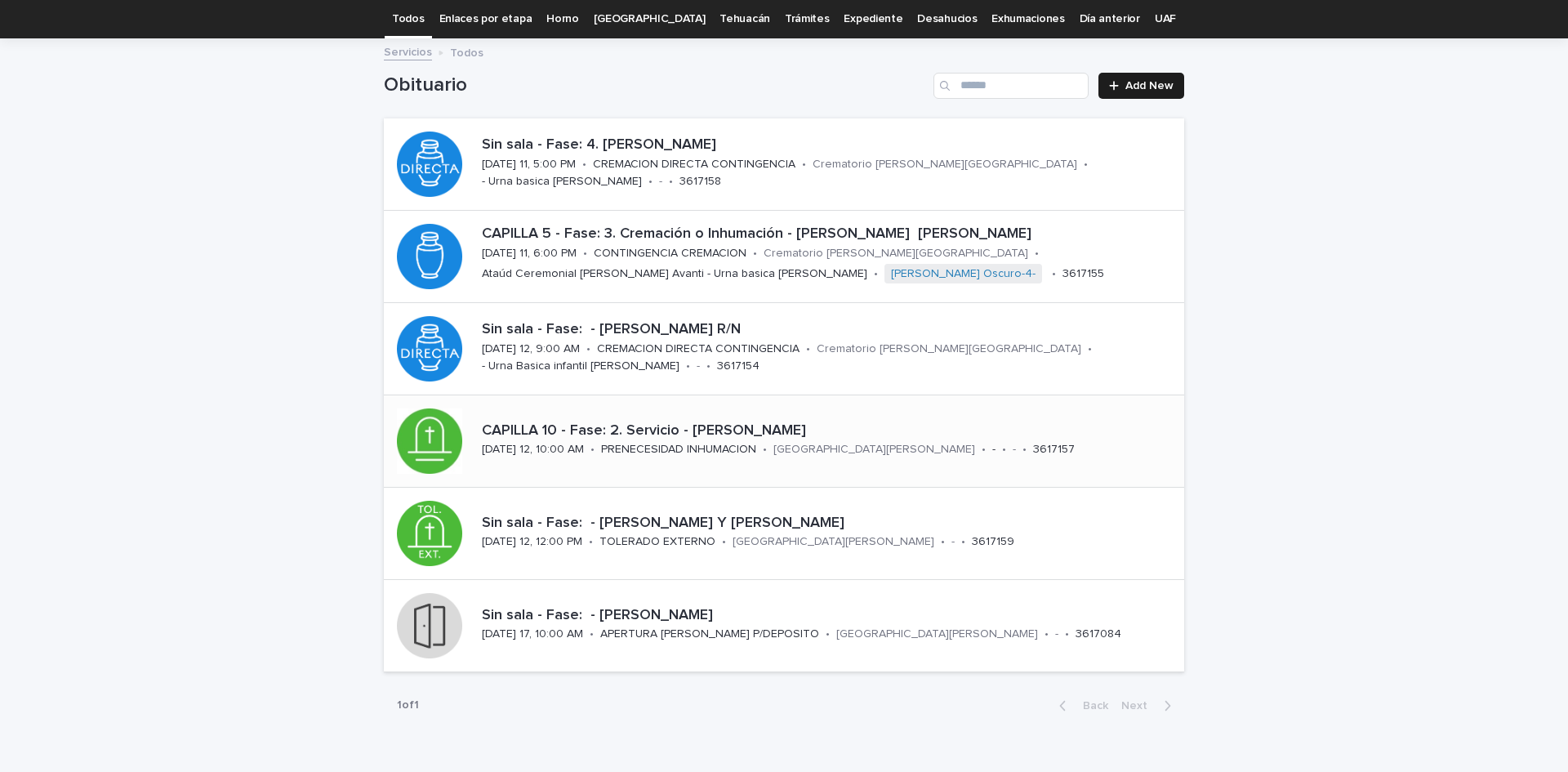
click at [730, 431] on p "CAPILLA 10 - Fase: 2. Servicio - [PERSON_NAME]" at bounding box center [829, 431] width 696 height 18
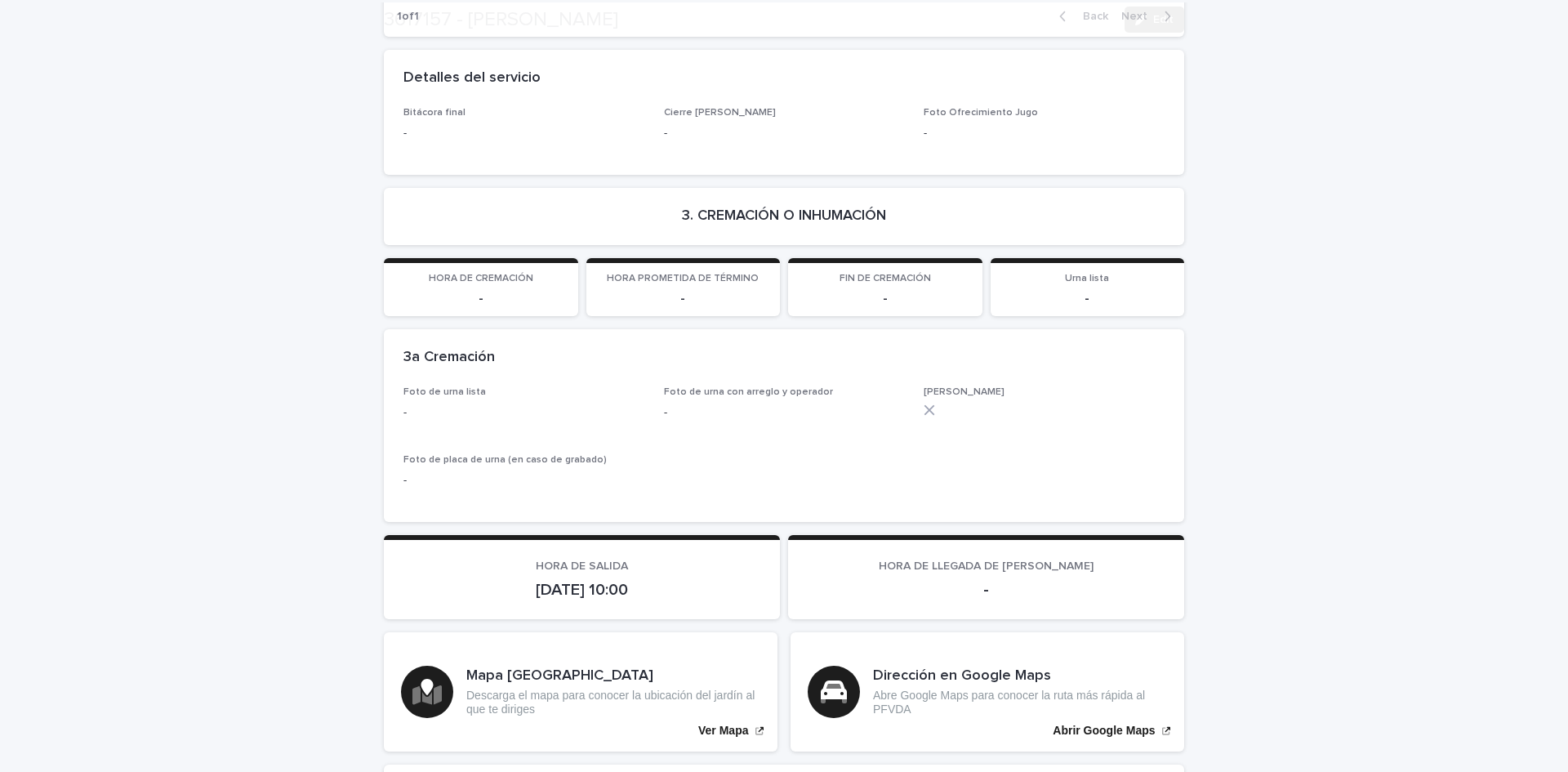
scroll to position [4442, 0]
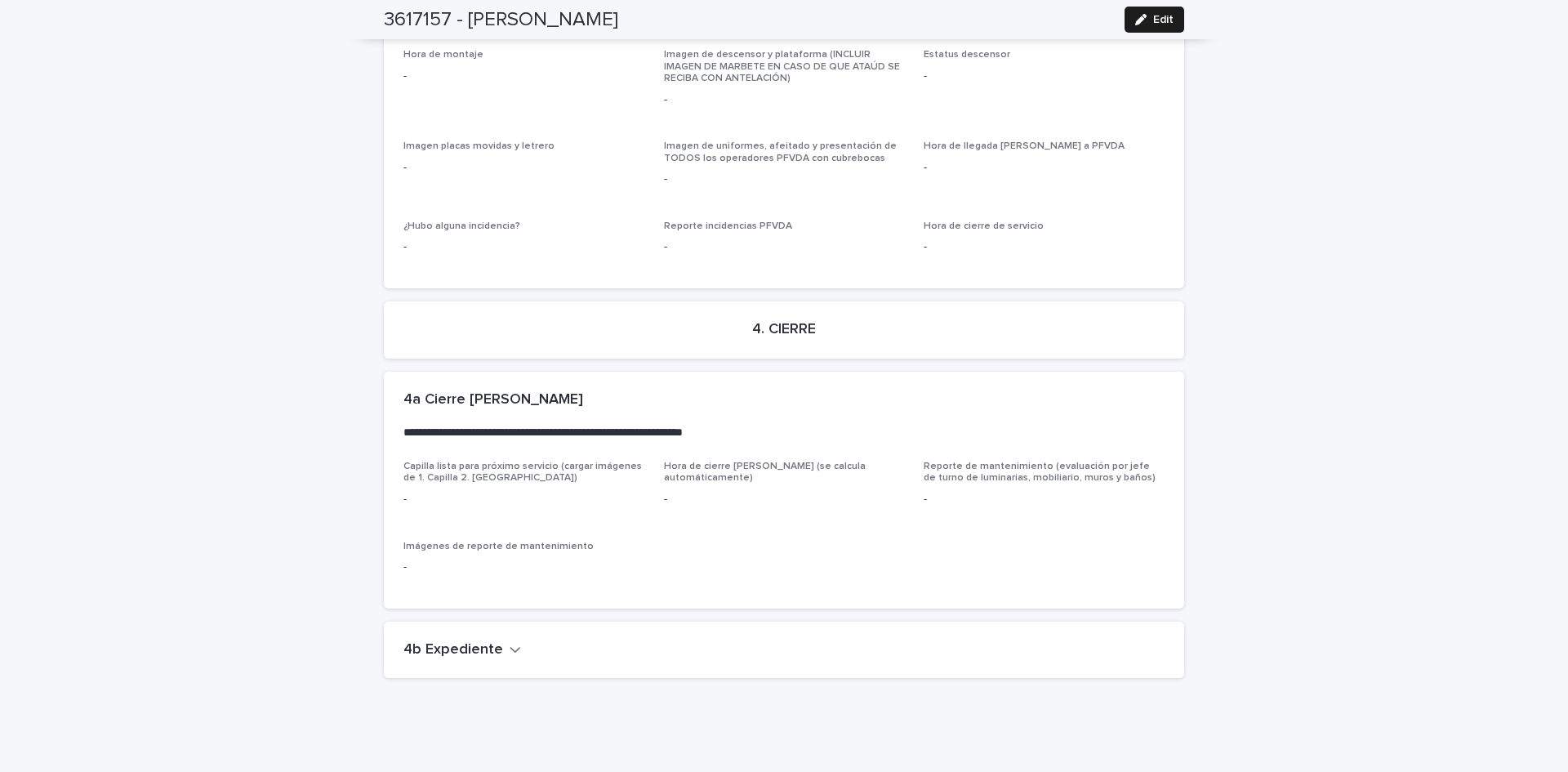
click at [474, 642] on h2 "4b Expediente" at bounding box center [453, 651] width 100 height 18
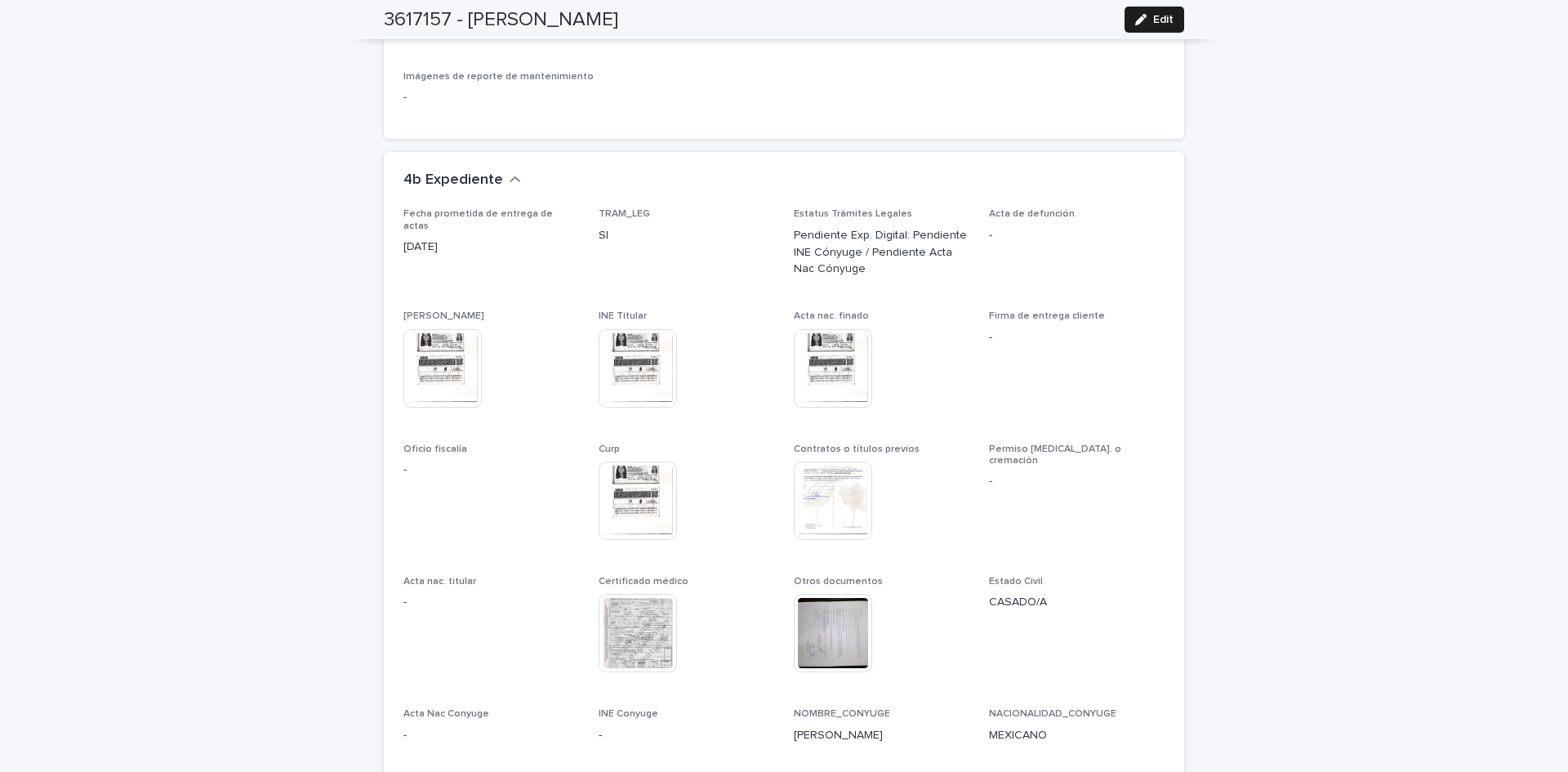
scroll to position [5107, 0]
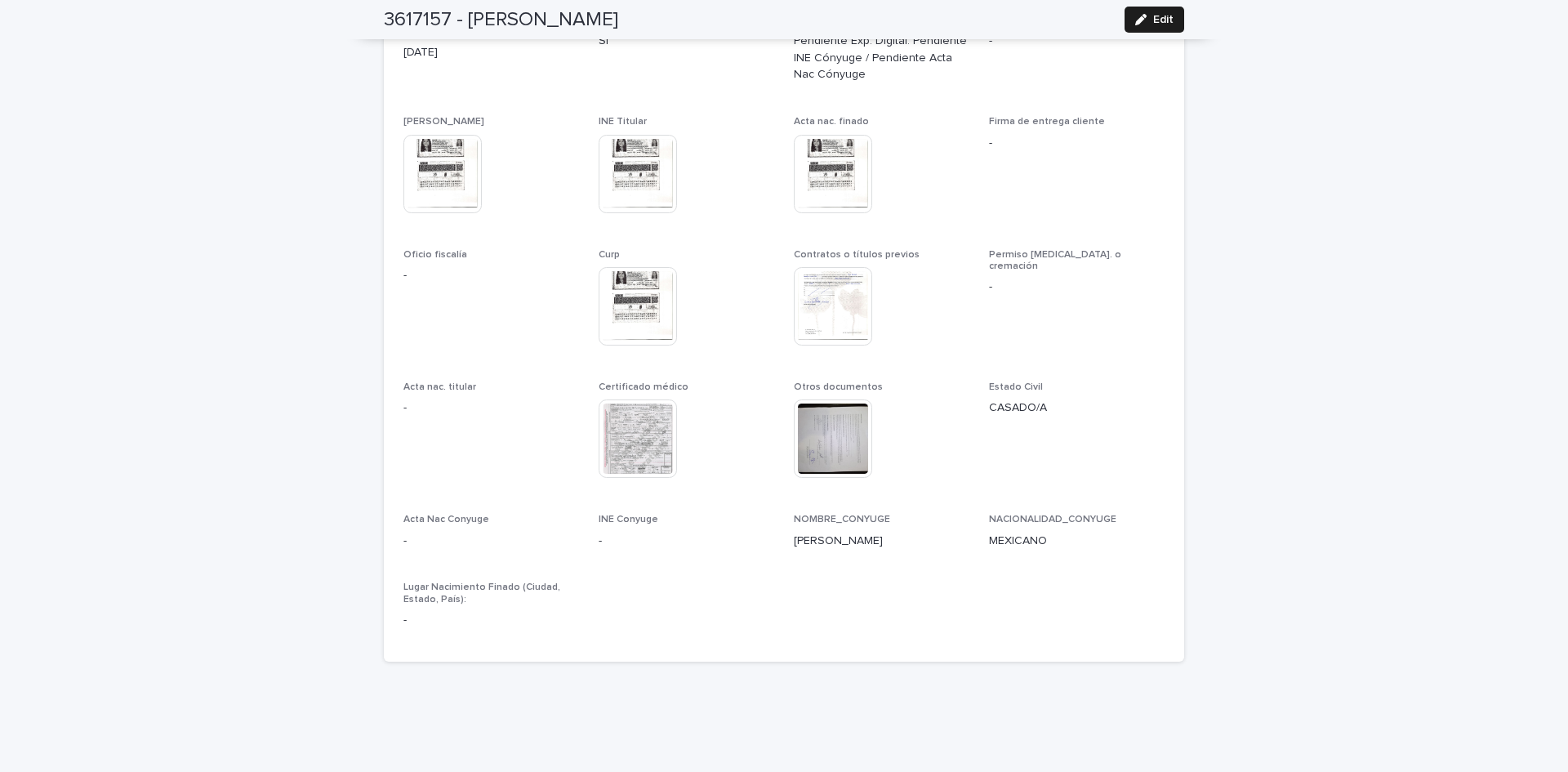
click at [657, 400] on img at bounding box center [636, 438] width 78 height 78
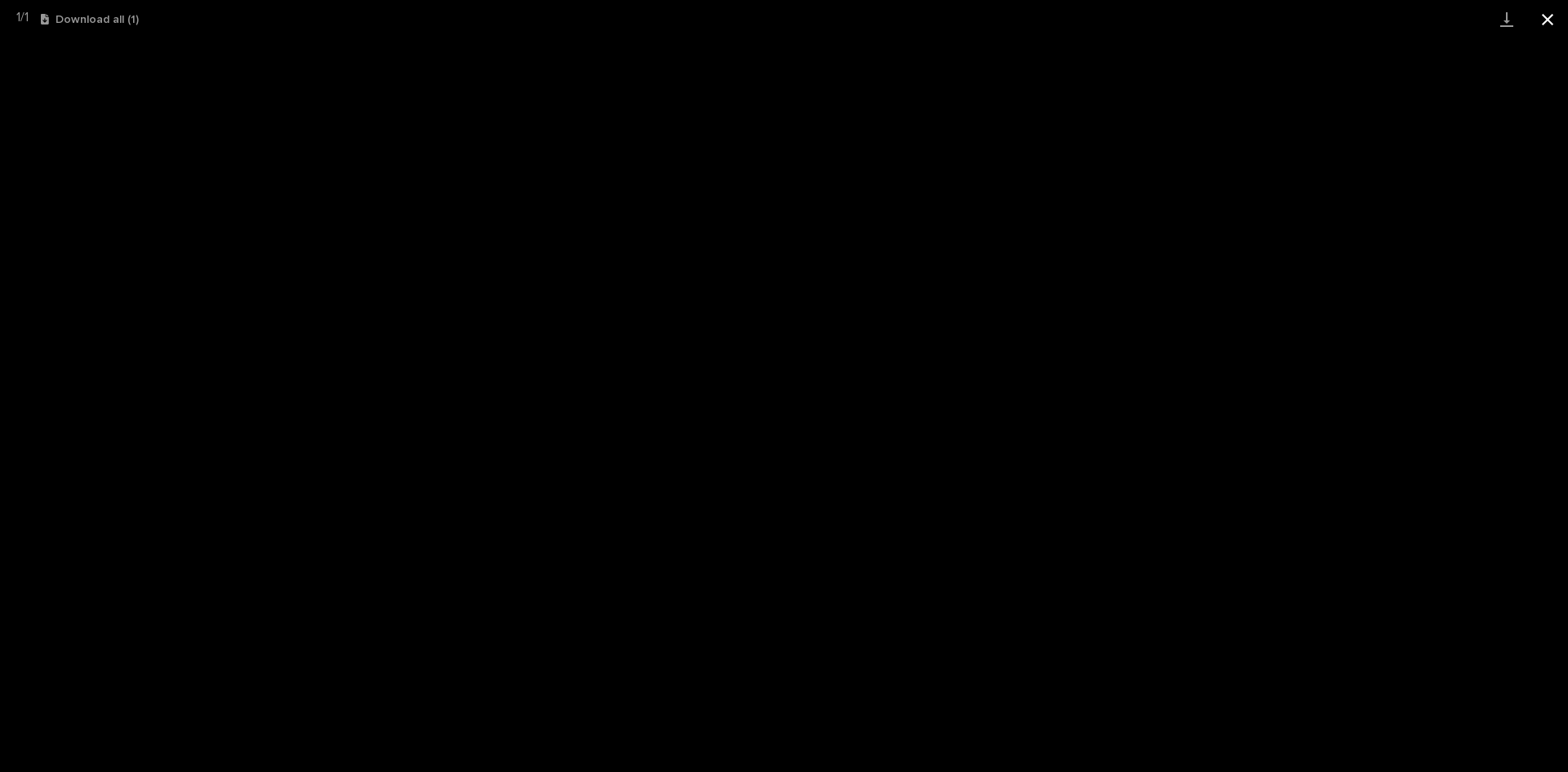
click at [1540, 24] on button "Close gallery" at bounding box center [1546, 19] width 40 height 39
